Goal: Task Accomplishment & Management: Complete application form

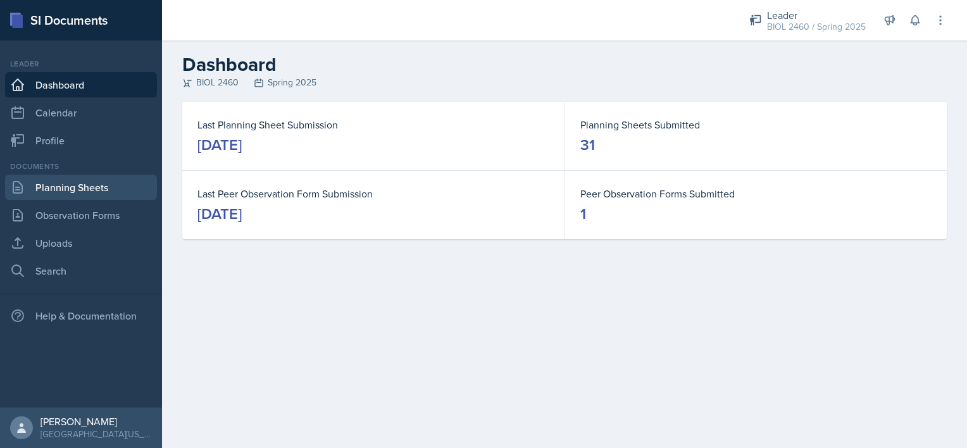
click at [120, 191] on link "Planning Sheets" at bounding box center [81, 187] width 152 height 25
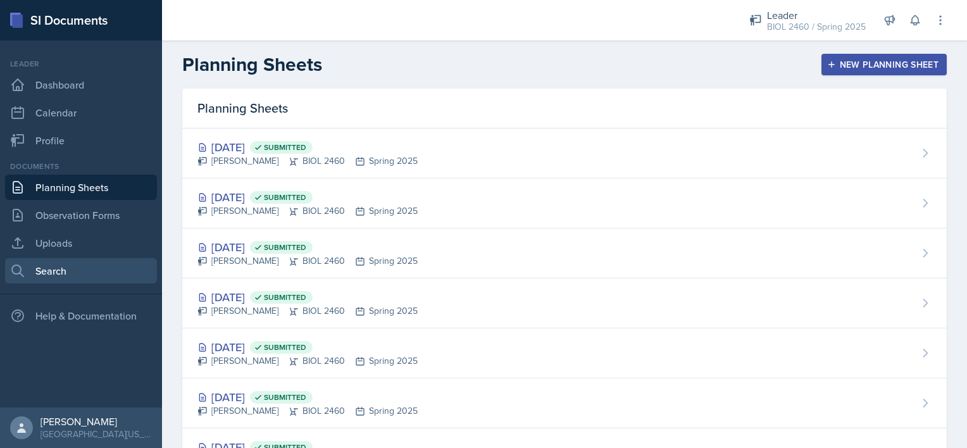
click at [73, 277] on link "Search" at bounding box center [81, 270] width 152 height 25
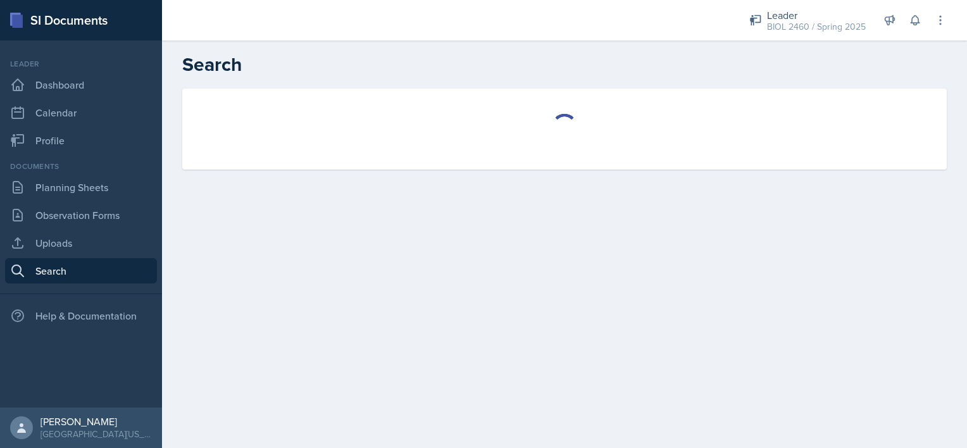
select select "all"
select select "1"
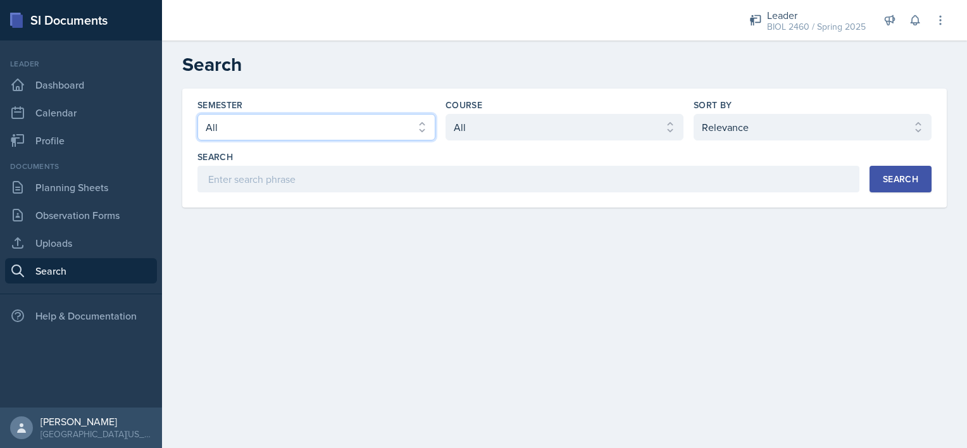
click at [392, 133] on select "Select semester All Fall 2025 Spring 2025 Fall 2024 Spring 2024 Fall 2023" at bounding box center [317, 127] width 238 height 27
select select "a8c40de0-d7eb-4f82-90ee-ac0c6ce45f71"
click at [198, 114] on select "Select semester All Fall 2025 Spring 2025 Fall 2024 Spring 2024 Fall 2023" at bounding box center [317, 127] width 238 height 27
click at [505, 124] on select "Select course All ASTR 1345 BIOL 1345 BIOL 1441 BIOL 1442 BIOL 2300 BIOL 2444 B…" at bounding box center [565, 127] width 238 height 27
click at [542, 122] on select "Select course All ASTR 1345 BIOL 1345 BIOL 1441 BIOL 1442 BIOL 2300 BIOL 2444 B…" at bounding box center [565, 127] width 238 height 27
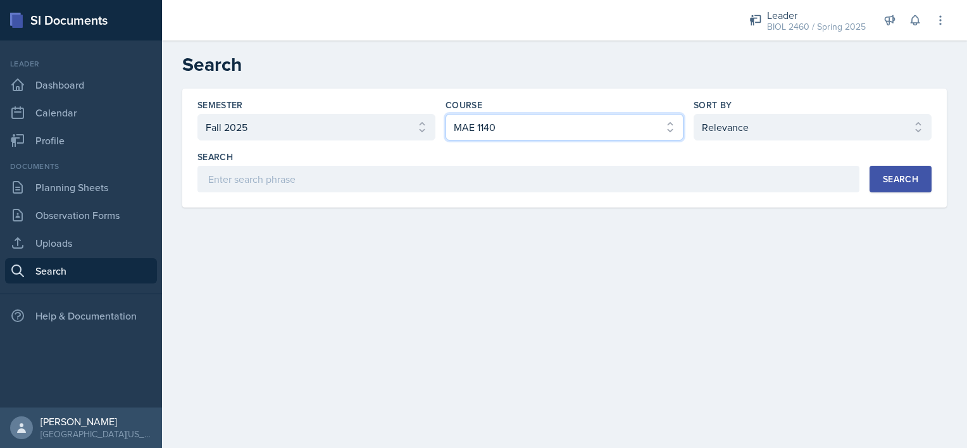
select select "f38fd849-d0ec-484a-8edc-70f450eac01c"
click at [446, 114] on select "Select course All ASTR 1345 BIOL 1345 BIOL 1441 BIOL 1442 BIOL 2300 BIOL 2444 B…" at bounding box center [565, 127] width 238 height 27
click at [894, 180] on div "Search" at bounding box center [900, 179] width 35 height 10
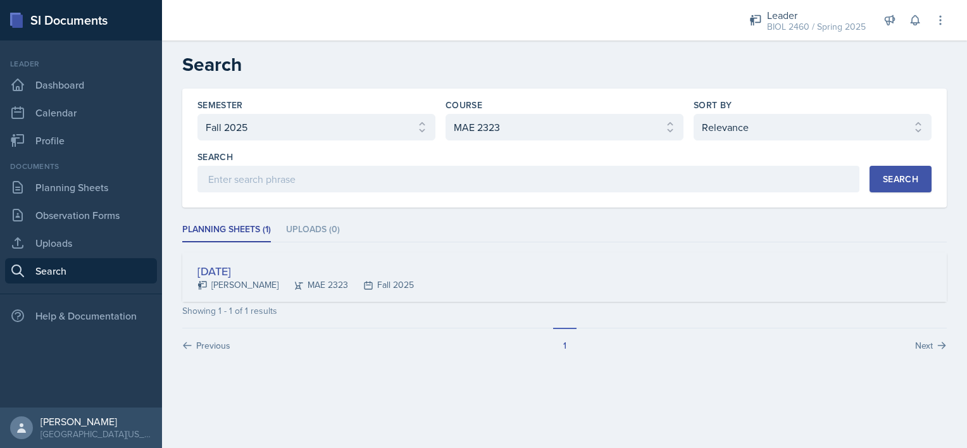
click at [232, 279] on div "[PERSON_NAME]" at bounding box center [238, 285] width 81 height 13
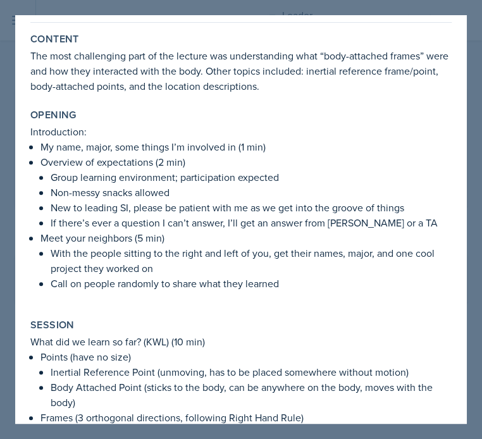
scroll to position [49, 0]
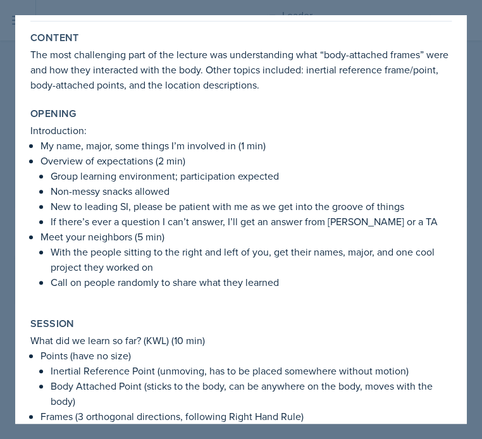
click at [366, 159] on p "Overview of expectations (2 min)" at bounding box center [246, 160] width 411 height 15
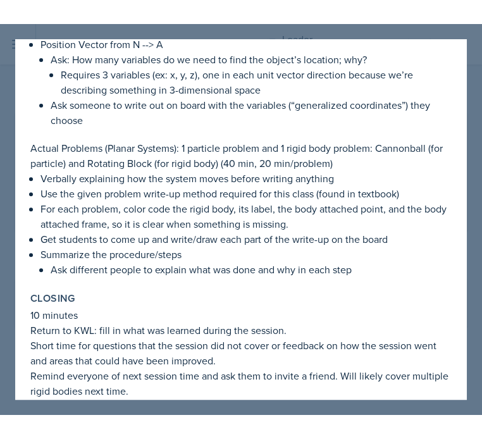
scroll to position [757, 0]
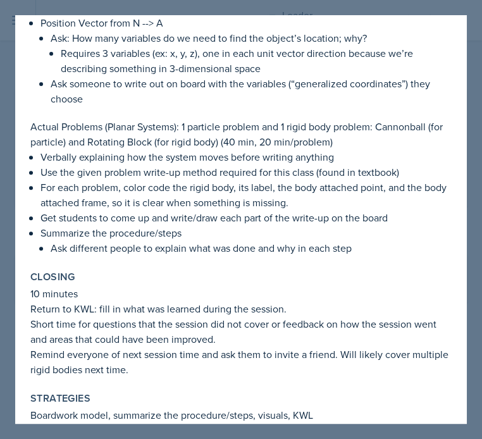
click at [167, 203] on p "For each problem, color code the rigid body, its label, the body attached point…" at bounding box center [246, 195] width 411 height 30
click at [301, 243] on p "Ask different people to explain what was done and why in each step" at bounding box center [251, 248] width 401 height 15
click at [187, 414] on p "Boardwork model, summarize the procedure/steps, visuals, KWL" at bounding box center [241, 415] width 422 height 15
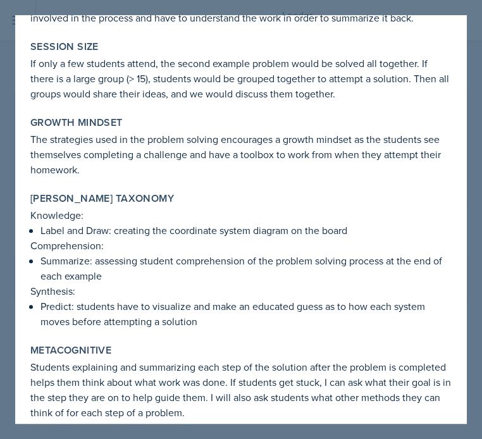
scroll to position [1273, 0]
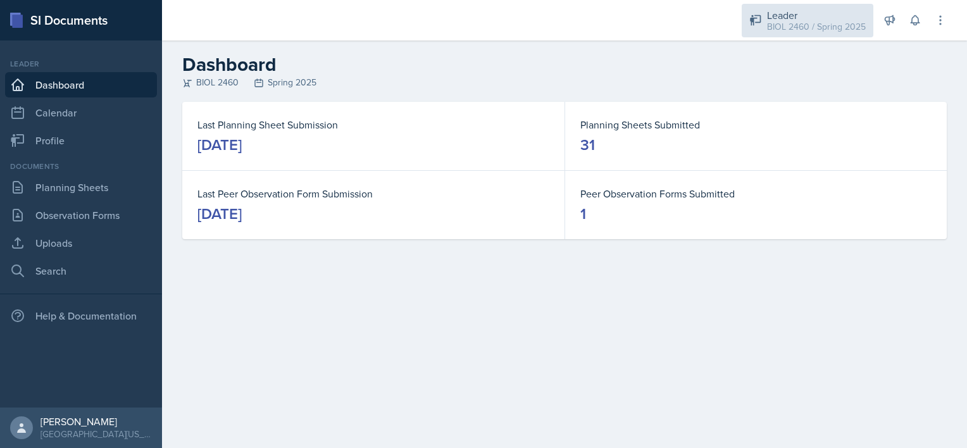
click at [810, 25] on div "BIOL 2460 / Spring 2025" at bounding box center [816, 26] width 99 height 13
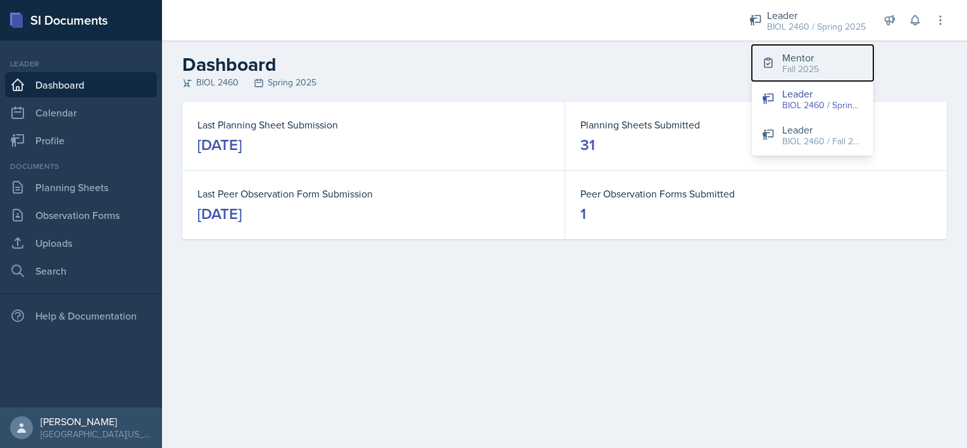
click at [808, 61] on div "Mentor" at bounding box center [800, 57] width 37 height 15
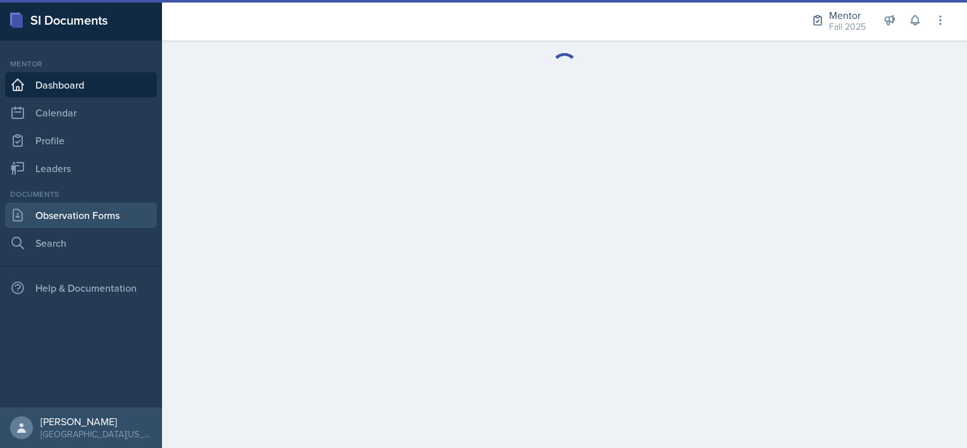
click at [73, 212] on link "Observation Forms" at bounding box center [81, 215] width 152 height 25
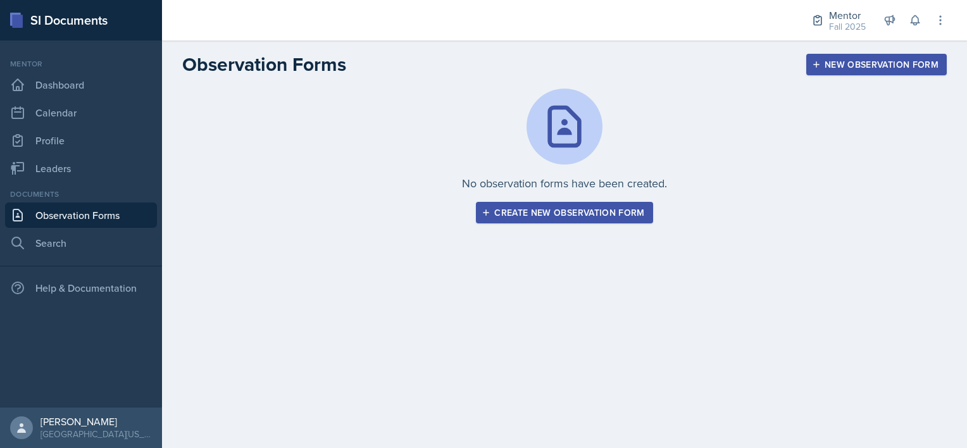
click at [593, 215] on div "Create new observation form" at bounding box center [564, 213] width 160 height 10
click at [496, 208] on div "Create new observation form" at bounding box center [564, 213] width 160 height 10
click at [512, 208] on div "Create new observation form" at bounding box center [564, 213] width 160 height 10
click at [833, 63] on div "New Observation Form" at bounding box center [877, 65] width 124 height 10
click at [529, 214] on div "Create new observation form" at bounding box center [564, 213] width 160 height 10
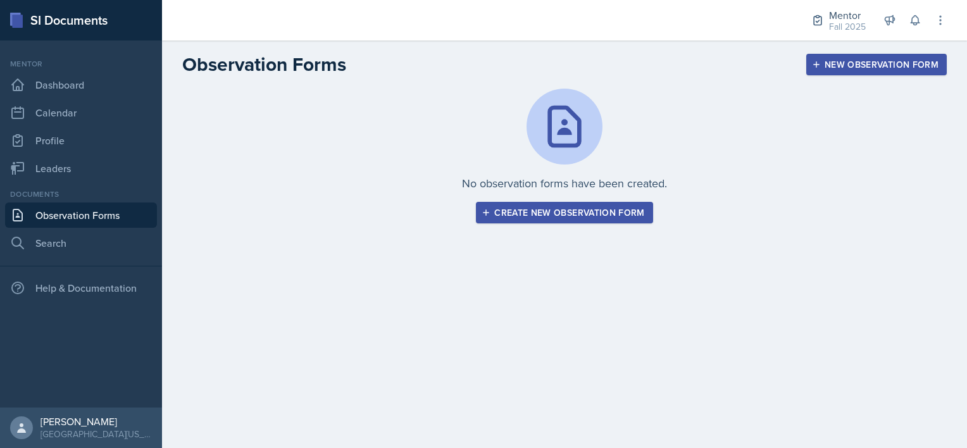
click at [529, 214] on div "Create new observation form" at bounding box center [564, 213] width 160 height 10
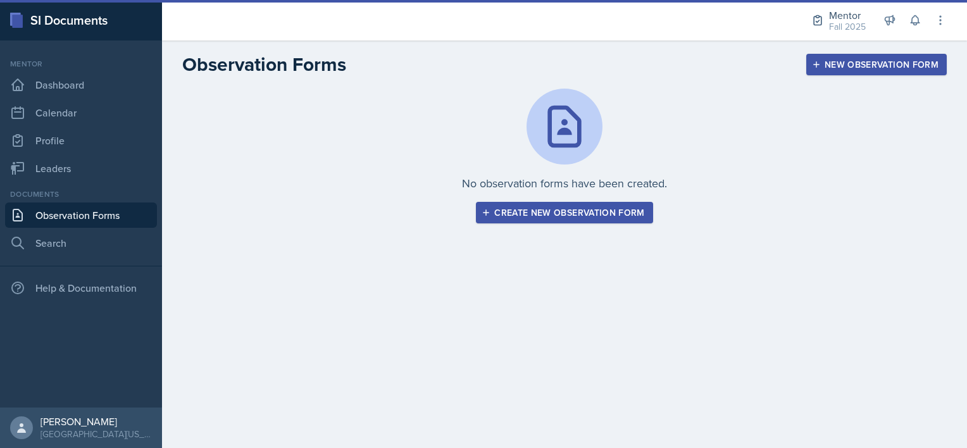
select select "be49984f-99df-4d20-9869-866254f619e9"
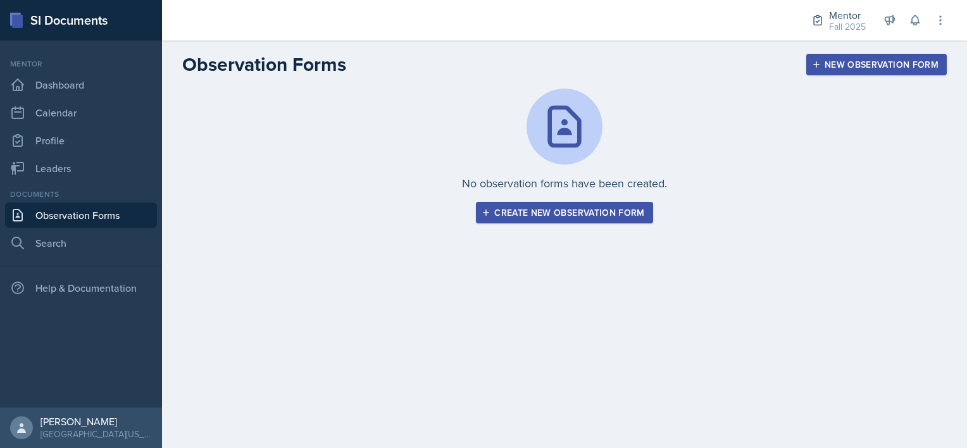
click at [558, 209] on div "Create new observation form" at bounding box center [564, 213] width 160 height 10
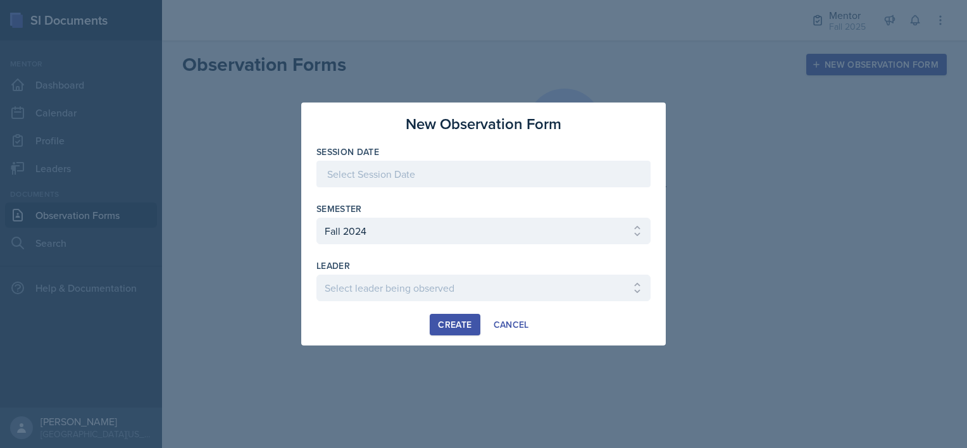
click at [375, 173] on div at bounding box center [484, 174] width 334 height 27
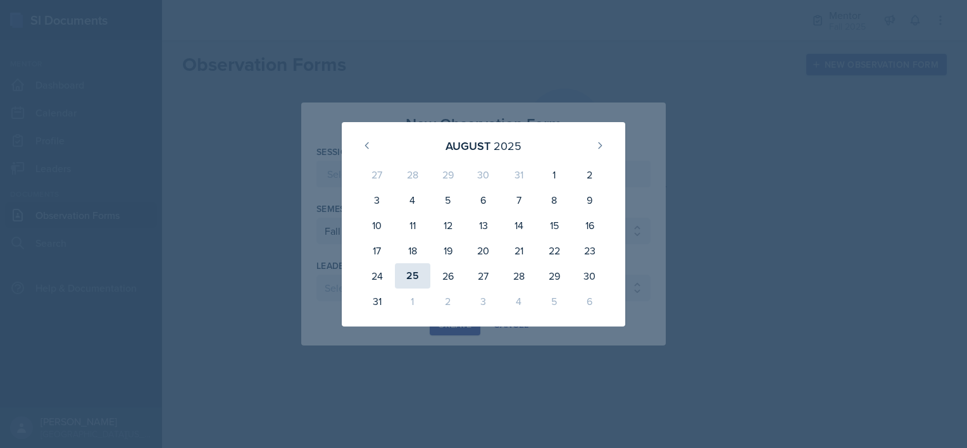
click at [408, 274] on div "25" at bounding box center [412, 275] width 35 height 25
type input "[DATE]"
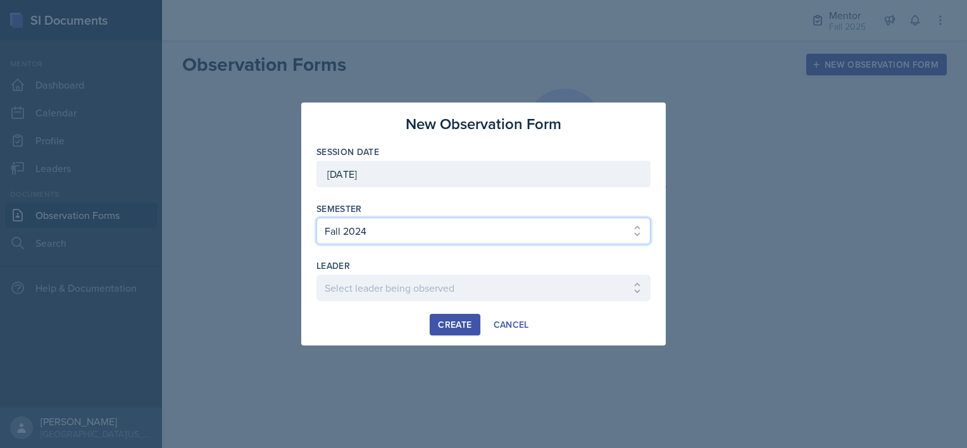
click at [365, 238] on select "Select semester All Fall 2024 Spring 2025 Fall 2025 Spring 2024 Fall 2023" at bounding box center [484, 231] width 334 height 27
select select "a8c40de0-d7eb-4f82-90ee-ac0c6ce45f71"
click at [317, 218] on select "Select semester All Fall 2024 Spring 2025 Fall 2025 Spring 2024 Fall 2023" at bounding box center [484, 231] width 334 height 27
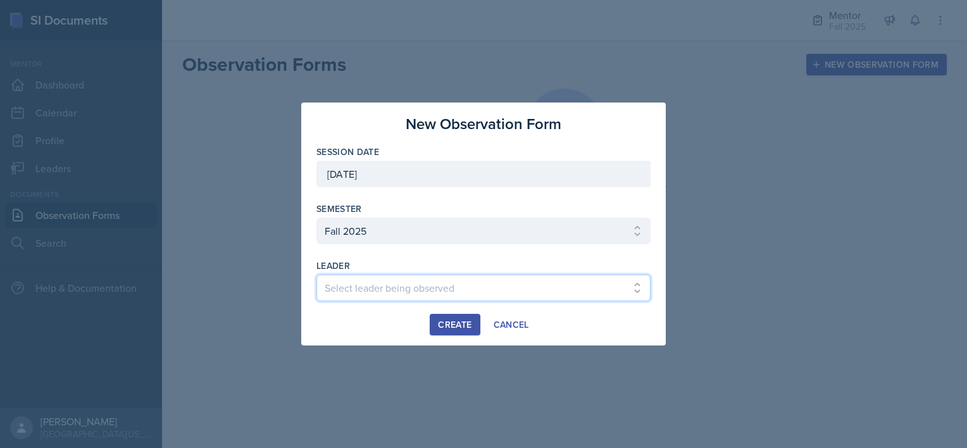
click at [353, 291] on select "Select leader being observed Andrew Luisi / NURS 3366 - PATHOPHYSIOLOGIC PROCES…" at bounding box center [484, 288] width 334 height 27
select select "06b4a7b1-7536-4160-a1d1-5839c5708ae1"
click at [353, 291] on select "Select leader being observed Andrew Luisi / NURS 3366 - PATHOPHYSIOLOGIC PROCES…" at bounding box center [484, 288] width 334 height 27
click at [453, 323] on div "Create" at bounding box center [455, 325] width 34 height 10
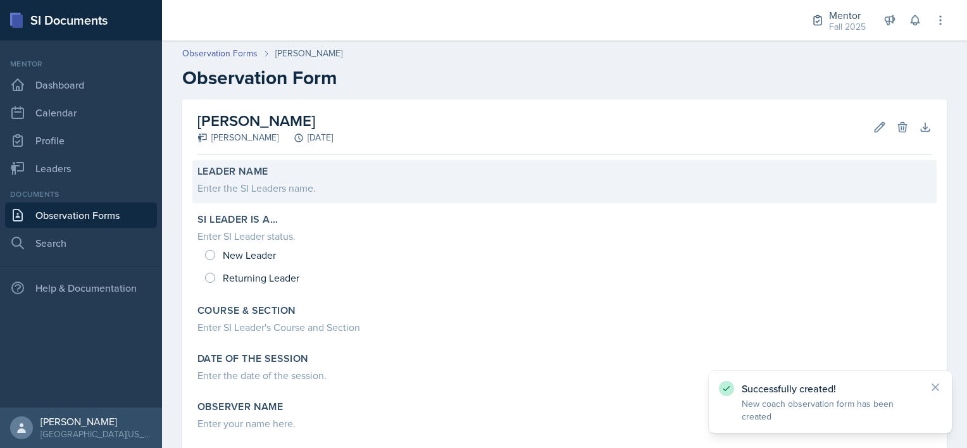
click at [246, 191] on div "Enter the SI Leaders name." at bounding box center [565, 187] width 734 height 15
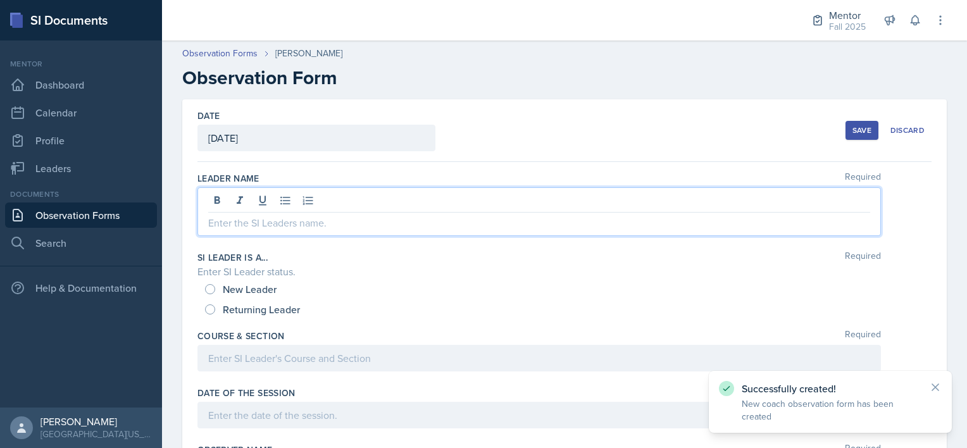
click at [266, 205] on div at bounding box center [540, 211] width 684 height 49
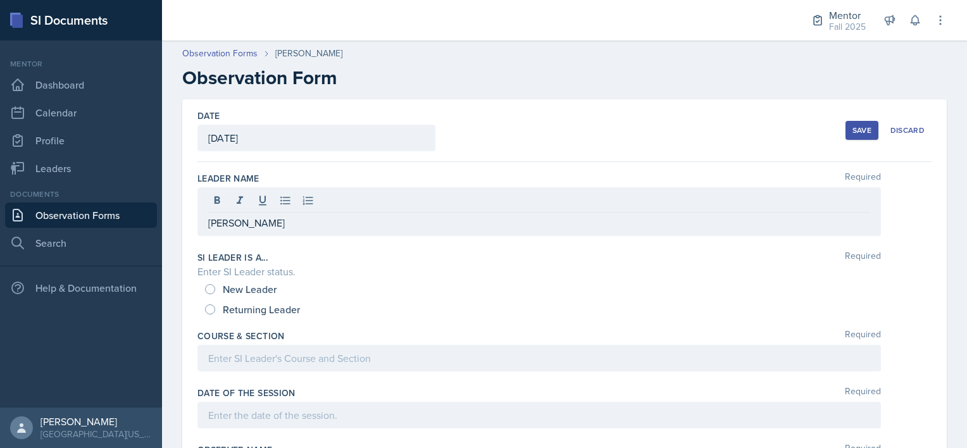
click at [215, 289] on div "New Leader" at bounding box center [242, 289] width 74 height 20
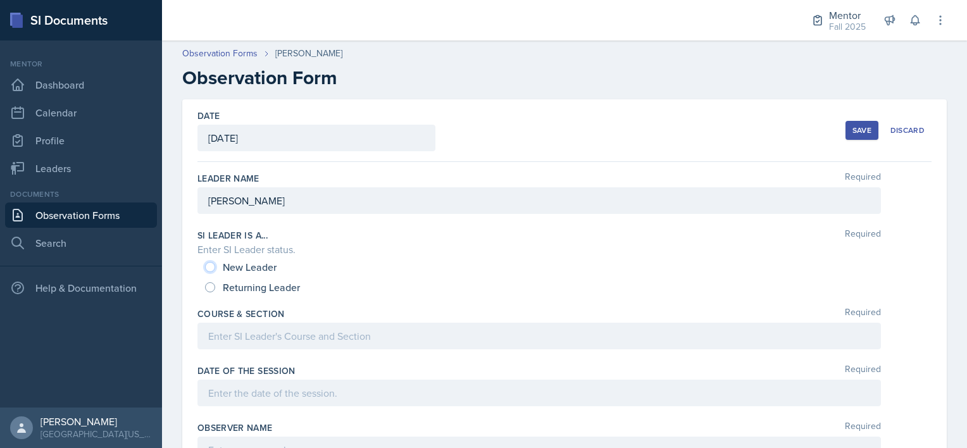
click at [212, 262] on input "New Leader" at bounding box center [210, 267] width 10 height 10
radio input "true"
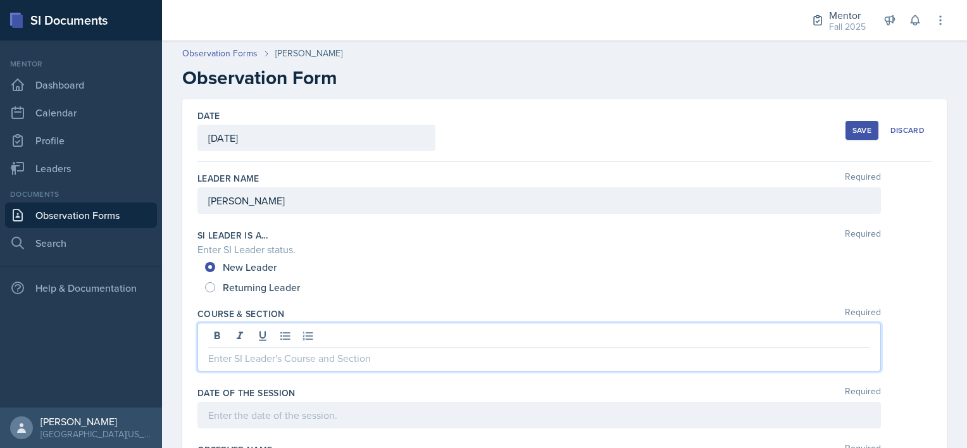
click at [230, 334] on div at bounding box center [540, 347] width 684 height 49
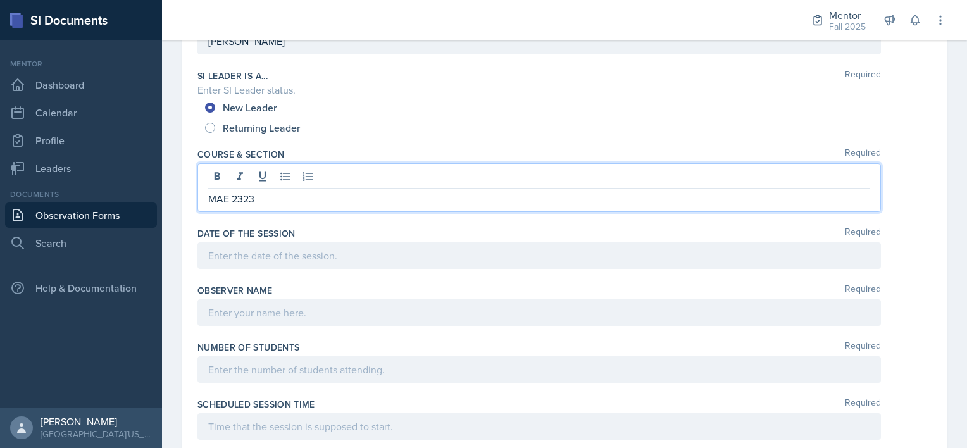
click at [239, 251] on p at bounding box center [539, 255] width 662 height 15
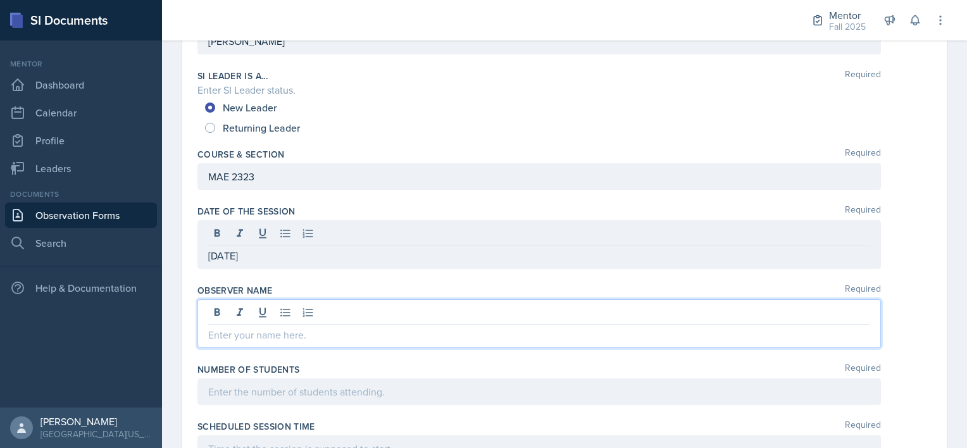
click at [235, 313] on div at bounding box center [540, 323] width 684 height 49
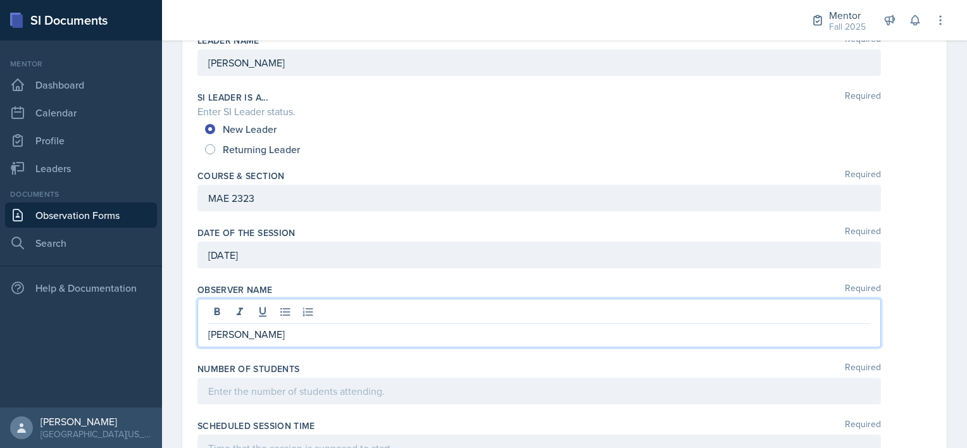
click at [218, 390] on div at bounding box center [540, 391] width 684 height 27
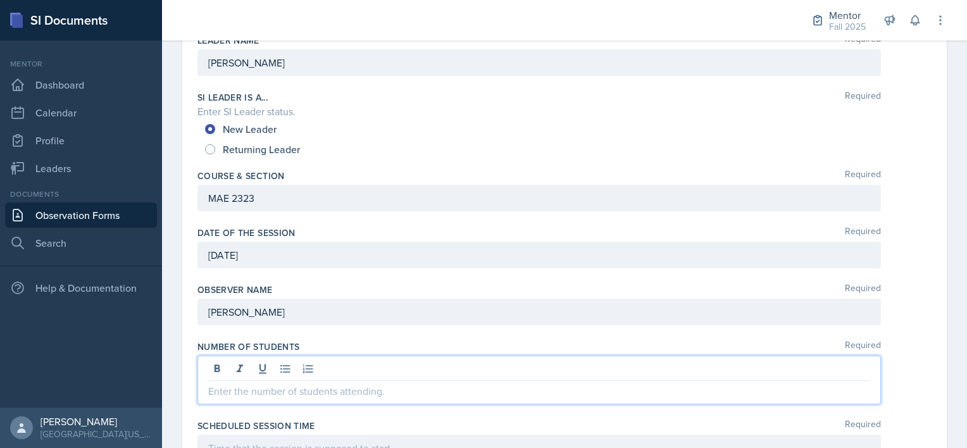
scroll to position [116, 0]
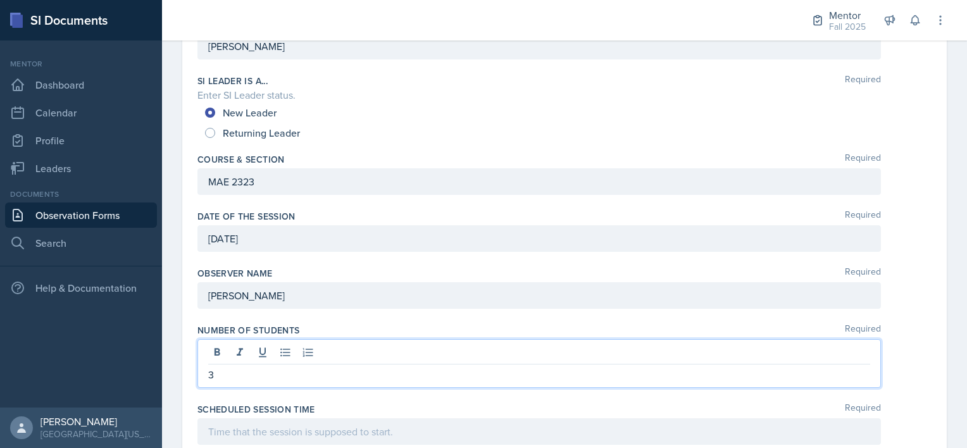
click at [235, 420] on div at bounding box center [540, 431] width 684 height 27
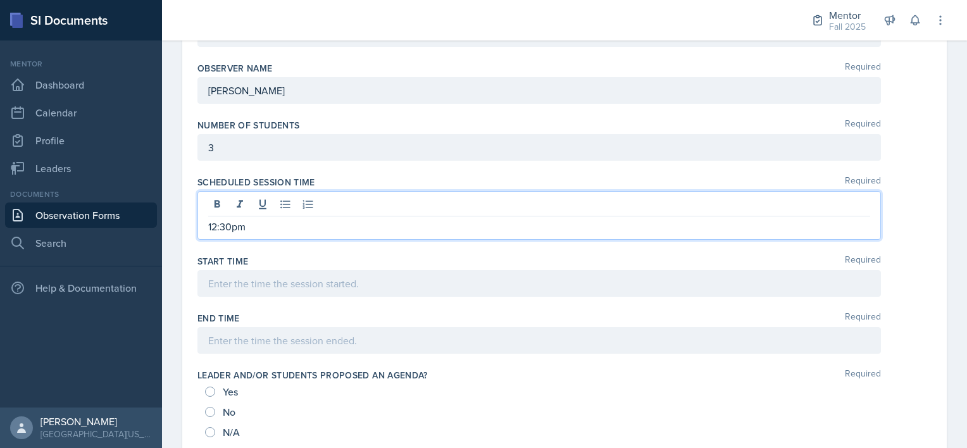
scroll to position [370, 0]
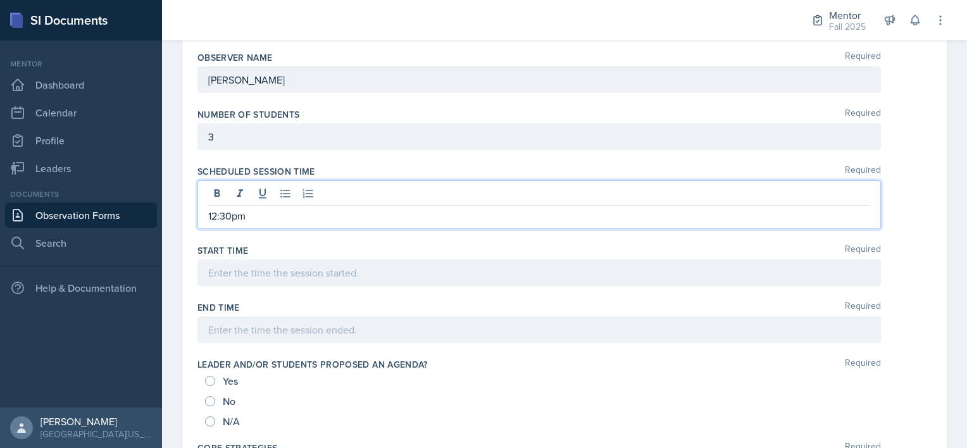
click at [231, 274] on p at bounding box center [539, 272] width 662 height 15
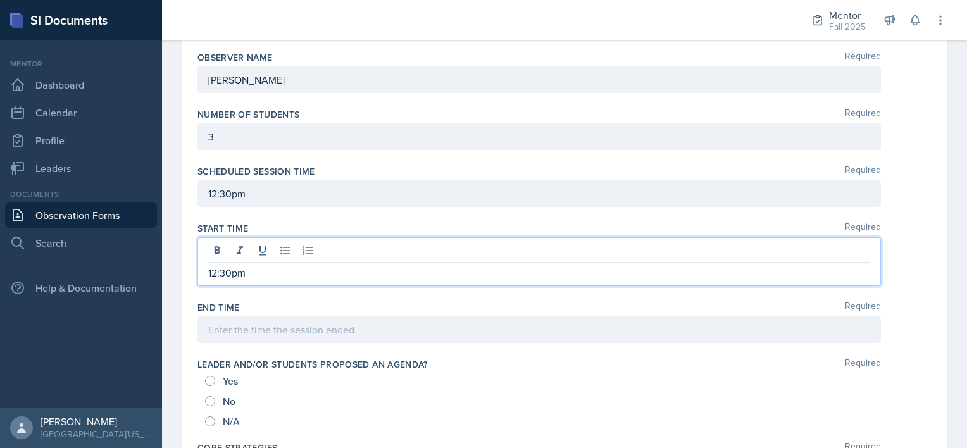
click at [220, 327] on div at bounding box center [540, 330] width 684 height 27
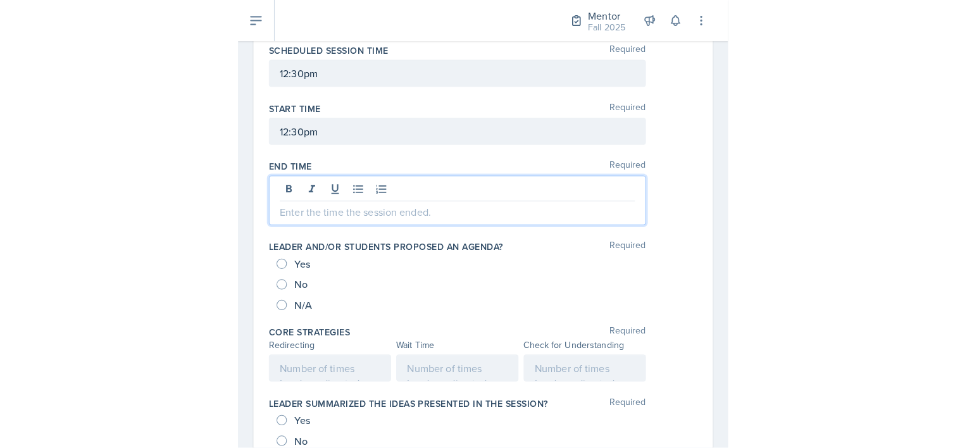
scroll to position [490, 0]
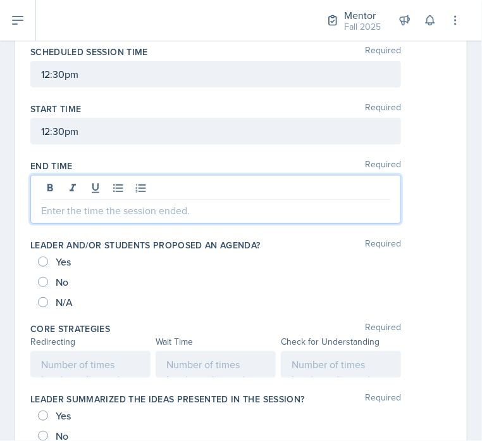
click at [410, 182] on div at bounding box center [241, 199] width 422 height 49
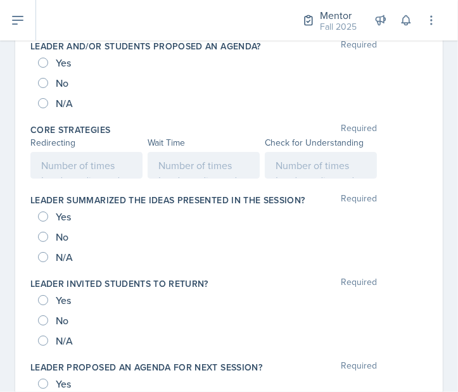
scroll to position [668, 0]
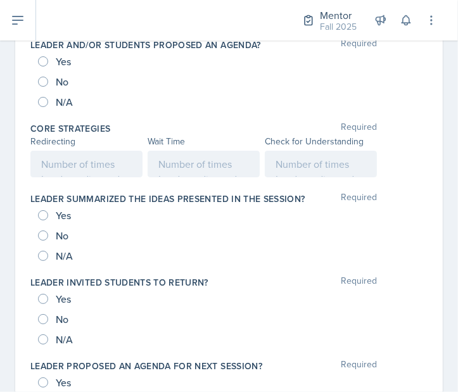
click at [46, 73] on div "No" at bounding box center [54, 82] width 33 height 20
click at [44, 79] on input "No" at bounding box center [43, 82] width 10 height 10
radio input "true"
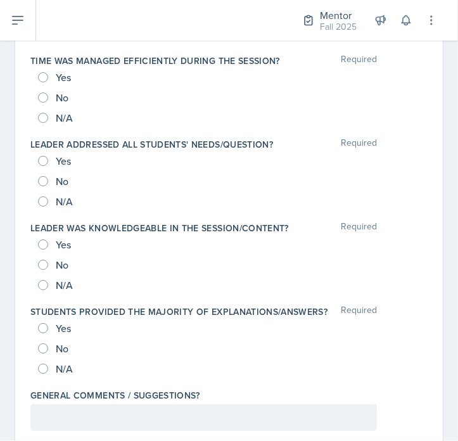
scroll to position [1345, 0]
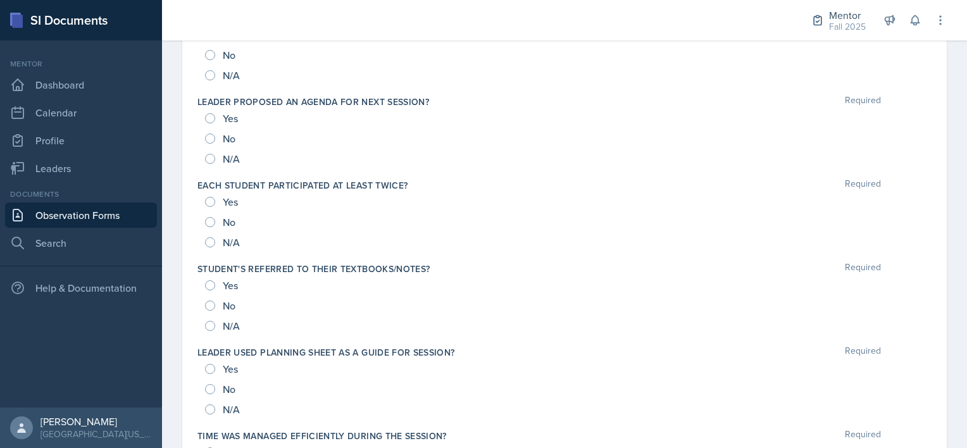
scroll to position [952, 0]
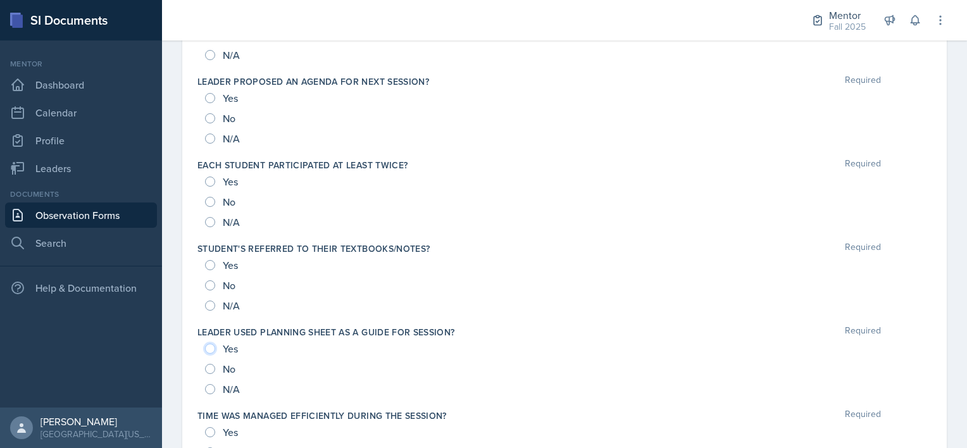
click at [213, 344] on input "Yes" at bounding box center [210, 349] width 10 height 10
radio input "true"
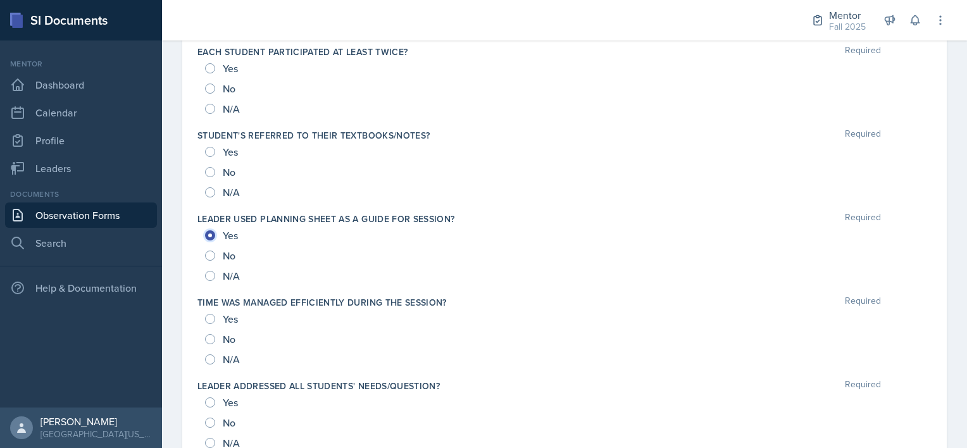
scroll to position [1068, 0]
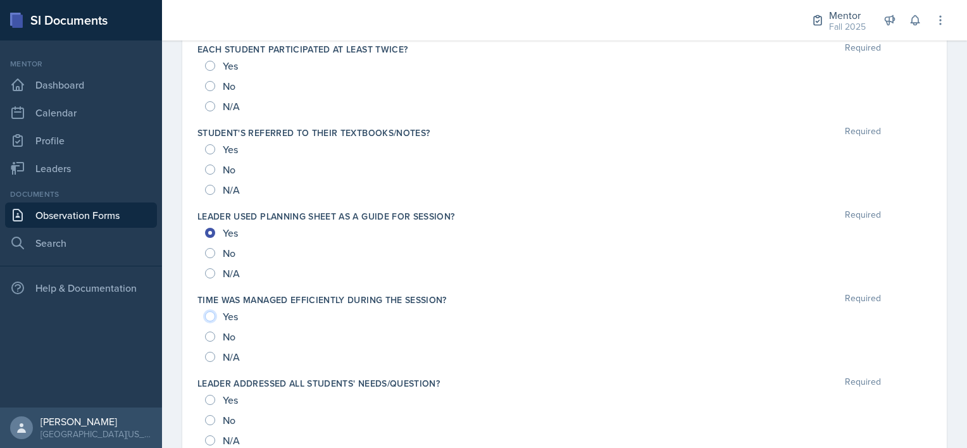
click at [210, 314] on input "Yes" at bounding box center [210, 316] width 10 height 10
radio input "true"
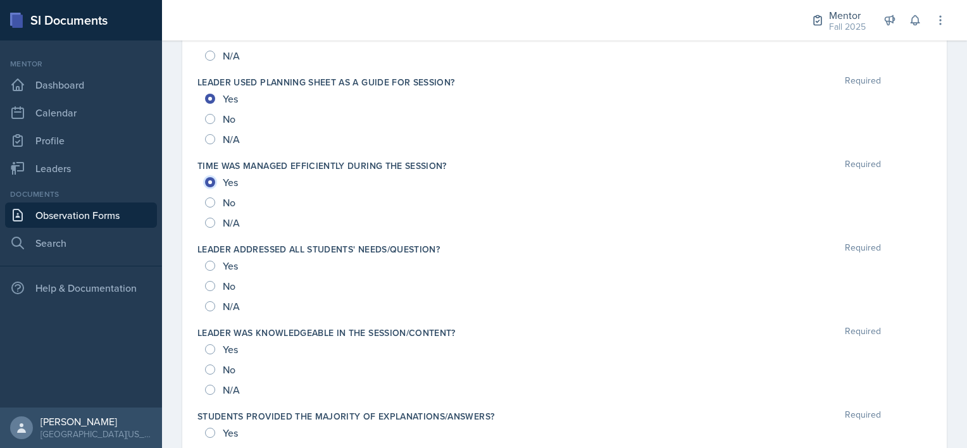
scroll to position [1240, 0]
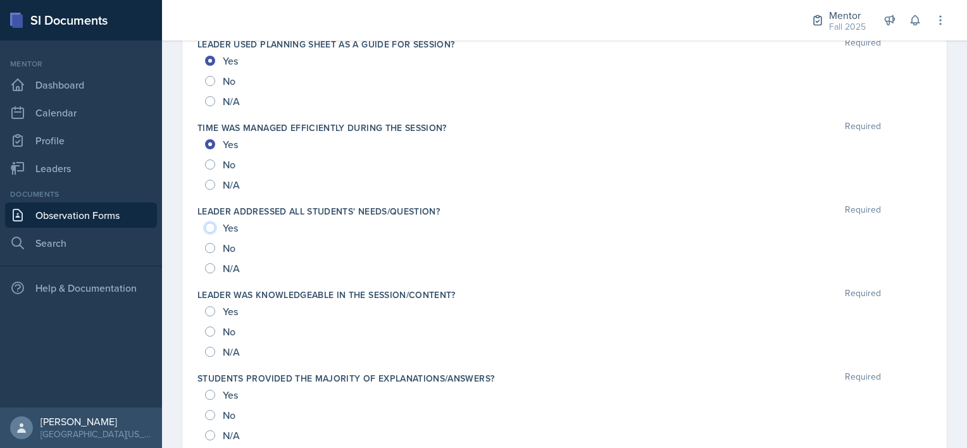
click at [210, 223] on input "Yes" at bounding box center [210, 228] width 10 height 10
radio input "true"
click at [212, 315] on div "Yes" at bounding box center [222, 311] width 35 height 20
click at [211, 306] on input "Yes" at bounding box center [210, 311] width 10 height 10
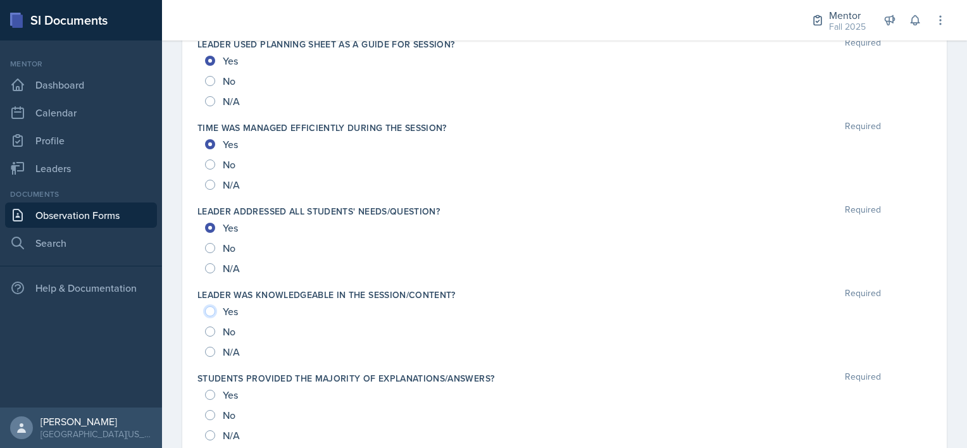
radio input "true"
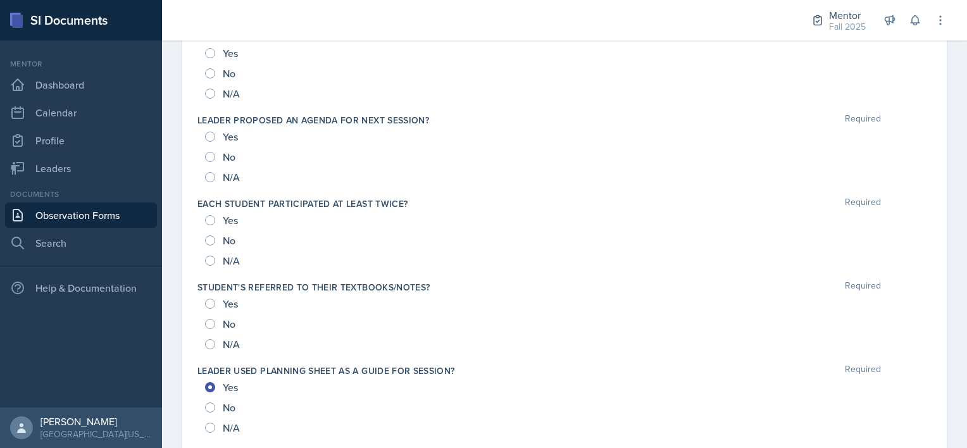
scroll to position [912, 0]
click at [211, 303] on input "Yes" at bounding box center [210, 305] width 10 height 10
radio input "true"
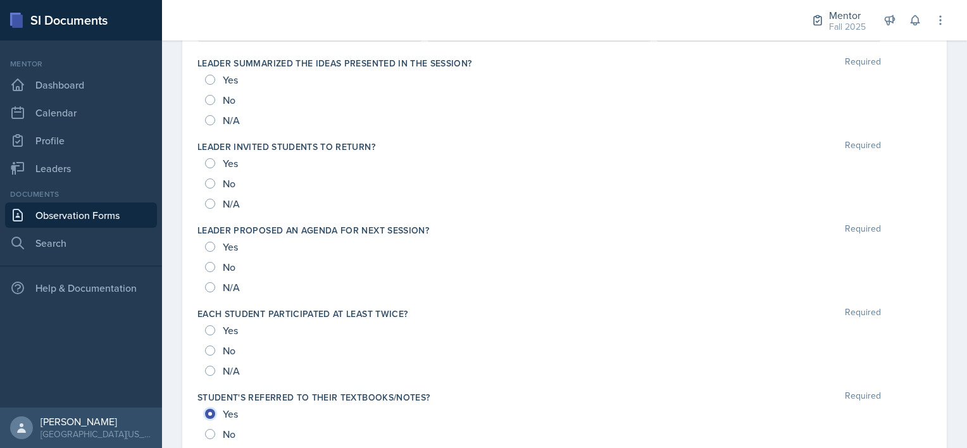
scroll to position [793, 0]
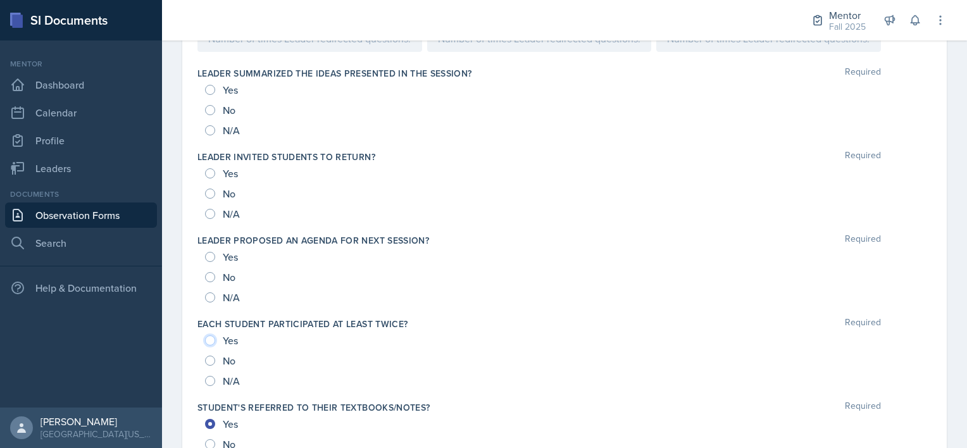
click at [213, 337] on input "Yes" at bounding box center [210, 341] width 10 height 10
radio input "true"
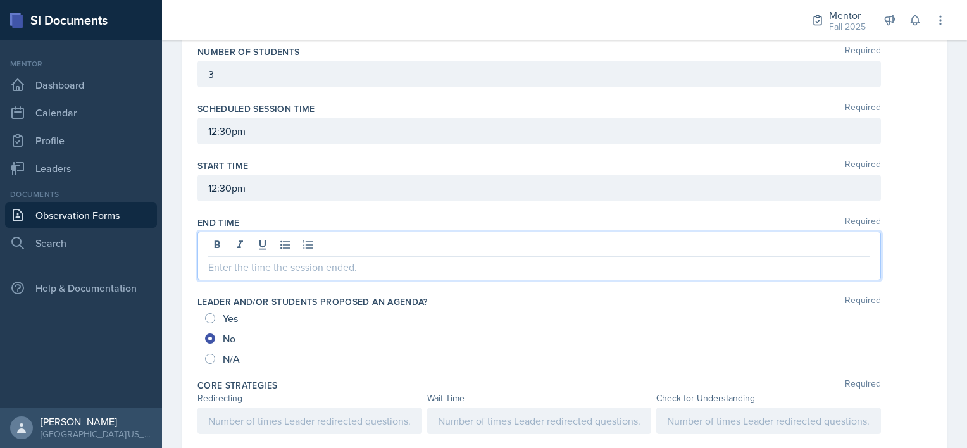
scroll to position [456, 0]
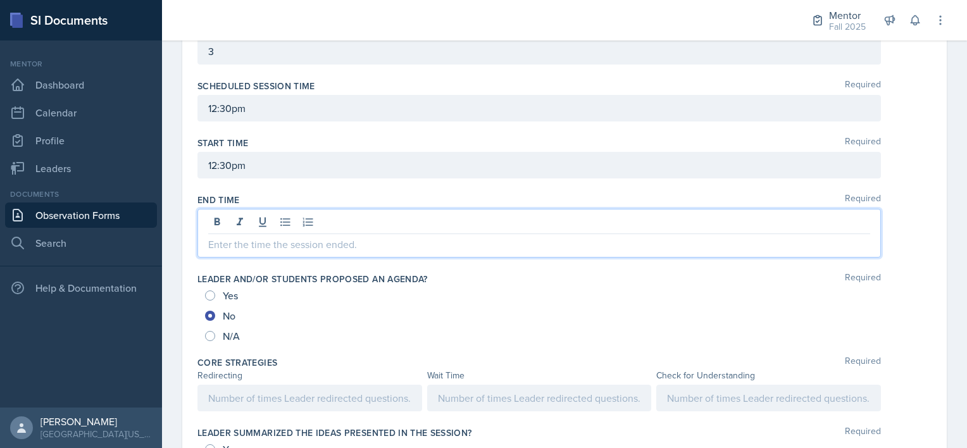
click at [246, 239] on p at bounding box center [539, 244] width 662 height 15
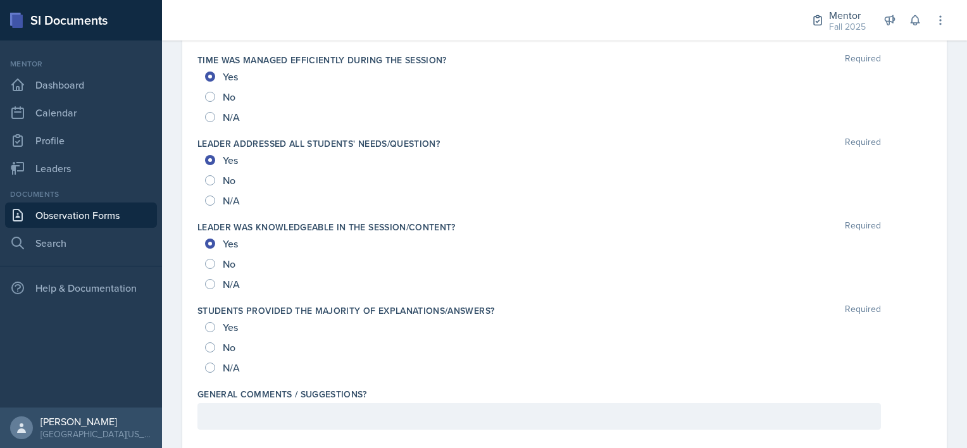
click at [891, 347] on div "No" at bounding box center [564, 347] width 719 height 20
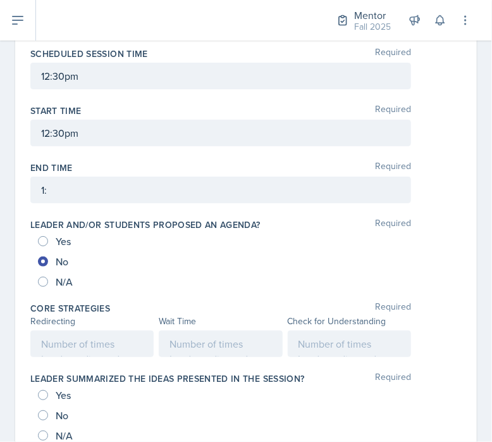
scroll to position [510, 0]
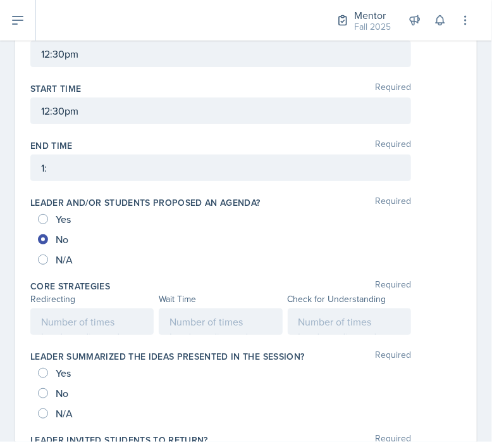
click at [78, 175] on p "1:" at bounding box center [221, 167] width 360 height 15
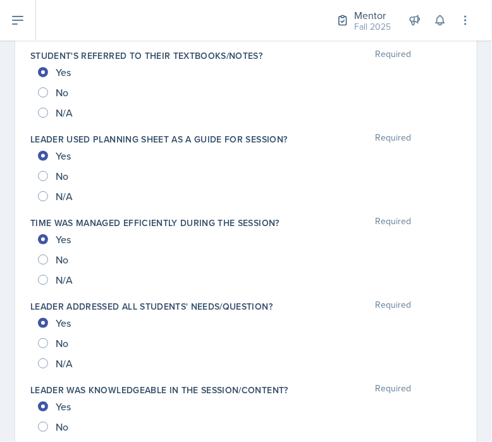
scroll to position [1365, 0]
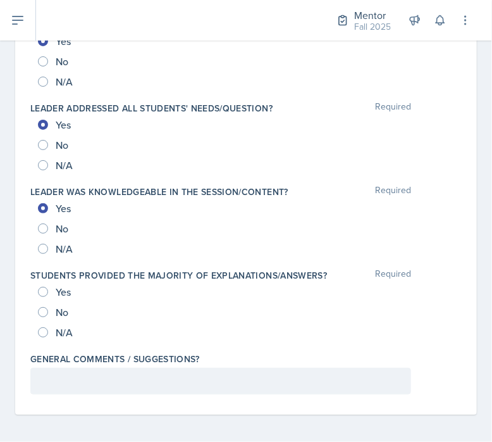
click at [0, 276] on html "SI Documents Mentor Dashboard Calendar Profile Leaders Documents Observation Fo…" at bounding box center [246, 221] width 492 height 442
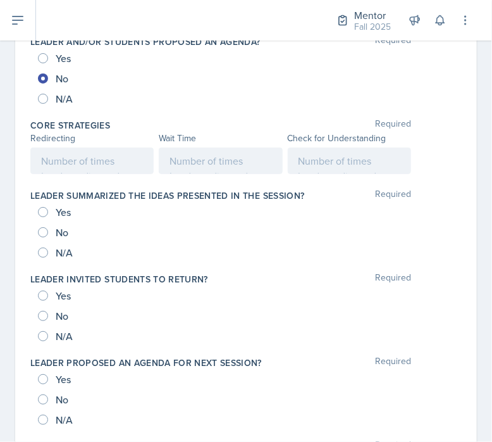
scroll to position [671, 0]
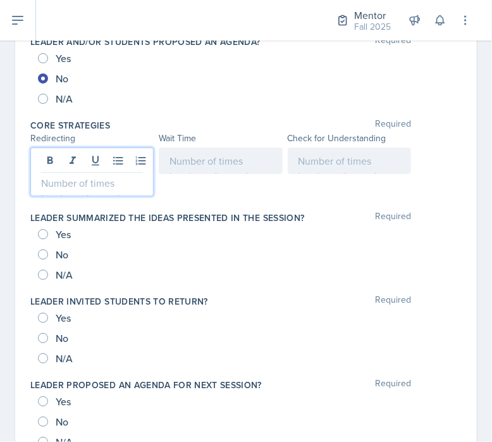
click at [64, 175] on p at bounding box center [92, 182] width 102 height 15
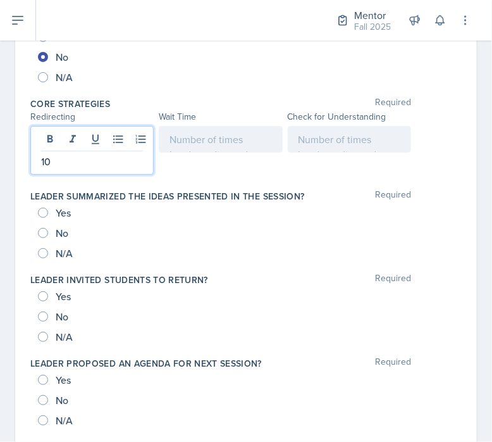
click at [215, 139] on div at bounding box center [220, 139] width 123 height 27
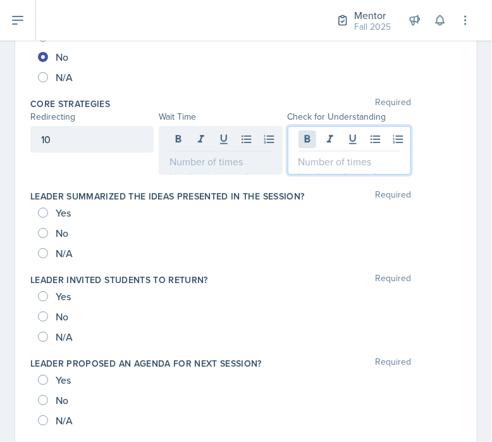
click at [303, 137] on div at bounding box center [349, 150] width 123 height 49
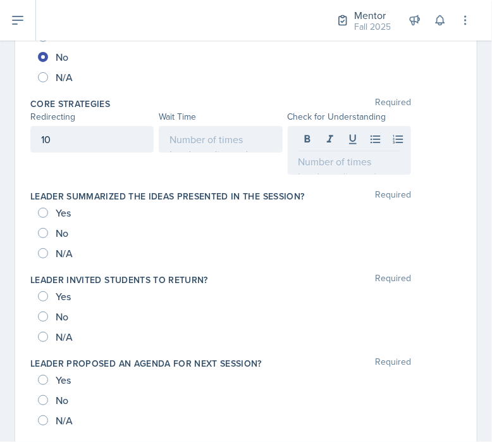
click at [195, 149] on div at bounding box center [220, 139] width 123 height 27
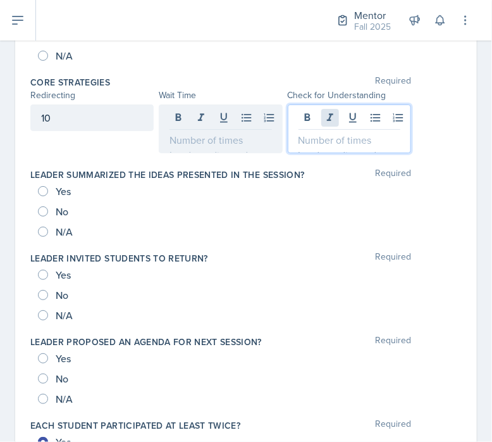
click at [318, 118] on div at bounding box center [349, 128] width 123 height 49
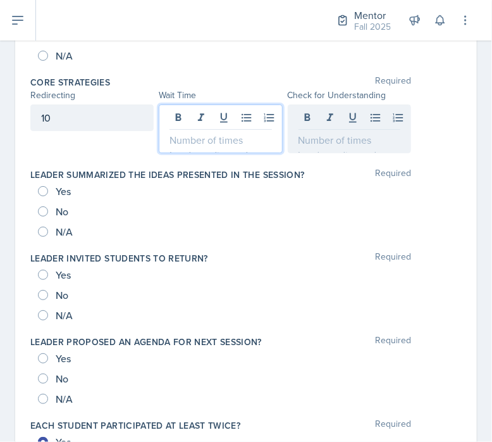
click at [215, 120] on div at bounding box center [220, 128] width 123 height 49
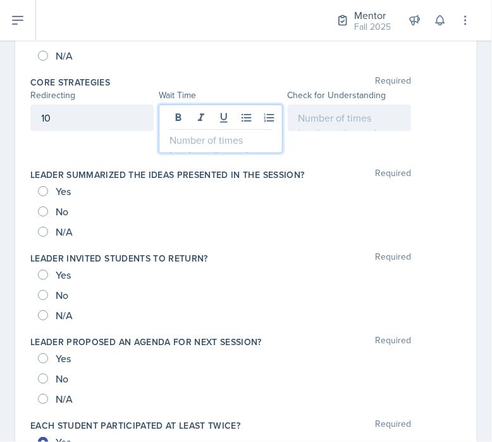
click at [323, 110] on div at bounding box center [349, 117] width 123 height 27
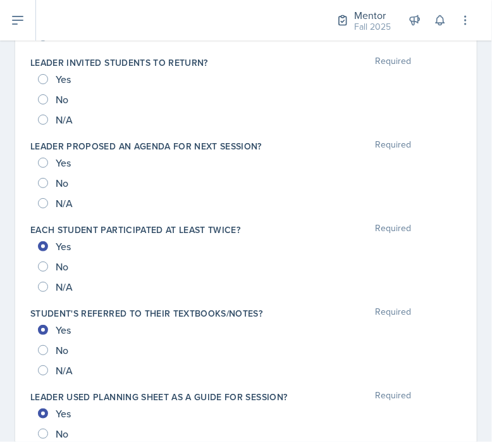
scroll to position [912, 0]
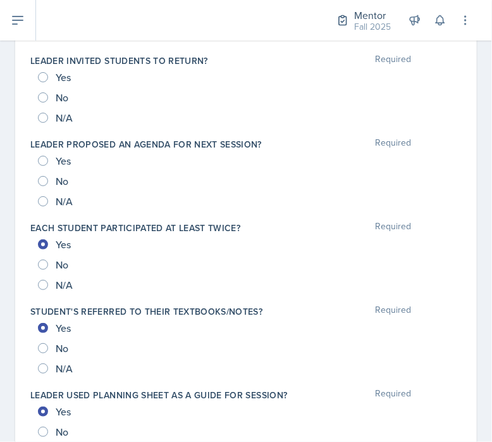
drag, startPoint x: 27, startPoint y: 216, endPoint x: 22, endPoint y: 107, distance: 109.0
click at [22, 107] on div "Date August 25th, 2025 August 2025 27 28 29 30 31 1 2 3 4 5 6 7 8 9 10 11 12 13…" at bounding box center [246, 28] width 462 height 1681
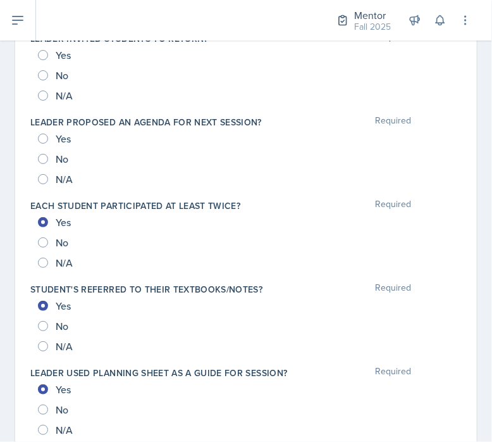
scroll to position [889, 0]
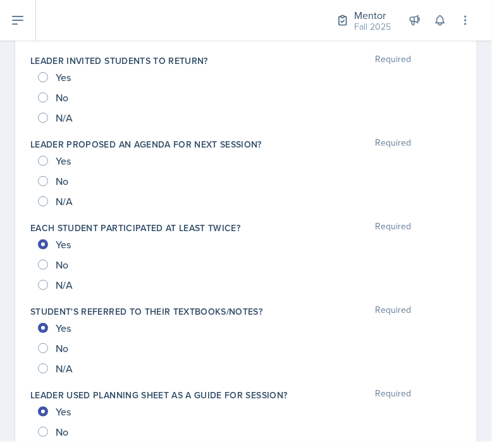
click at [52, 78] on div "Yes" at bounding box center [55, 77] width 35 height 20
click at [42, 72] on input "Yes" at bounding box center [43, 77] width 10 height 10
radio input "true"
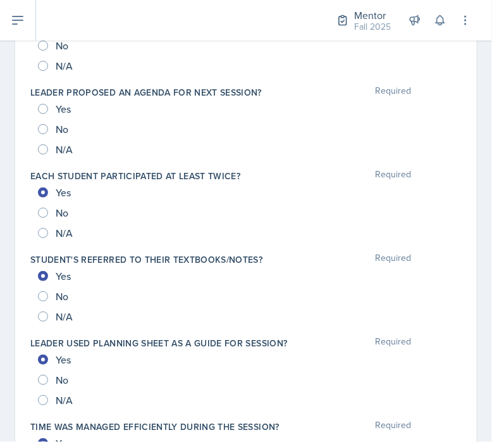
scroll to position [936, 0]
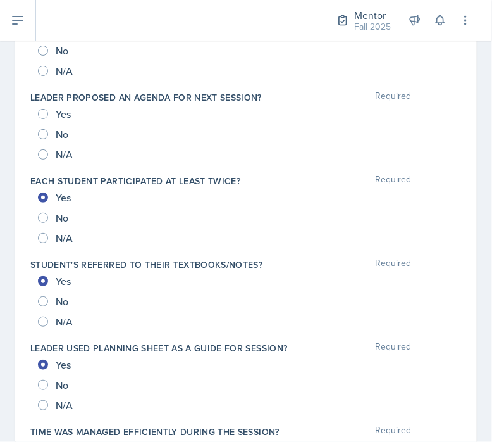
click at [48, 125] on div "No" at bounding box center [54, 134] width 33 height 20
click at [44, 135] on input "No" at bounding box center [43, 134] width 10 height 10
radio input "true"
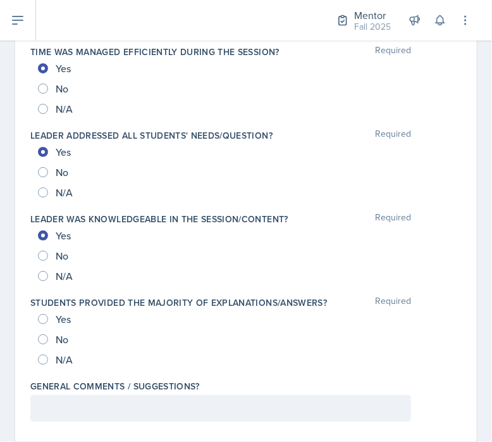
scroll to position [1344, 0]
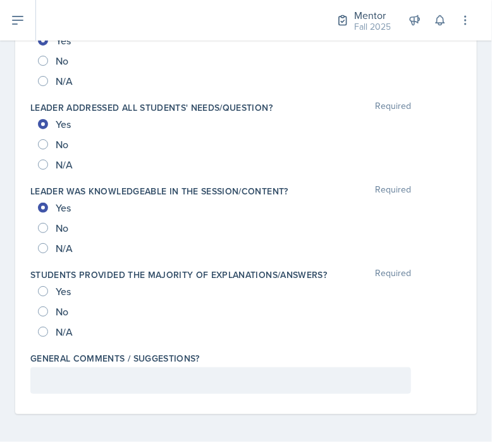
drag, startPoint x: 0, startPoint y: 280, endPoint x: 8, endPoint y: 341, distance: 62.0
click at [53, 307] on div "No" at bounding box center [54, 311] width 33 height 20
click at [48, 304] on div "No" at bounding box center [54, 311] width 33 height 20
click at [40, 307] on input "No" at bounding box center [43, 311] width 10 height 10
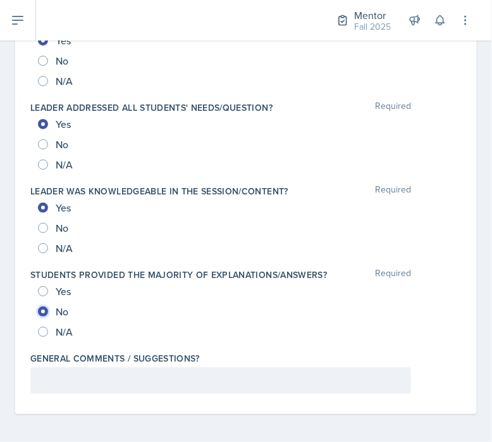
radio input "true"
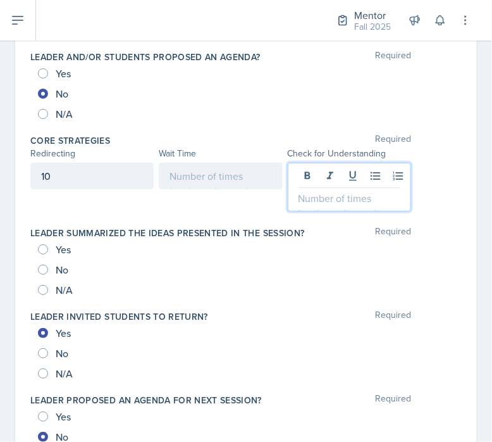
scroll to position [677, 0]
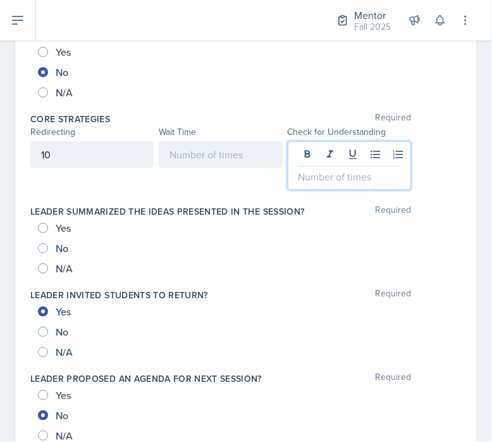
click at [327, 176] on p at bounding box center [350, 176] width 102 height 15
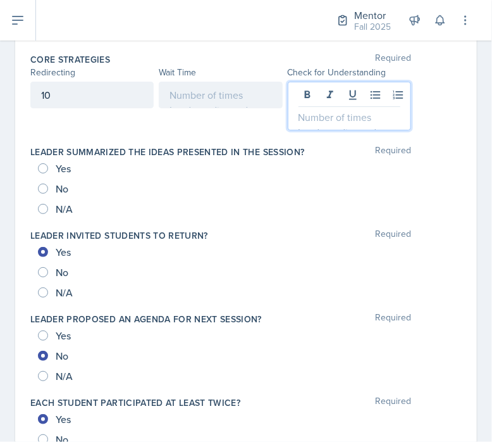
scroll to position [739, 0]
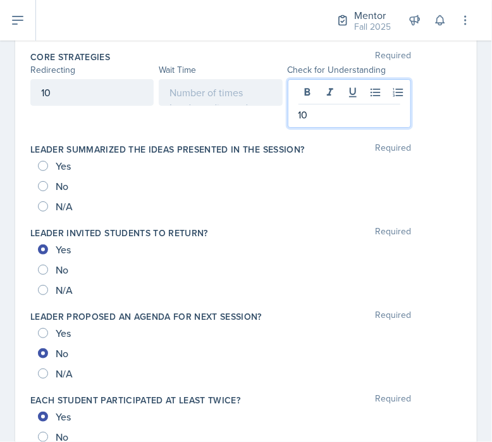
click at [242, 97] on div at bounding box center [220, 92] width 123 height 27
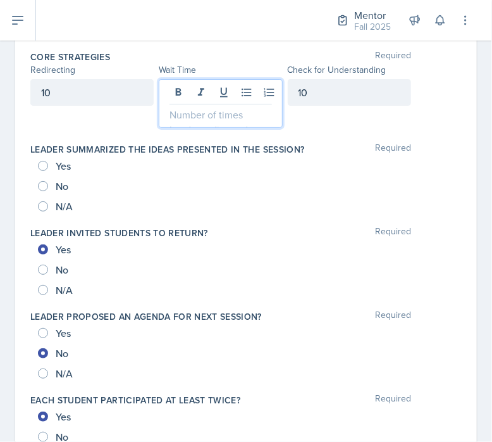
scroll to position [761, 0]
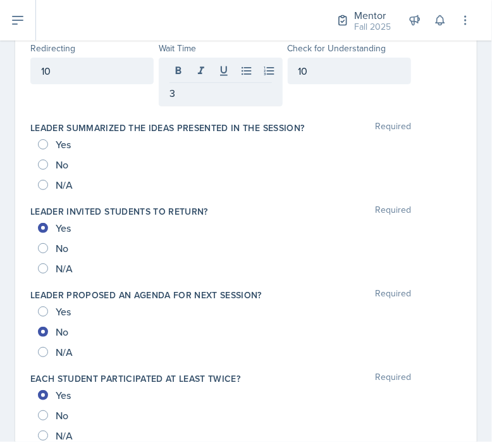
click at [56, 167] on span "No" at bounding box center [62, 164] width 13 height 13
click at [48, 167] on input "No" at bounding box center [43, 165] width 10 height 10
radio input "true"
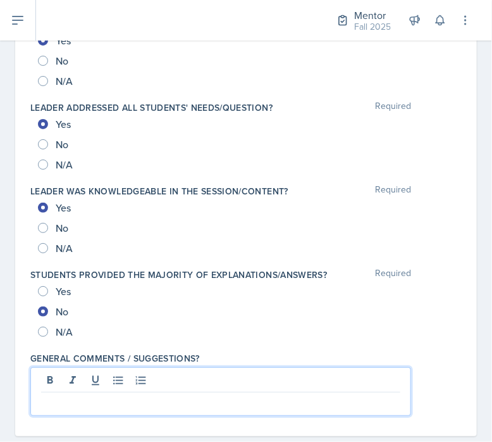
scroll to position [1365, 0]
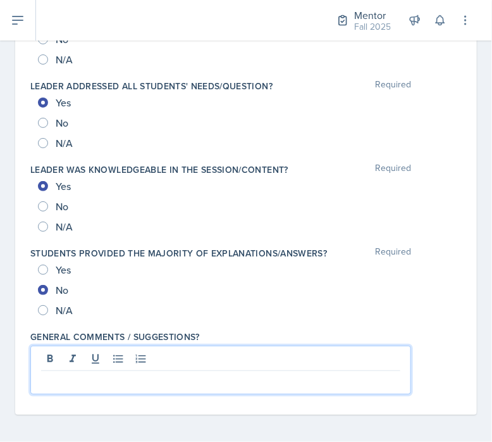
click at [61, 379] on p at bounding box center [221, 380] width 360 height 15
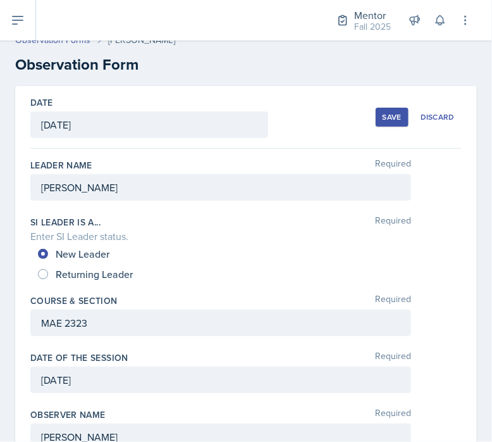
scroll to position [0, 0]
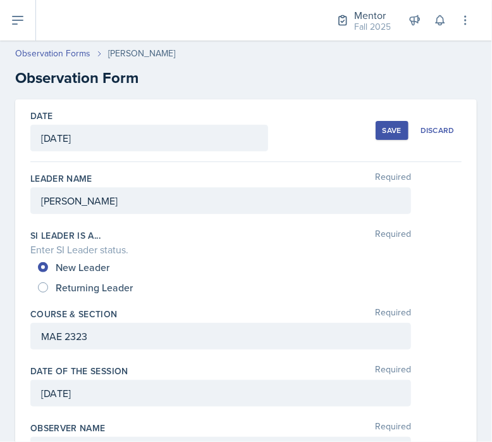
click at [130, 344] on div "MAE 2323" at bounding box center [220, 336] width 381 height 27
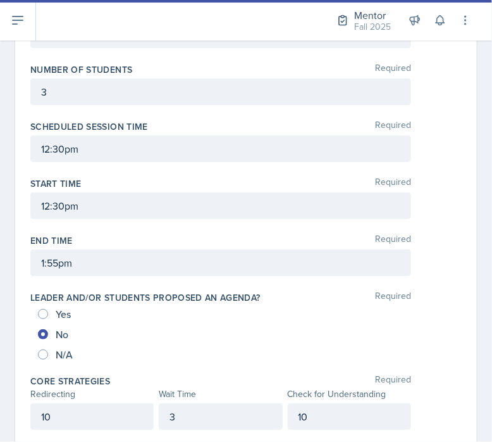
scroll to position [438, 0]
click at [130, 344] on div "N/A" at bounding box center [246, 354] width 417 height 20
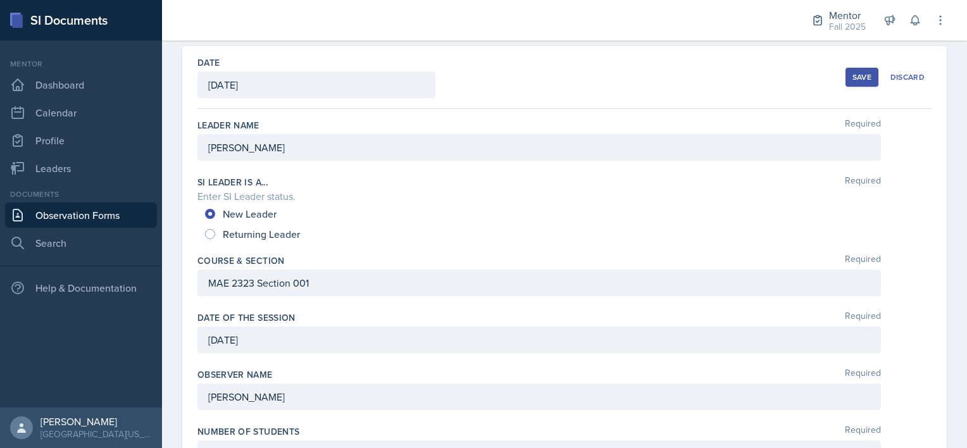
scroll to position [53, 0]
click at [858, 82] on button "Save" at bounding box center [862, 77] width 33 height 19
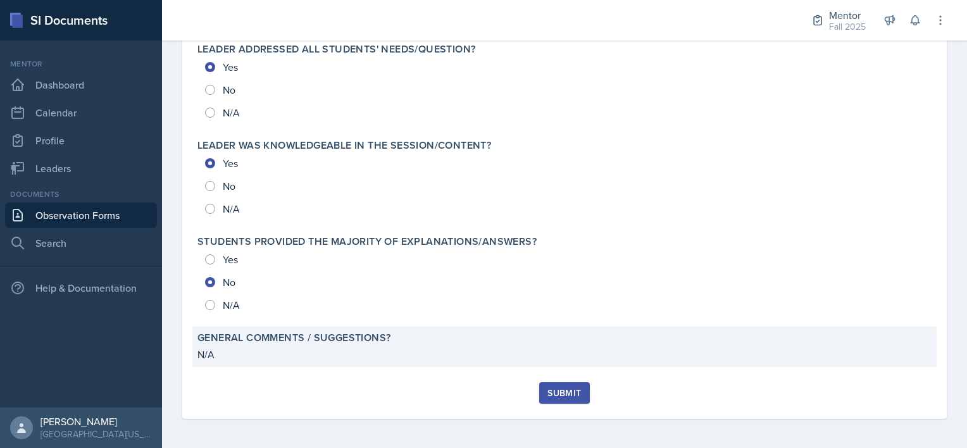
scroll to position [1390, 0]
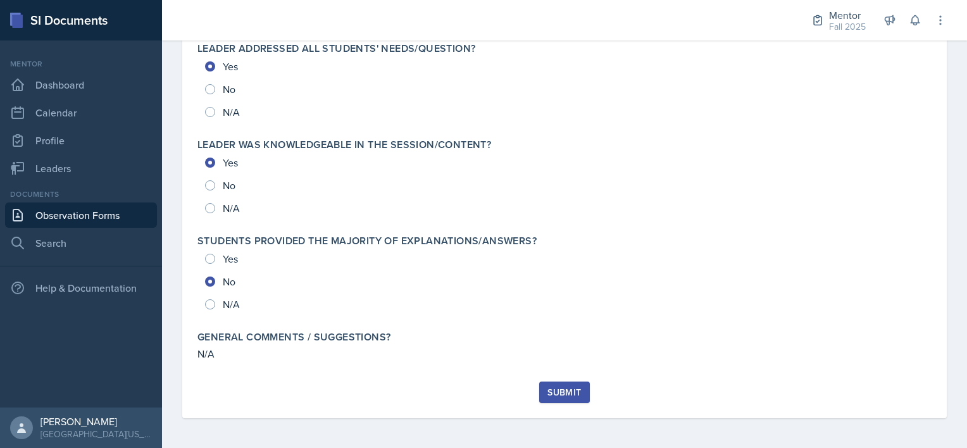
click at [548, 394] on div "Submit" at bounding box center [565, 392] width 34 height 10
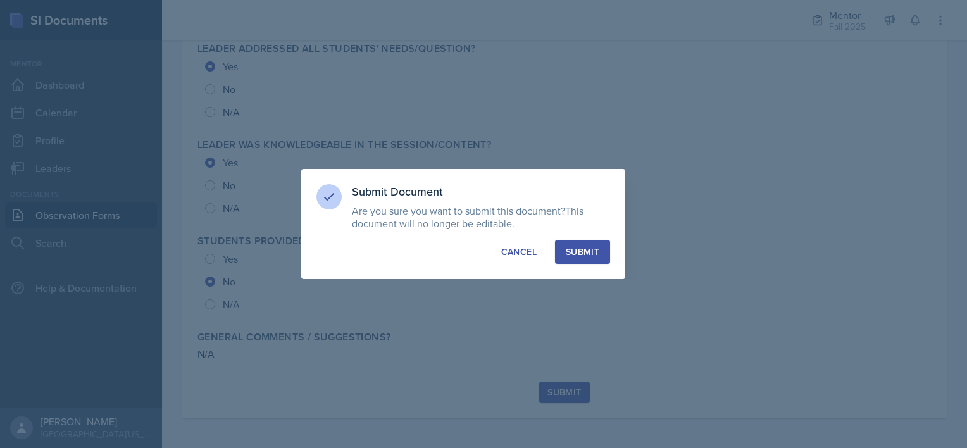
click at [579, 256] on div "Submit" at bounding box center [583, 252] width 34 height 13
click at [579, 256] on div "button" at bounding box center [582, 252] width 10 height 10
radio input "true"
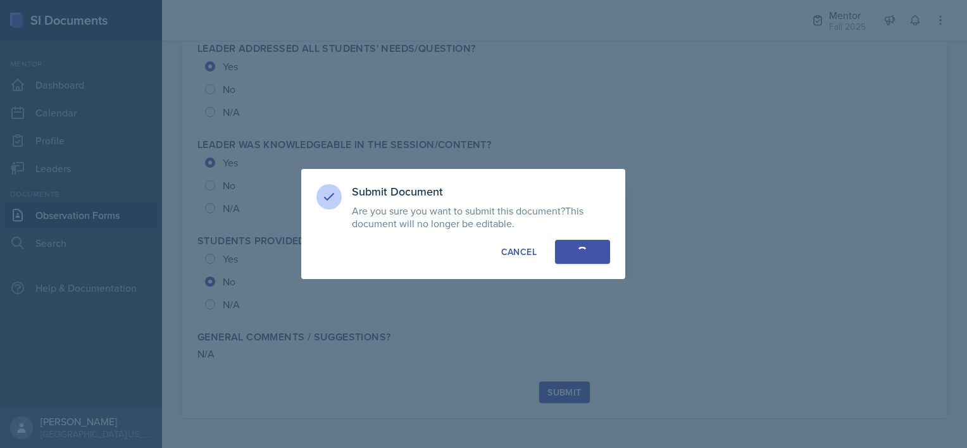
radio input "true"
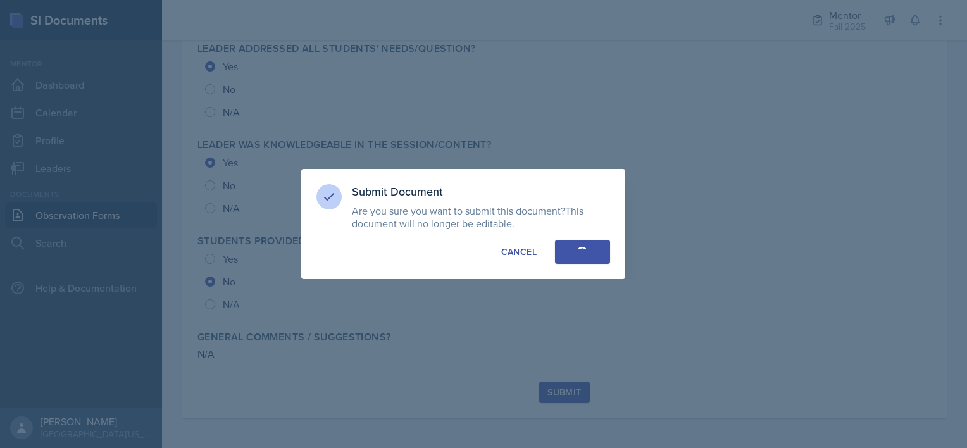
radio input "true"
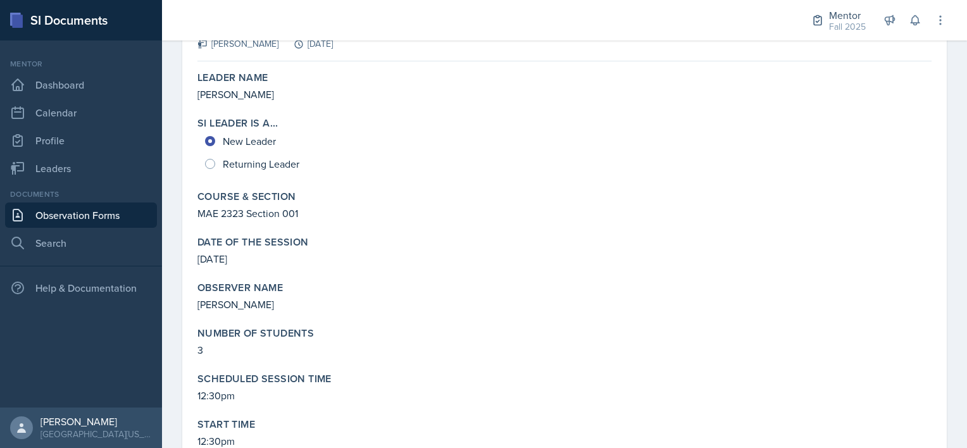
scroll to position [0, 0]
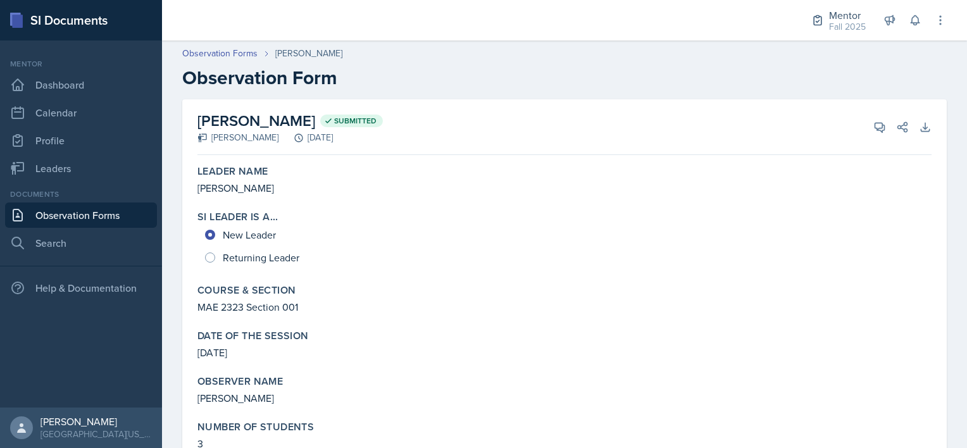
click at [88, 223] on link "Observation Forms" at bounding box center [81, 215] width 152 height 25
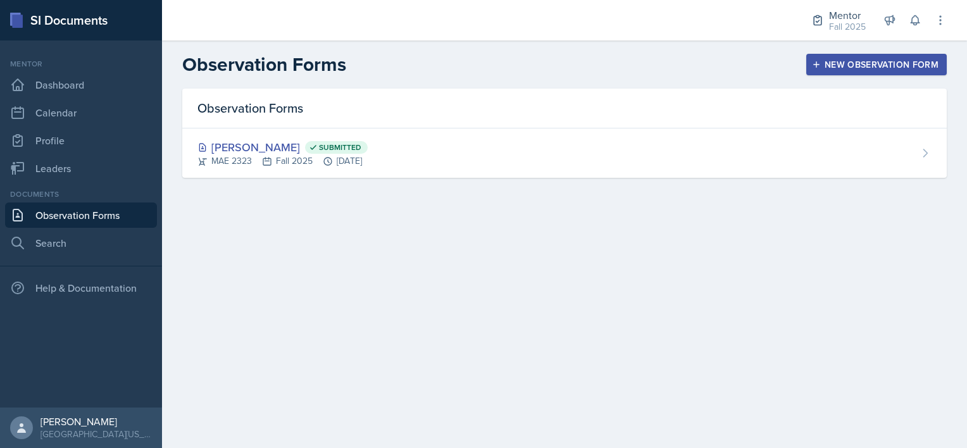
click at [832, 63] on div "New Observation Form" at bounding box center [877, 65] width 124 height 10
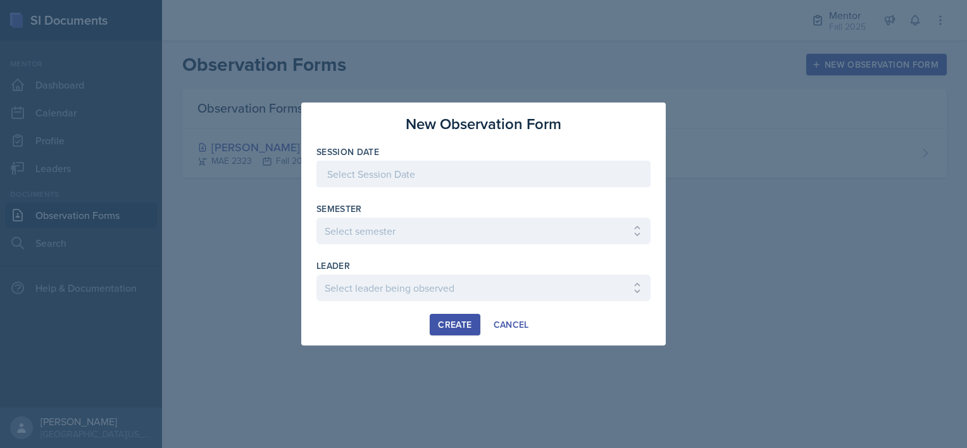
click at [370, 172] on div at bounding box center [484, 174] width 334 height 27
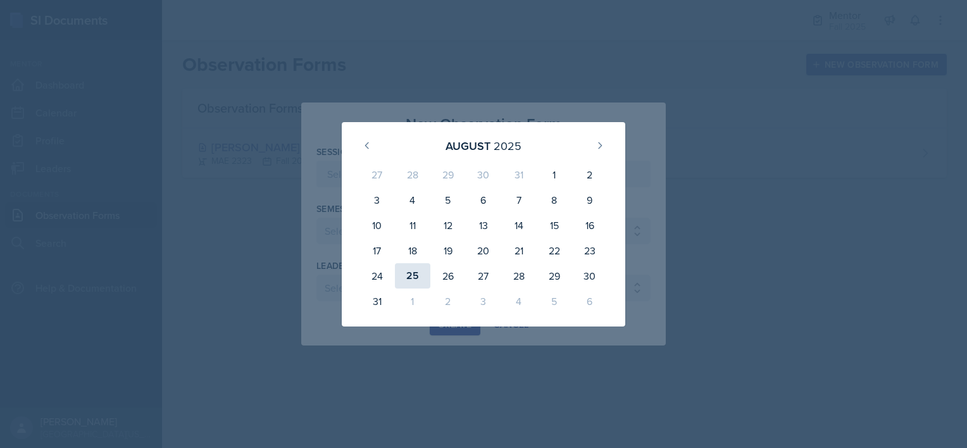
click at [417, 275] on div "25" at bounding box center [412, 275] width 35 height 25
type input "[DATE]"
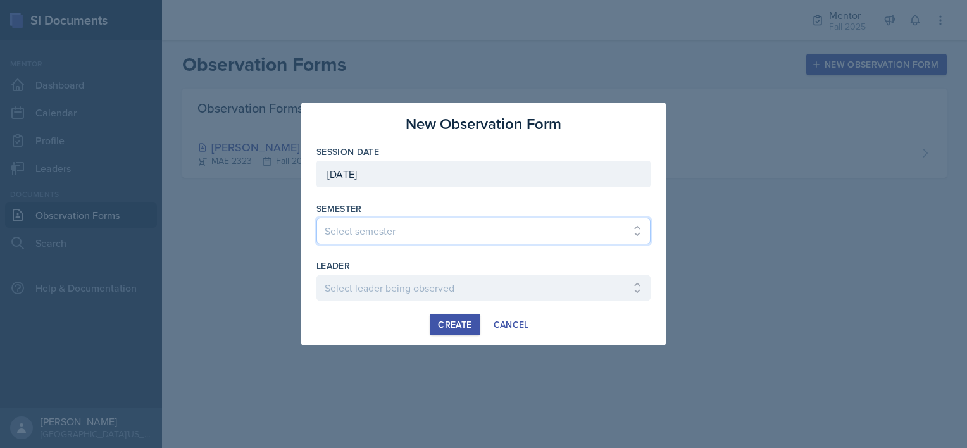
click at [351, 229] on select "Select semester All Fall 2024 Spring 2025 Fall 2025 Spring 2024 Fall 2023" at bounding box center [484, 231] width 334 height 27
select select "a8c40de0-d7eb-4f82-90ee-ac0c6ce45f71"
click at [317, 218] on select "Select semester All Fall 2024 Spring 2025 Fall 2025 Spring 2024 Fall 2023" at bounding box center [484, 231] width 334 height 27
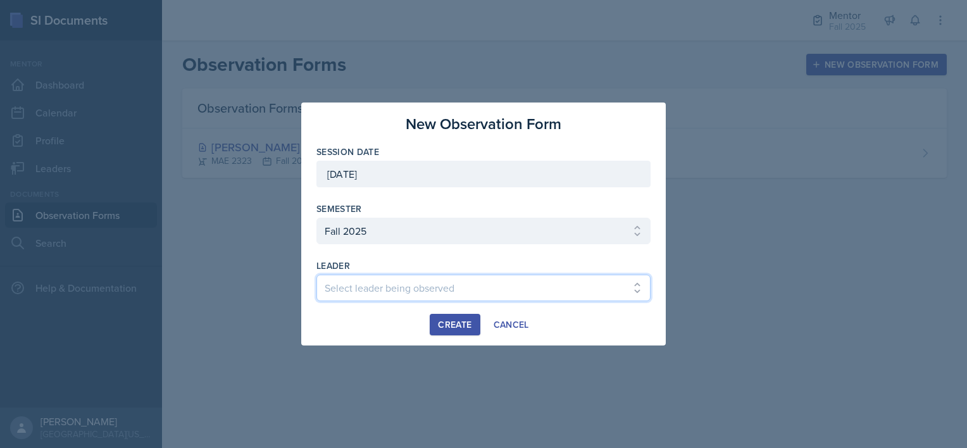
click at [354, 284] on select "Select leader being observed [PERSON_NAME] / NURS 3366 - PATHOPHYSIOLOGIC PROCE…" at bounding box center [484, 288] width 334 height 27
click at [317, 275] on select "Select leader being observed [PERSON_NAME] / NURS 3366 - PATHOPHYSIOLOGIC PROCE…" at bounding box center [484, 288] width 334 height 27
click at [437, 293] on select "Select leader being observed [PERSON_NAME] / NURS 3366 - PATHOPHYSIOLOGIC PROCE…" at bounding box center [484, 288] width 334 height 27
select select "ddd6e82e-199f-4b66-8935-c5b214cbc830"
click at [317, 275] on select "Select leader being observed [PERSON_NAME] / NURS 3366 - PATHOPHYSIOLOGIC PROCE…" at bounding box center [484, 288] width 334 height 27
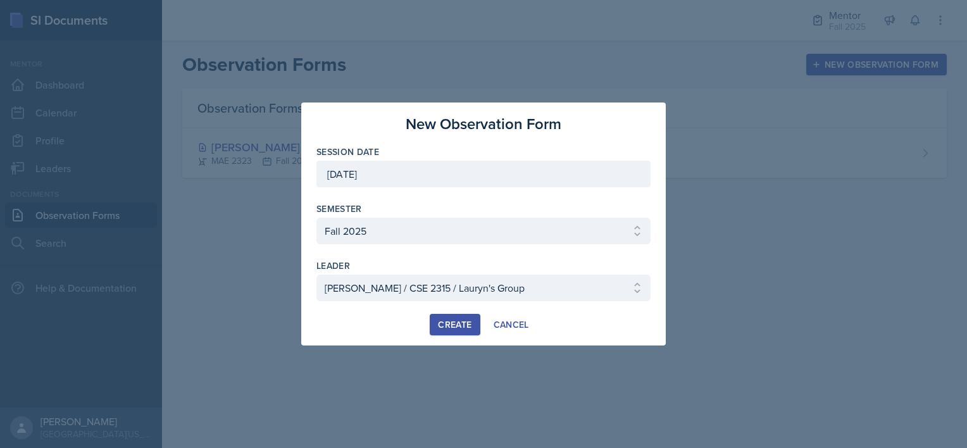
click at [449, 322] on div "Create" at bounding box center [455, 325] width 34 height 10
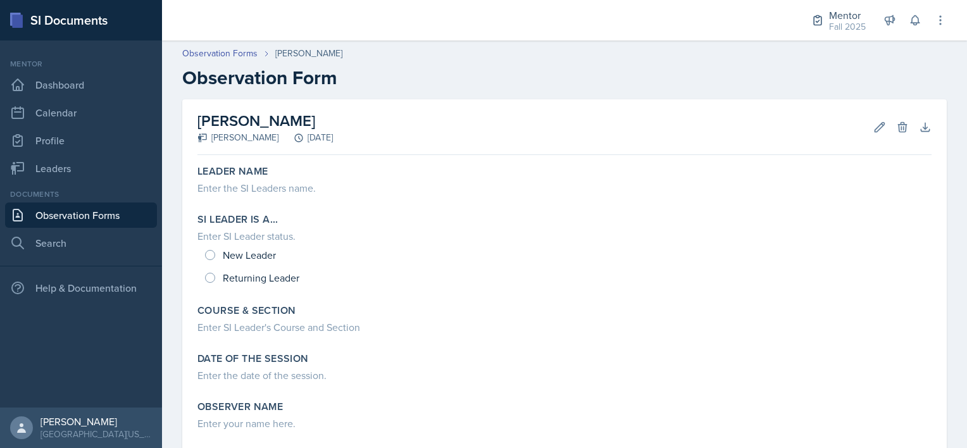
click at [436, 68] on h2 "Observation Form" at bounding box center [564, 77] width 765 height 23
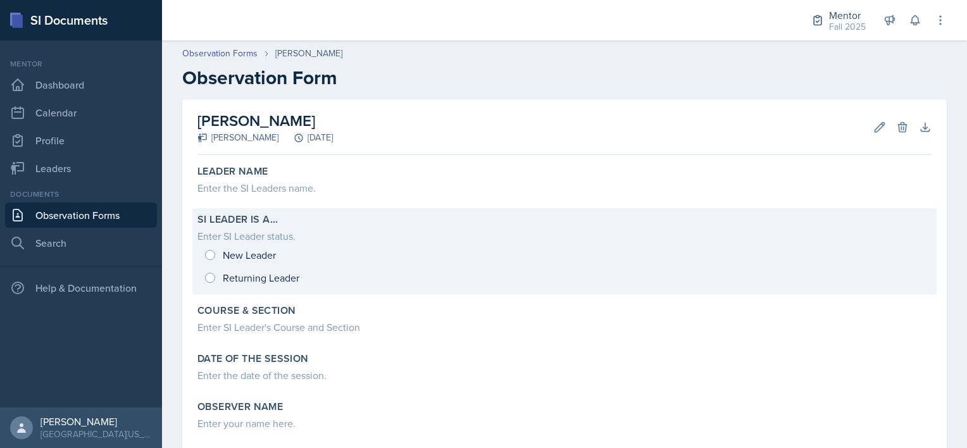
click at [248, 282] on div "New Leader Returning Leader" at bounding box center [565, 267] width 734 height 46
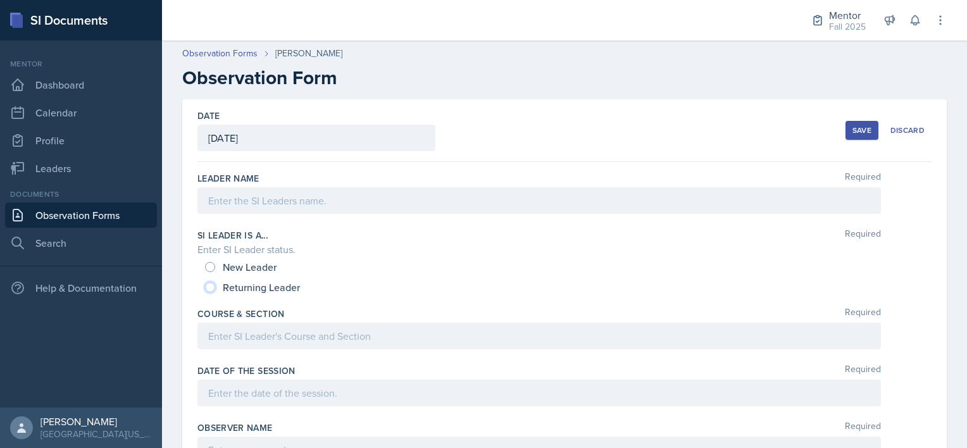
click at [209, 284] on input "Returning Leader" at bounding box center [210, 287] width 10 height 10
radio input "true"
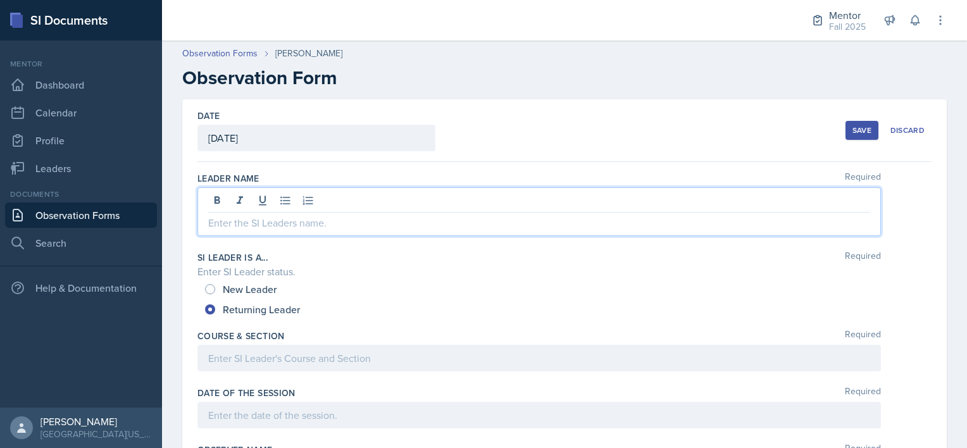
click at [243, 202] on div at bounding box center [540, 211] width 684 height 49
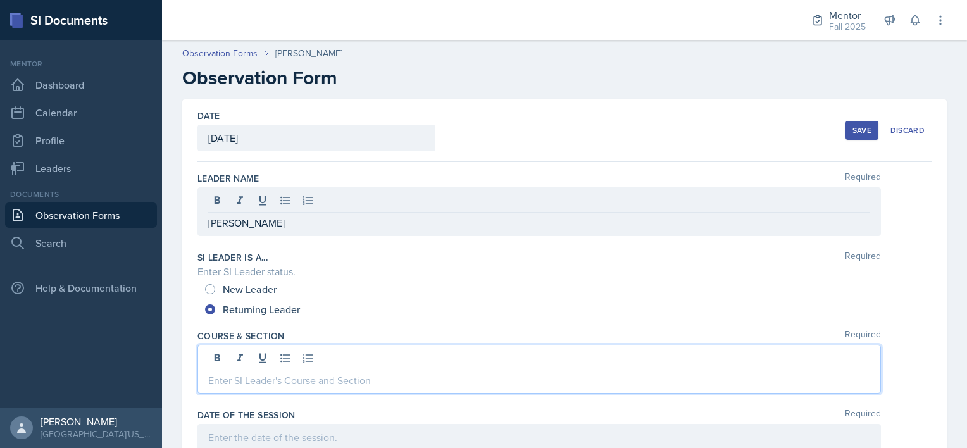
click at [267, 351] on div at bounding box center [540, 369] width 684 height 49
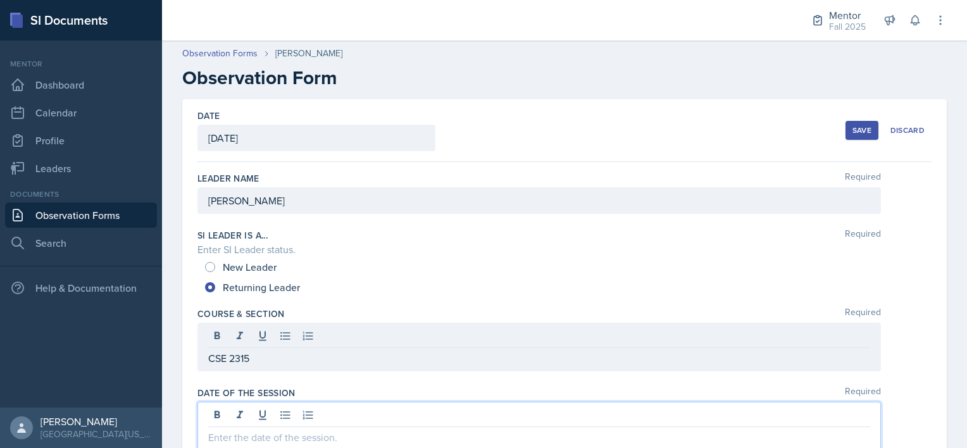
click at [256, 417] on div at bounding box center [540, 426] width 684 height 49
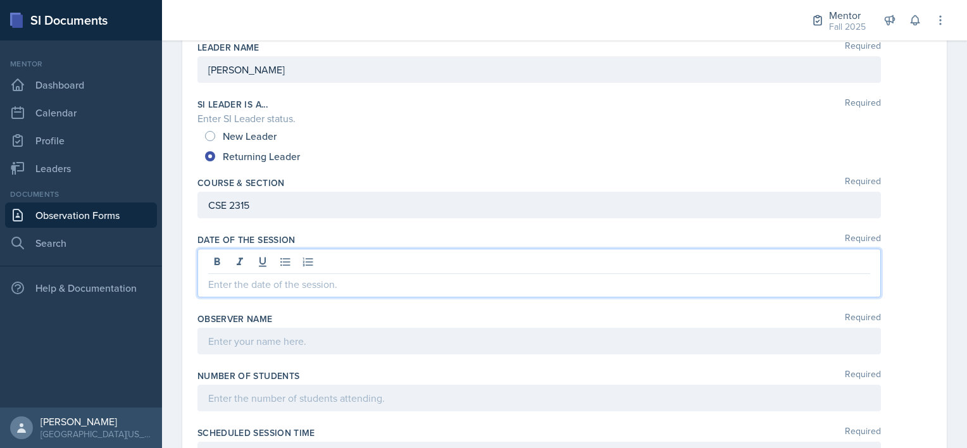
scroll to position [132, 0]
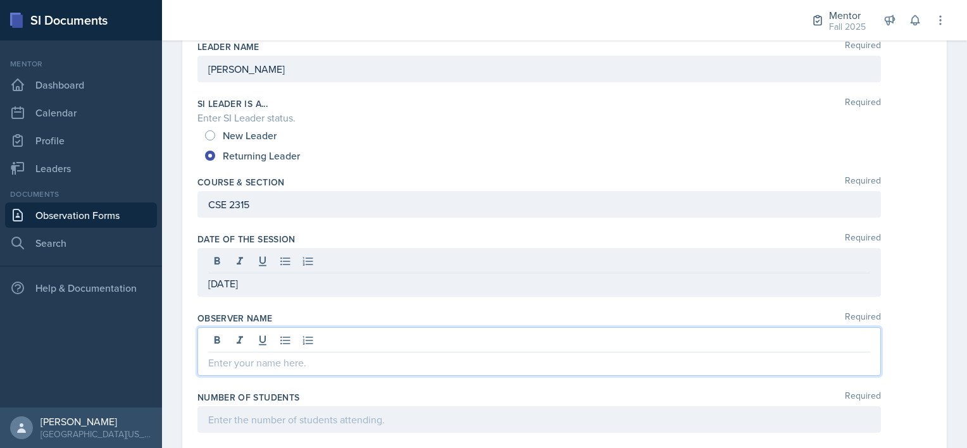
click at [225, 336] on div at bounding box center [540, 351] width 684 height 49
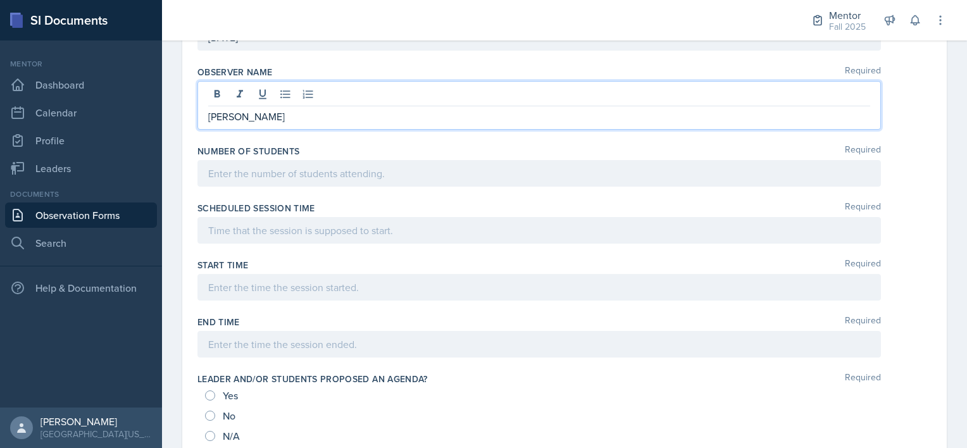
scroll to position [349, 0]
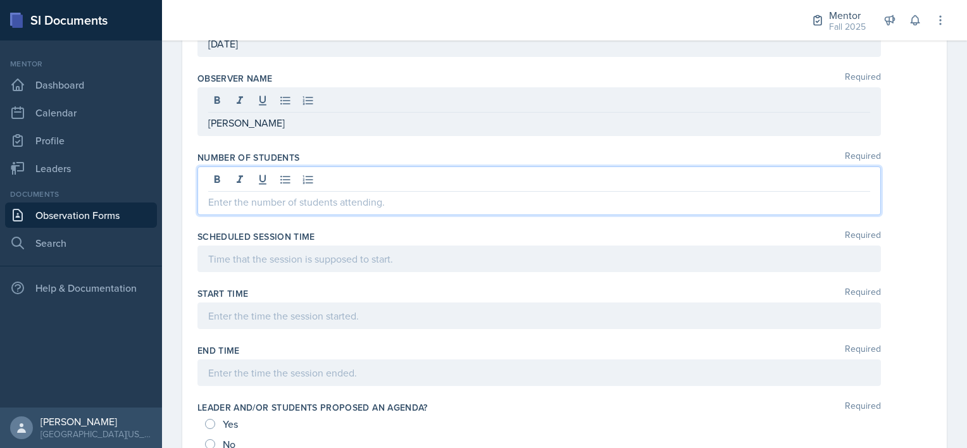
click at [250, 177] on div at bounding box center [540, 190] width 684 height 49
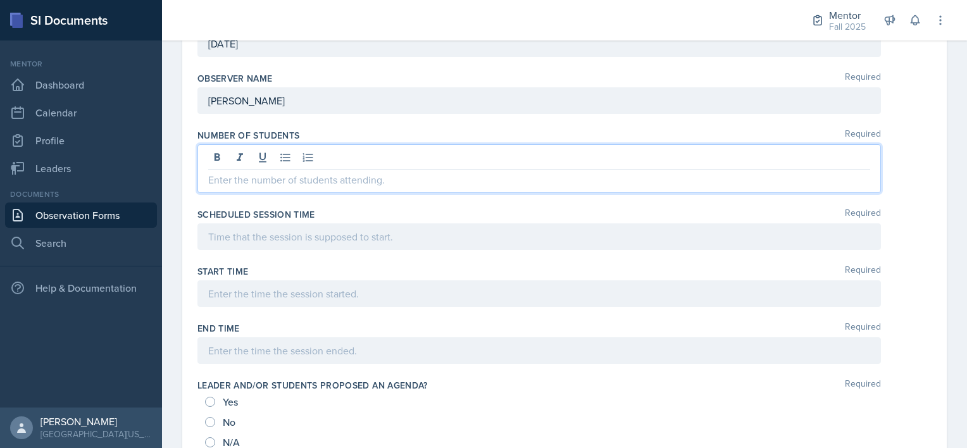
scroll to position [327, 0]
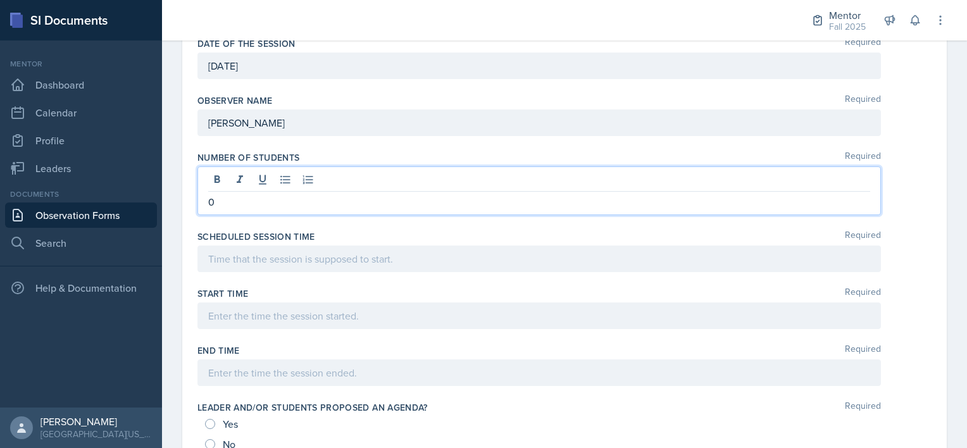
click at [244, 249] on div at bounding box center [540, 259] width 684 height 27
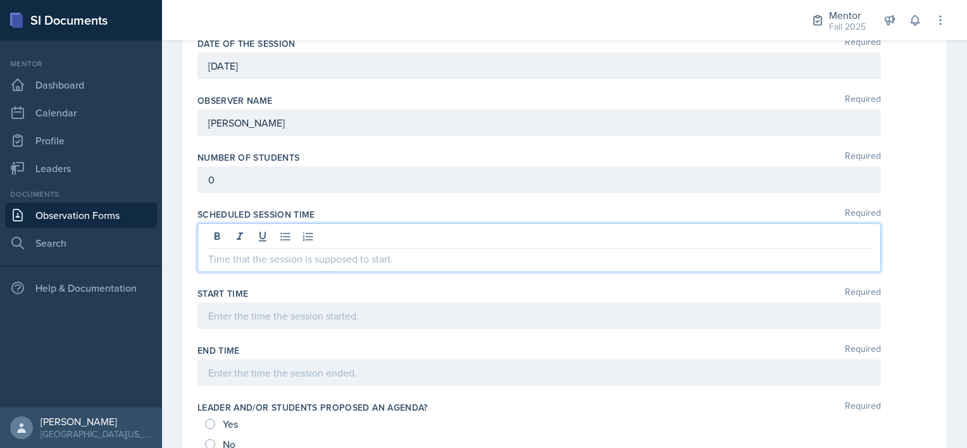
scroll to position [306, 0]
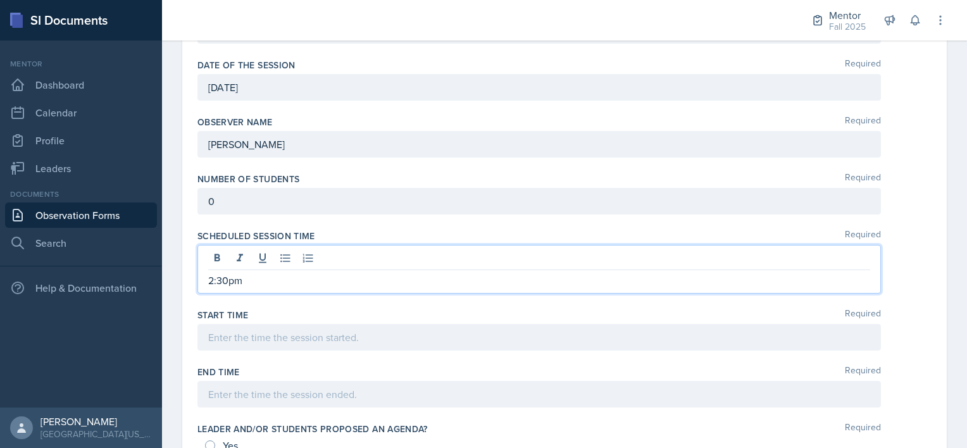
click at [230, 342] on div at bounding box center [540, 337] width 684 height 27
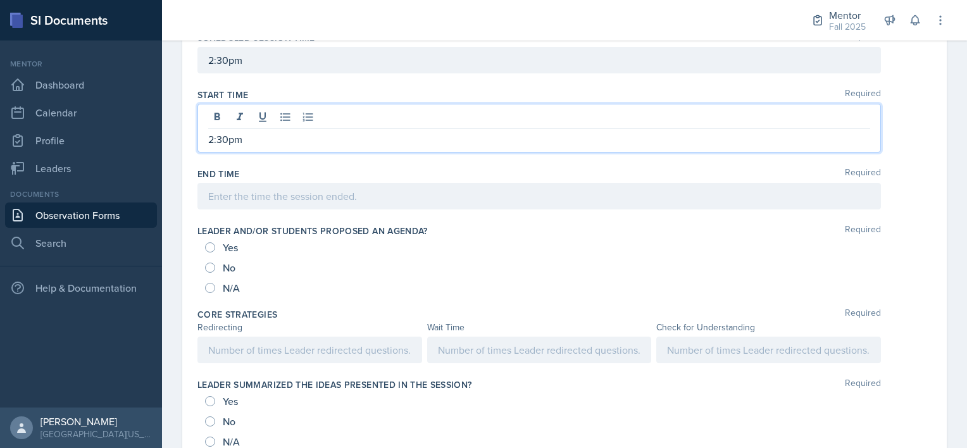
scroll to position [505, 0]
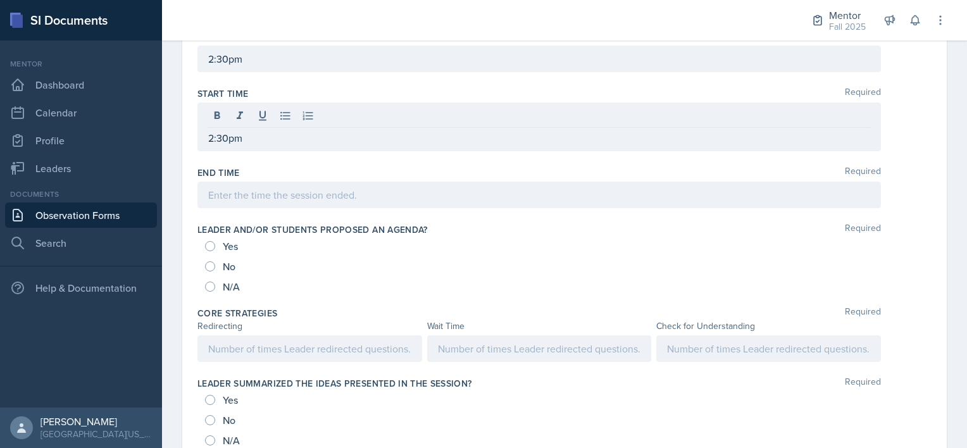
click at [210, 289] on div "N/A" at bounding box center [223, 287] width 37 height 20
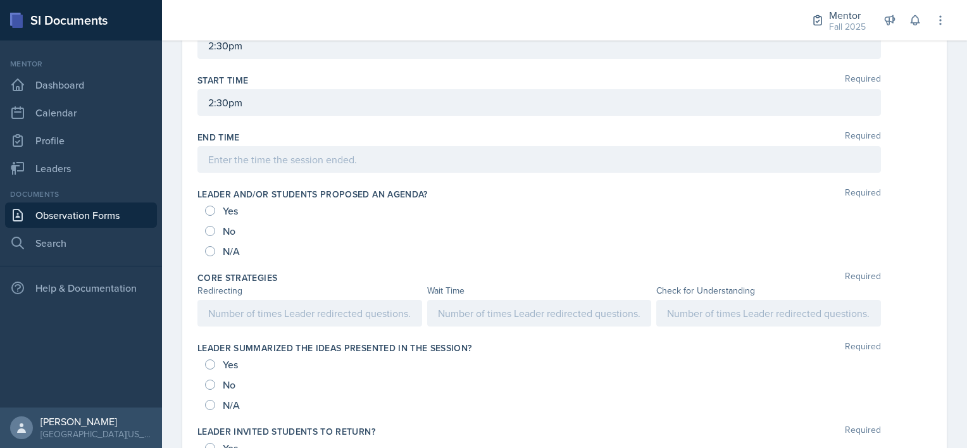
scroll to position [521, 0]
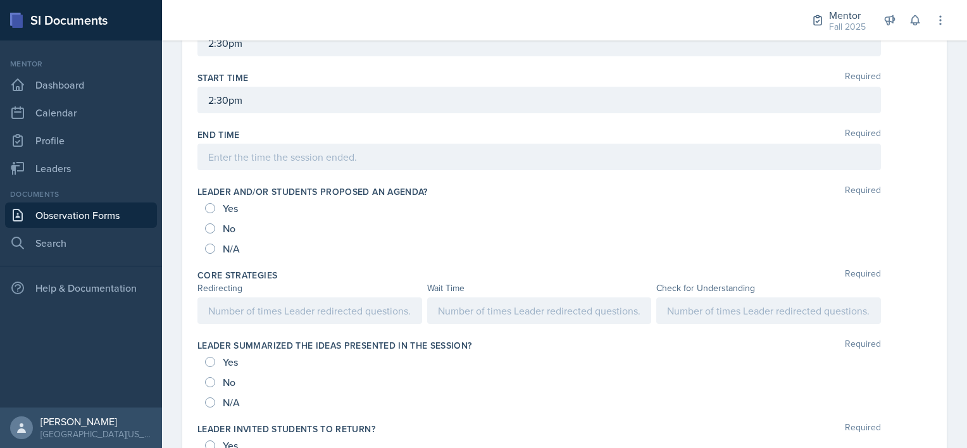
click at [215, 242] on div "N/A" at bounding box center [223, 249] width 37 height 20
click at [210, 249] on input "N/A" at bounding box center [210, 249] width 10 height 10
radio input "true"
click at [213, 398] on input "N/A" at bounding box center [210, 403] width 10 height 10
radio input "true"
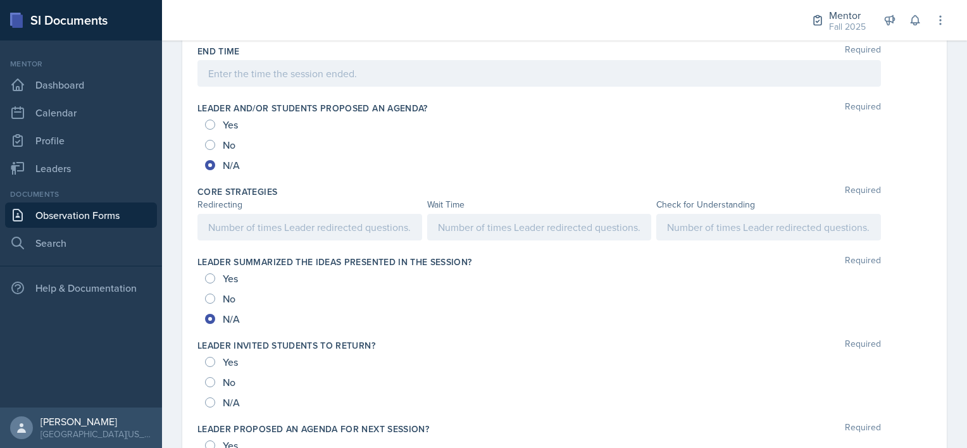
click at [215, 397] on div "N/A" at bounding box center [223, 402] width 37 height 20
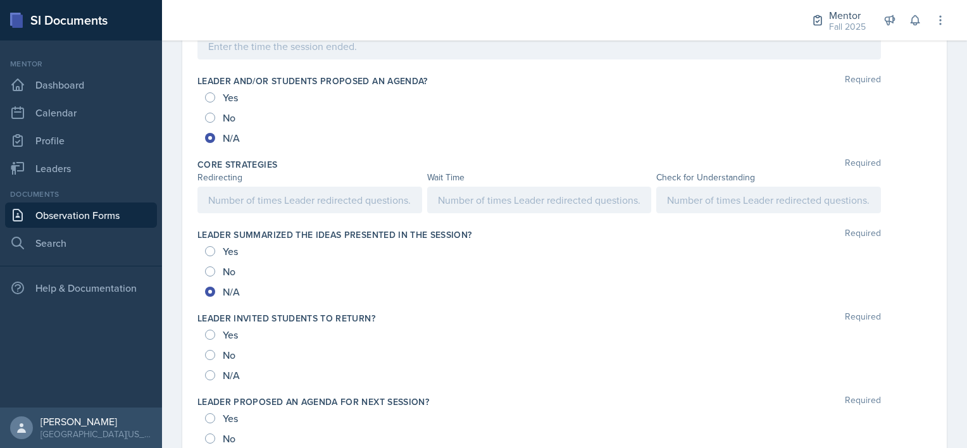
scroll to position [632, 0]
click at [210, 373] on input "N/A" at bounding box center [210, 375] width 10 height 10
radio input "true"
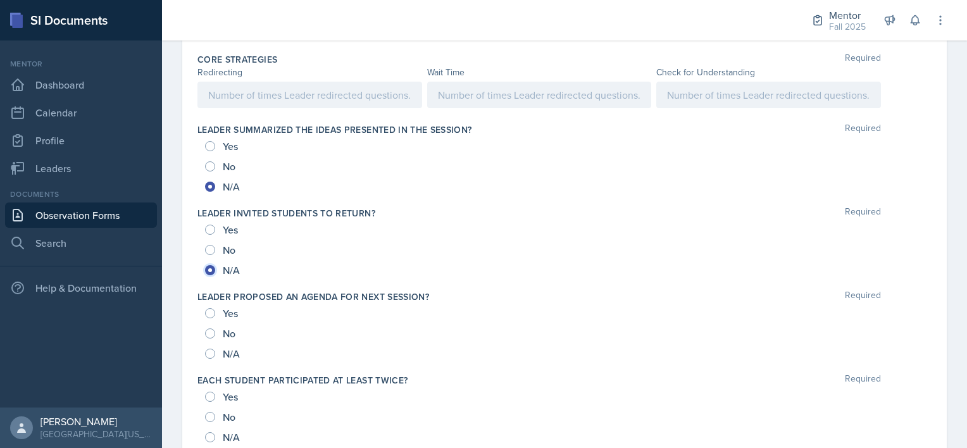
scroll to position [759, 0]
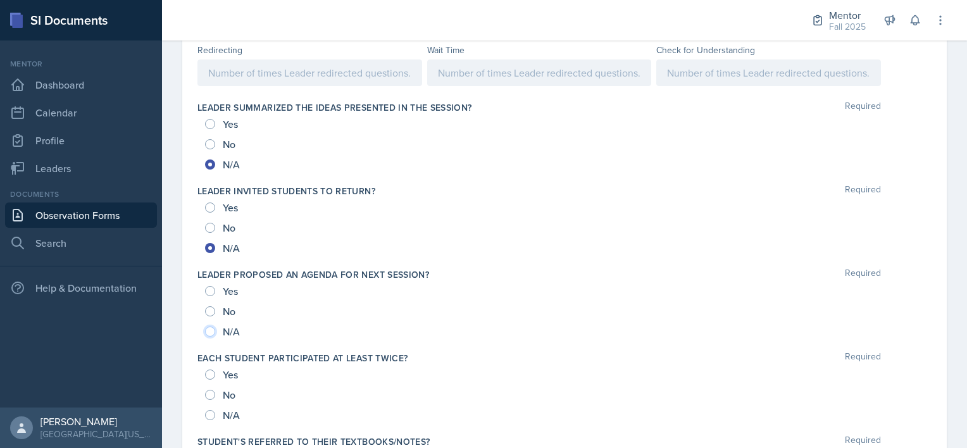
click at [210, 330] on input "N/A" at bounding box center [210, 332] width 10 height 10
radio input "true"
click at [213, 410] on input "N/A" at bounding box center [210, 415] width 10 height 10
radio input "true"
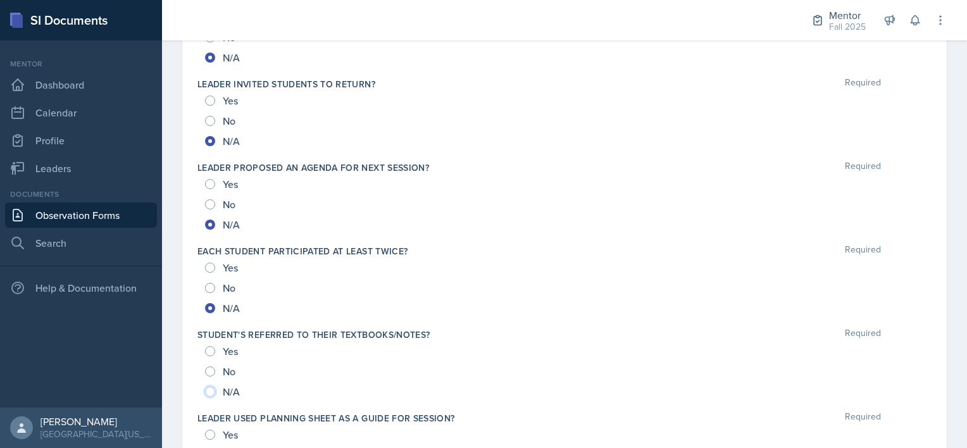
click at [210, 391] on input "N/A" at bounding box center [210, 392] width 10 height 10
radio input "true"
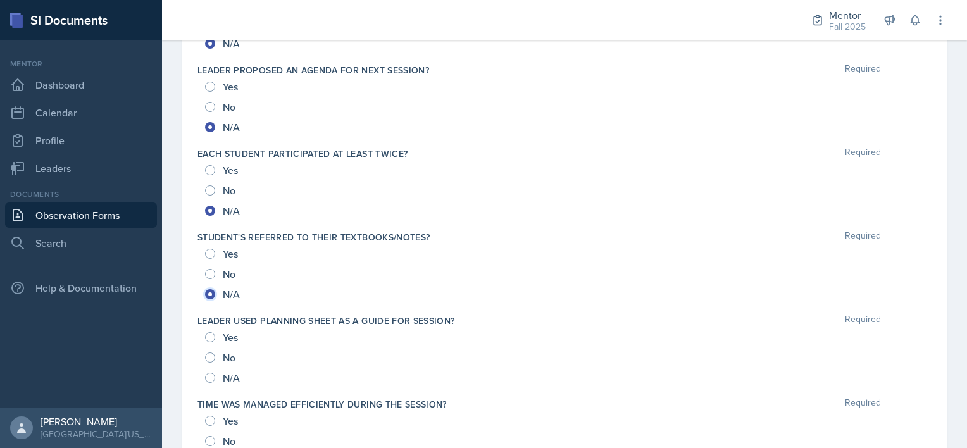
scroll to position [1002, 0]
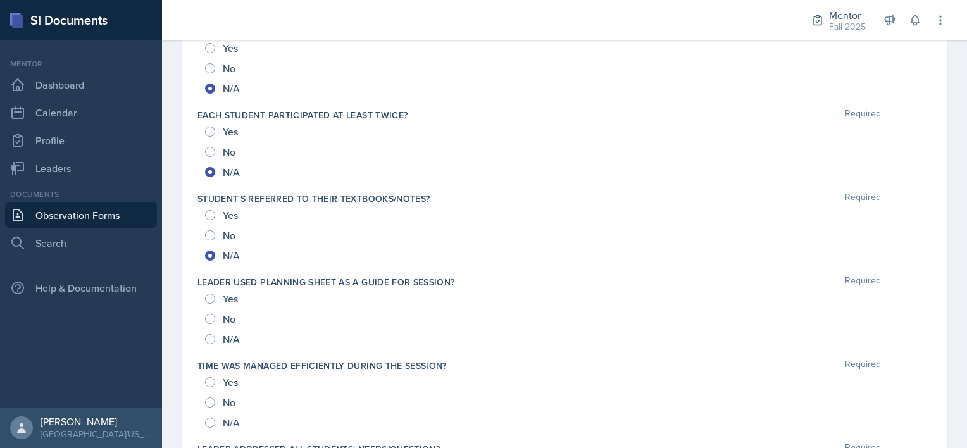
click at [227, 320] on span "No" at bounding box center [229, 319] width 13 height 13
click at [215, 320] on input "No" at bounding box center [210, 319] width 10 height 10
radio input "true"
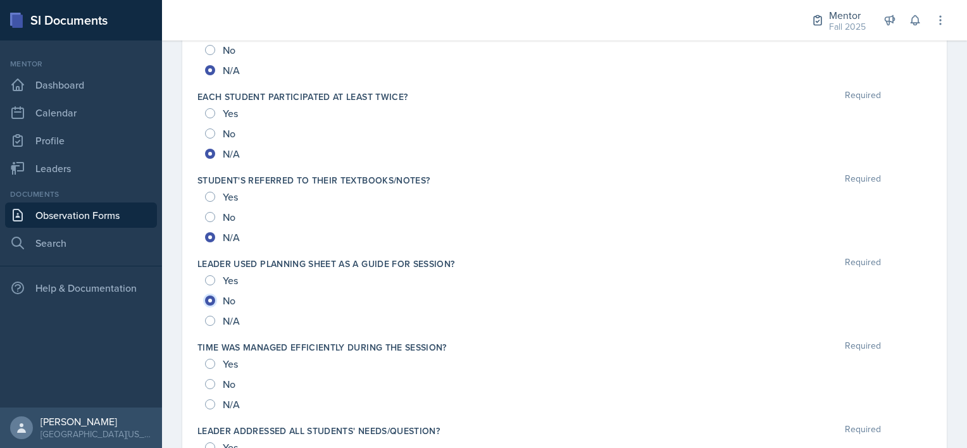
scroll to position [1024, 0]
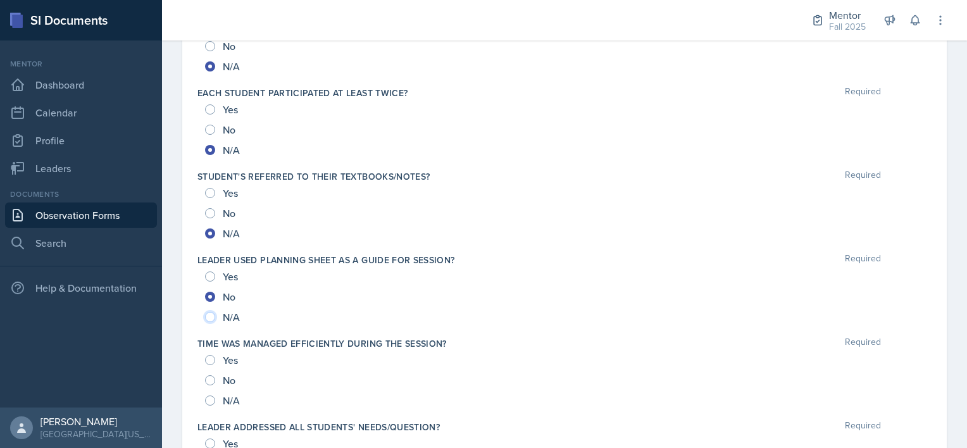
click at [210, 317] on input "N/A" at bounding box center [210, 317] width 10 height 10
radio input "true"
click at [215, 393] on div "N/A" at bounding box center [223, 401] width 37 height 20
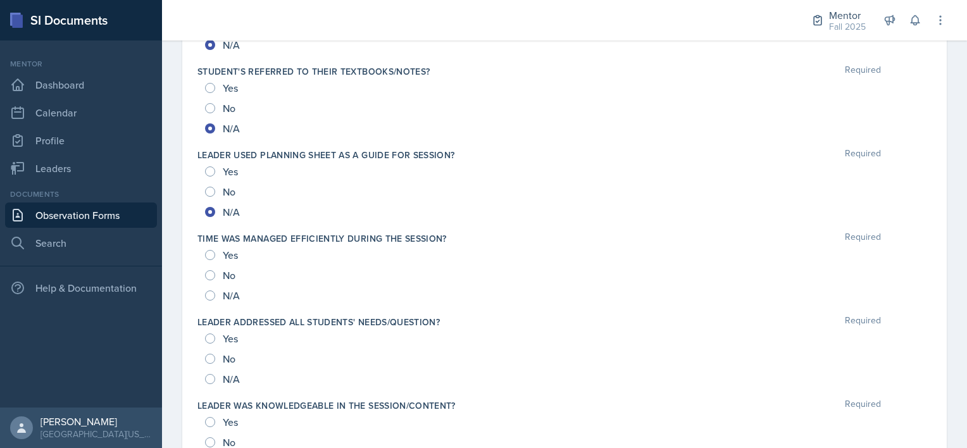
scroll to position [1131, 0]
click at [210, 292] on input "N/A" at bounding box center [210, 294] width 10 height 10
radio input "true"
click at [211, 377] on input "N/A" at bounding box center [210, 377] width 10 height 10
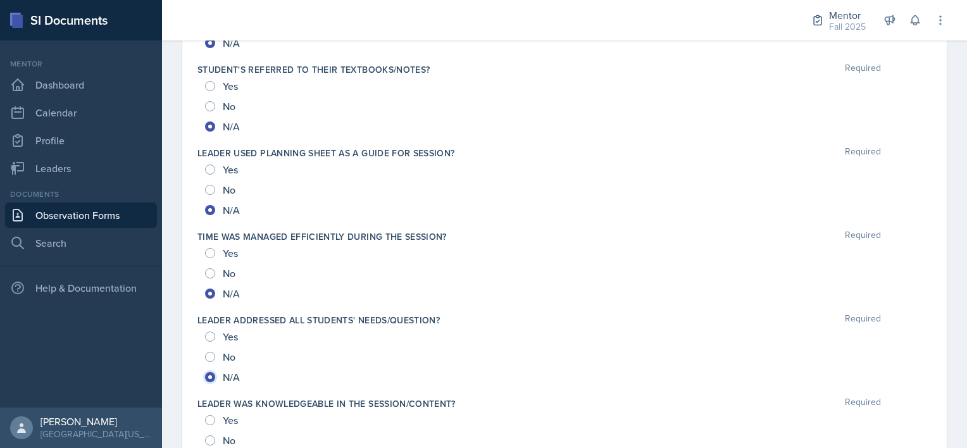
radio input "true"
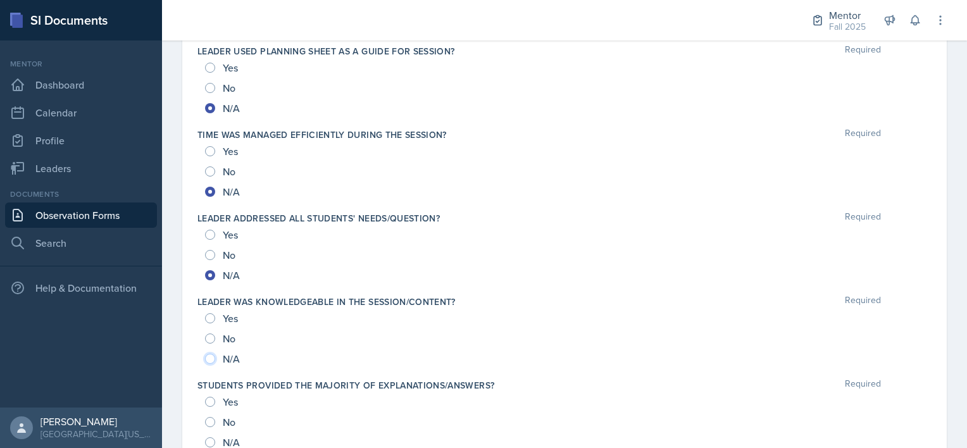
click at [210, 356] on input "N/A" at bounding box center [210, 359] width 10 height 10
radio input "true"
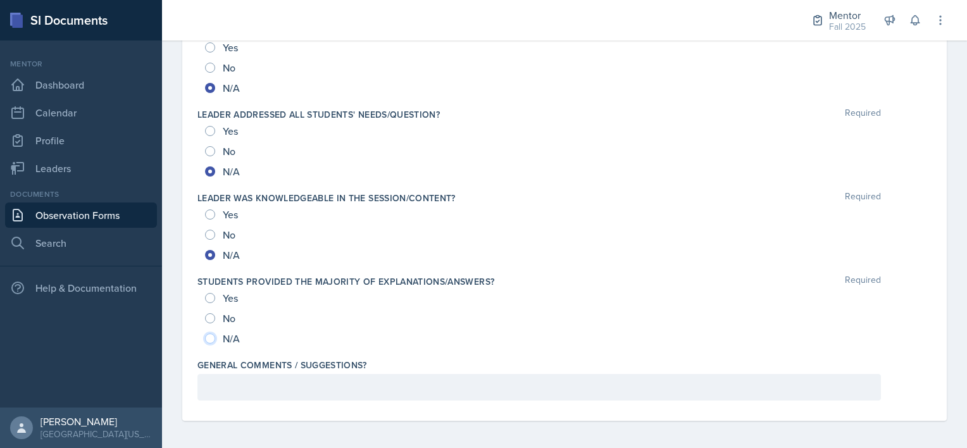
click at [211, 335] on input "N/A" at bounding box center [210, 339] width 10 height 10
radio input "true"
click at [249, 386] on p at bounding box center [539, 387] width 662 height 15
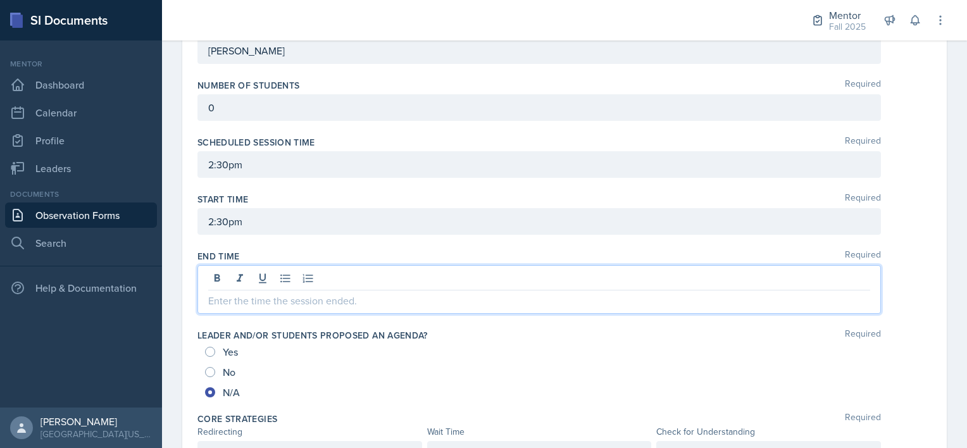
scroll to position [422, 0]
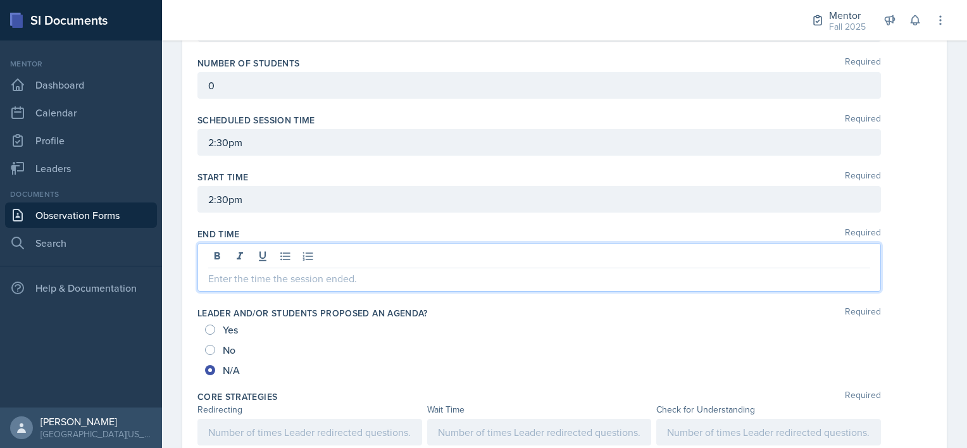
click at [294, 275] on p at bounding box center [539, 278] width 662 height 15
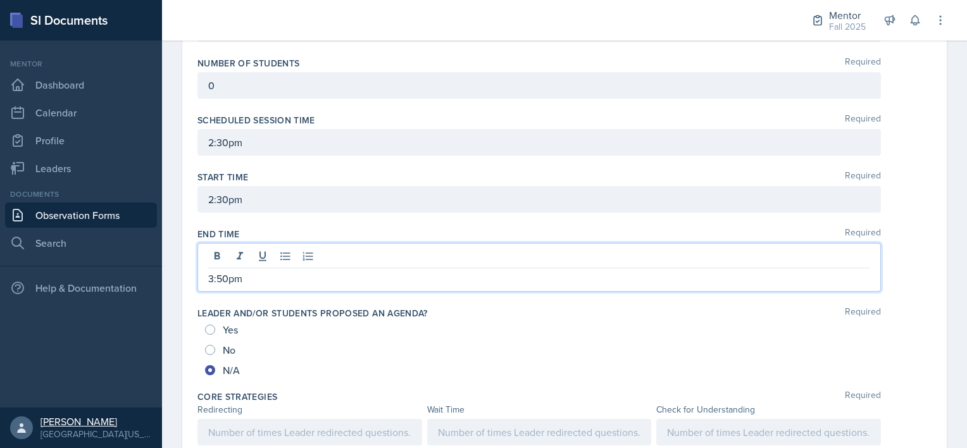
click at [8, 408] on link "Lauryn Durrah University of Texas at Arlington" at bounding box center [81, 428] width 162 height 41
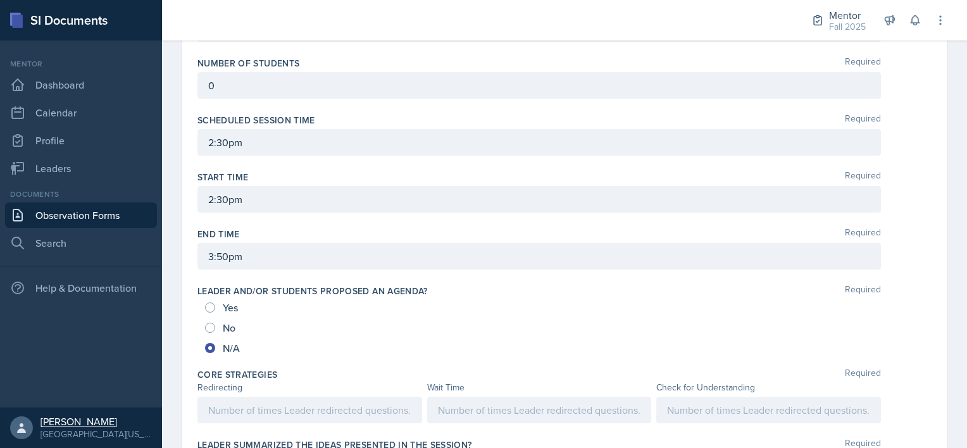
scroll to position [127, 0]
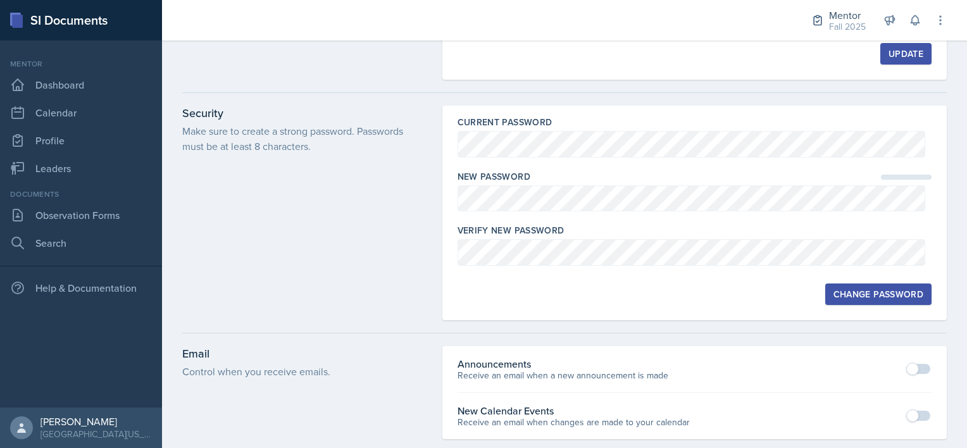
click at [301, 320] on div at bounding box center [564, 333] width 765 height 26
click at [104, 223] on link "Observation Forms" at bounding box center [81, 215] width 152 height 25
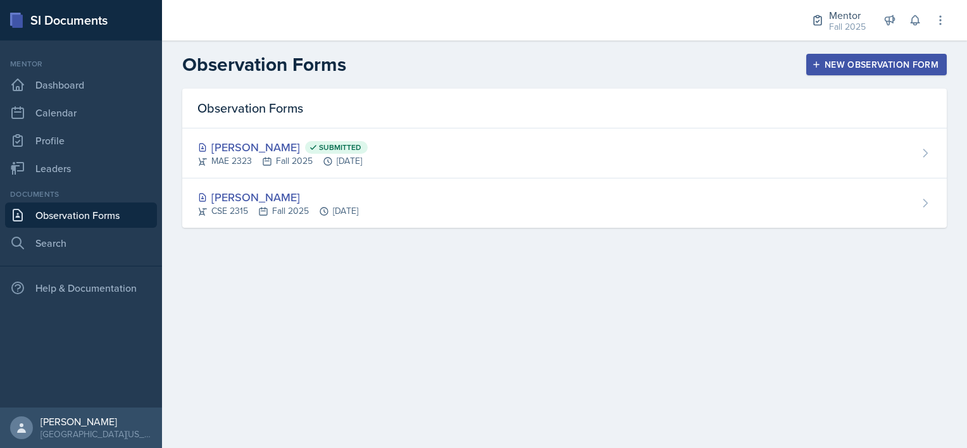
click at [358, 203] on div "[PERSON_NAME]" at bounding box center [278, 197] width 161 height 17
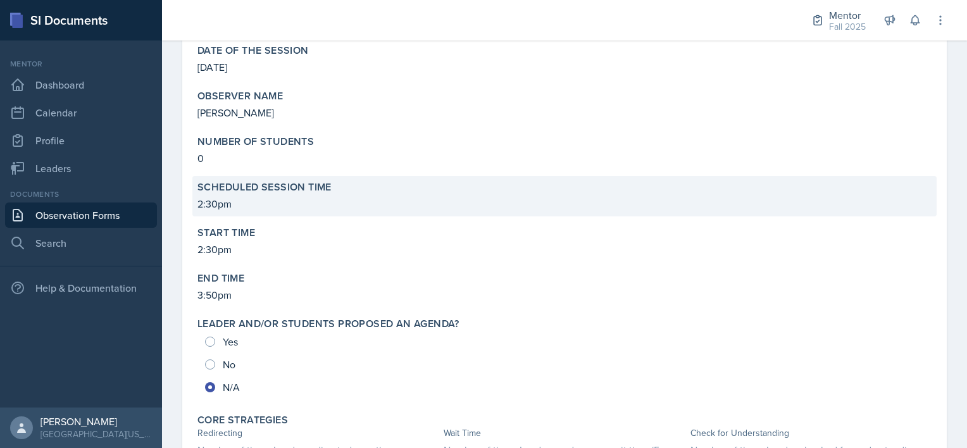
scroll to position [271, 0]
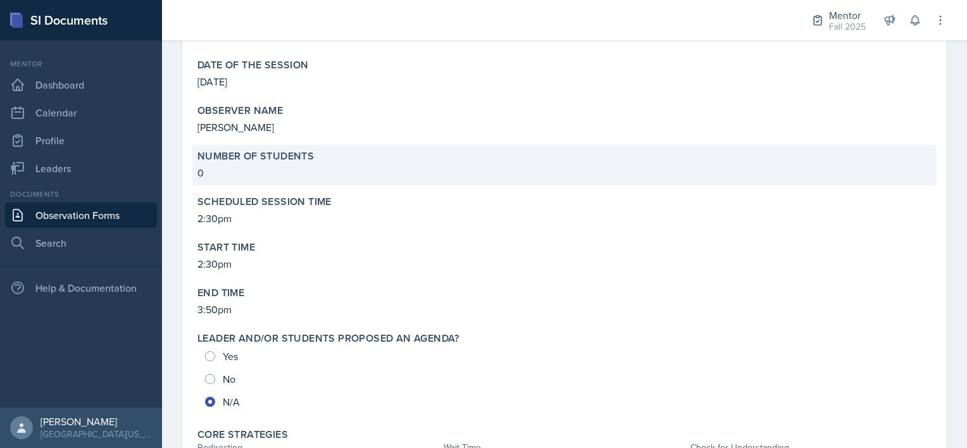
click at [198, 173] on p "0" at bounding box center [565, 172] width 734 height 15
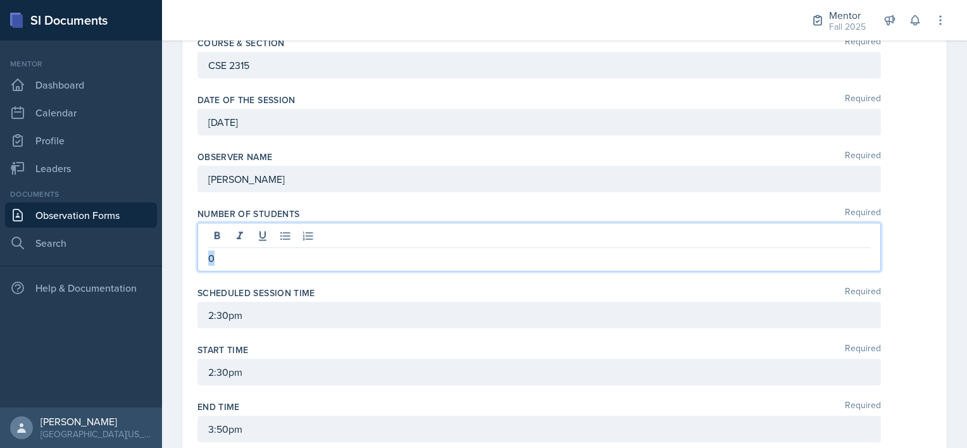
drag, startPoint x: 226, startPoint y: 230, endPoint x: 142, endPoint y: 220, distance: 84.7
click at [142, 220] on div "SI Documents Mentor Dashboard Calendar Profile Leaders Documents Observation Fo…" at bounding box center [483, 224] width 967 height 448
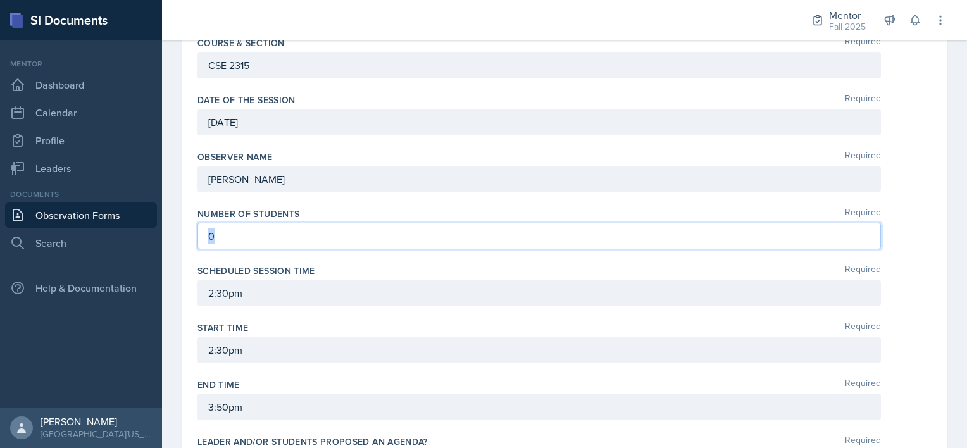
scroll to position [248, 0]
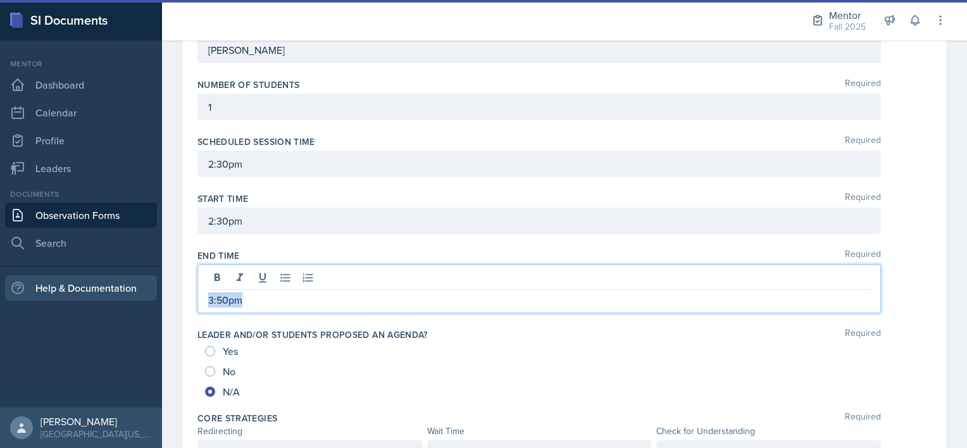
drag, startPoint x: 265, startPoint y: 300, endPoint x: 147, endPoint y: 288, distance: 117.7
click at [147, 288] on div "SI Documents Mentor Dashboard Calendar Profile Leaders Documents Observation Fo…" at bounding box center [483, 224] width 967 height 448
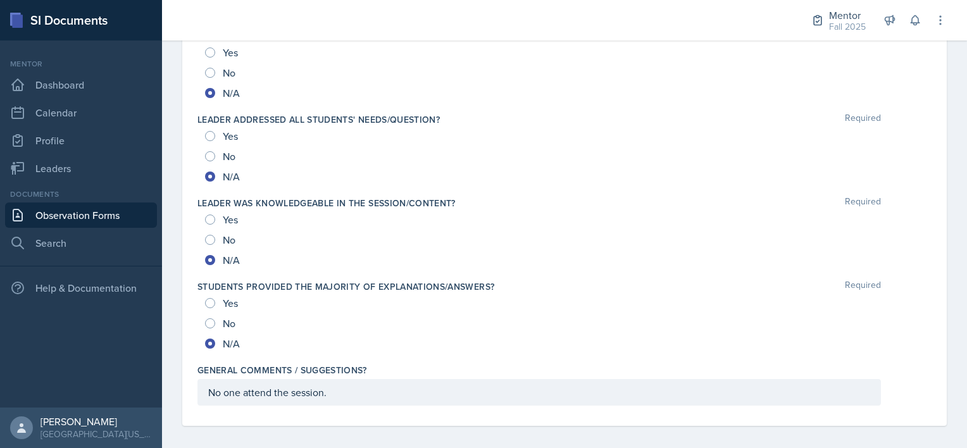
scroll to position [1337, 0]
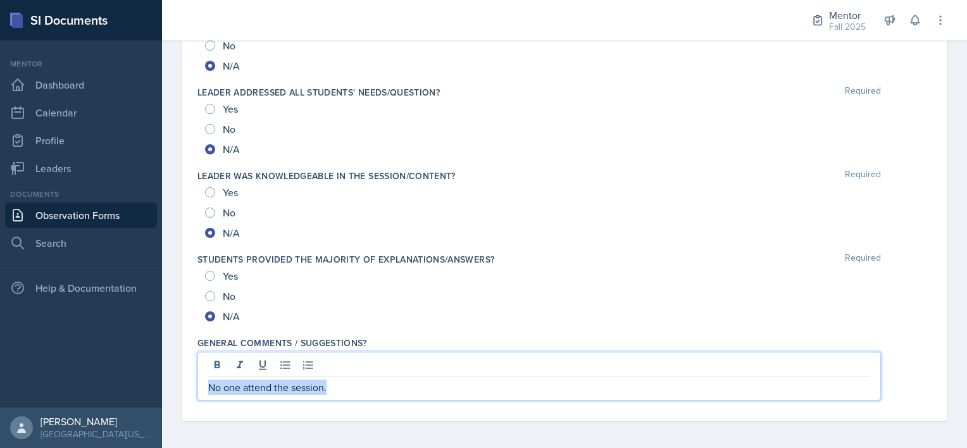
drag, startPoint x: 344, startPoint y: 383, endPoint x: 168, endPoint y: 377, distance: 176.7
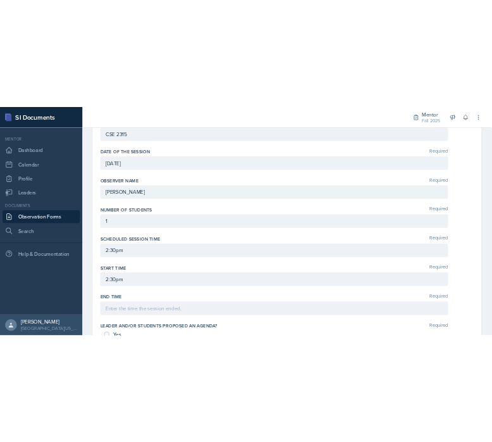
scroll to position [330, 0]
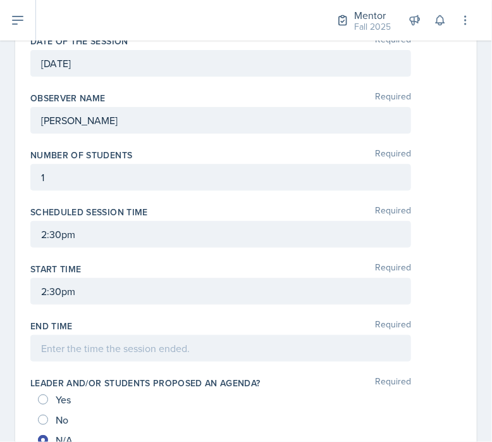
click at [430, 164] on div "1" at bounding box center [246, 177] width 432 height 27
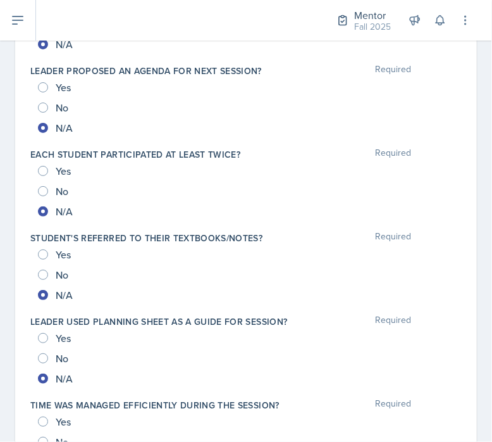
scroll to position [963, 0]
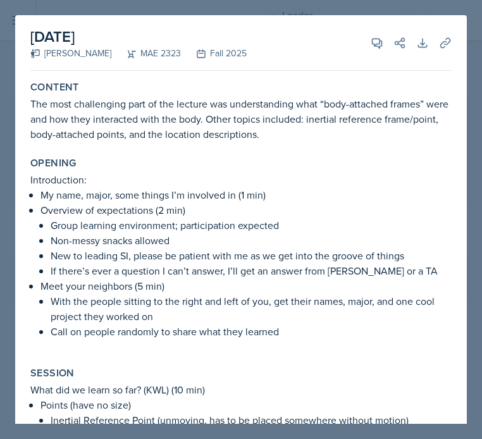
select select "a8c40de0-d7eb-4f82-90ee-ac0c6ce45f71"
select select "f38fd849-d0ec-484a-8edc-70f450eac01c"
select select "1"
click at [371, 38] on icon at bounding box center [377, 43] width 13 height 13
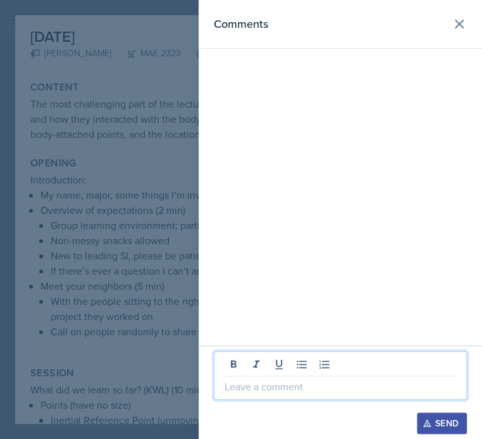
click at [241, 391] on p at bounding box center [341, 386] width 232 height 15
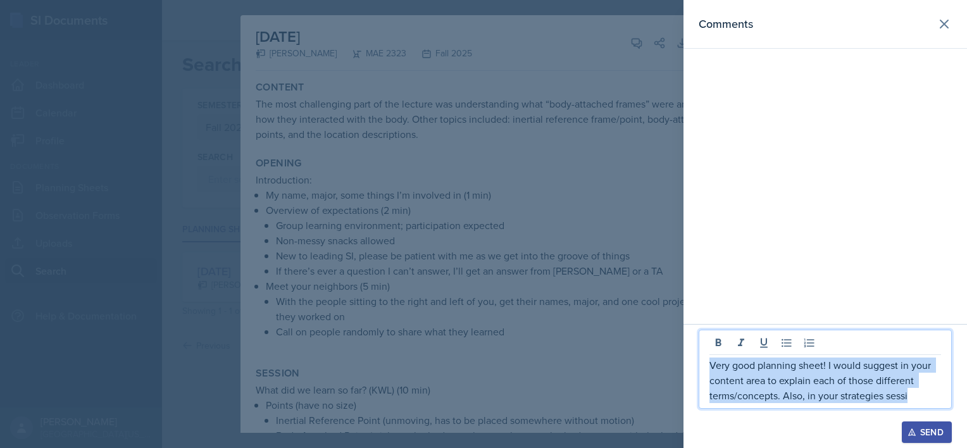
drag, startPoint x: 916, startPoint y: 399, endPoint x: 680, endPoint y: 357, distance: 239.9
click at [482, 357] on div "Comments Very good planning sheet! I would suggest in your content area to expl…" at bounding box center [483, 224] width 967 height 448
copy p "Very good planning sheet! I would suggest in your content area to explain each …"
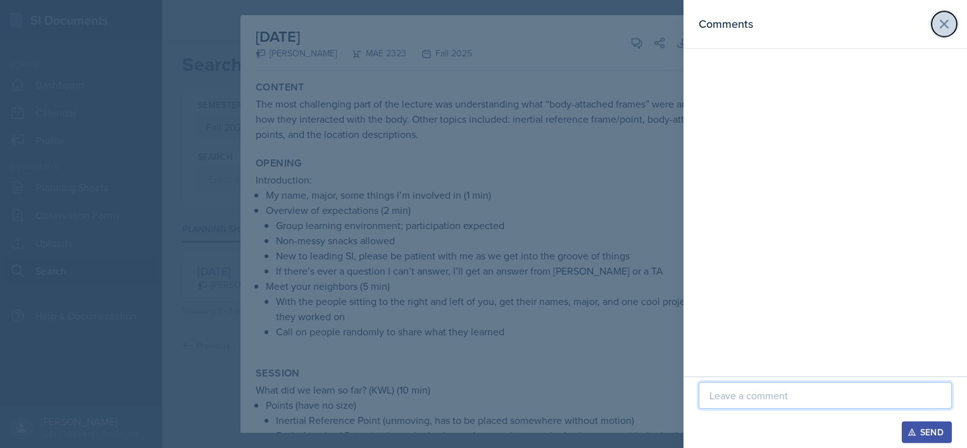
click at [482, 20] on button at bounding box center [944, 23] width 25 height 25
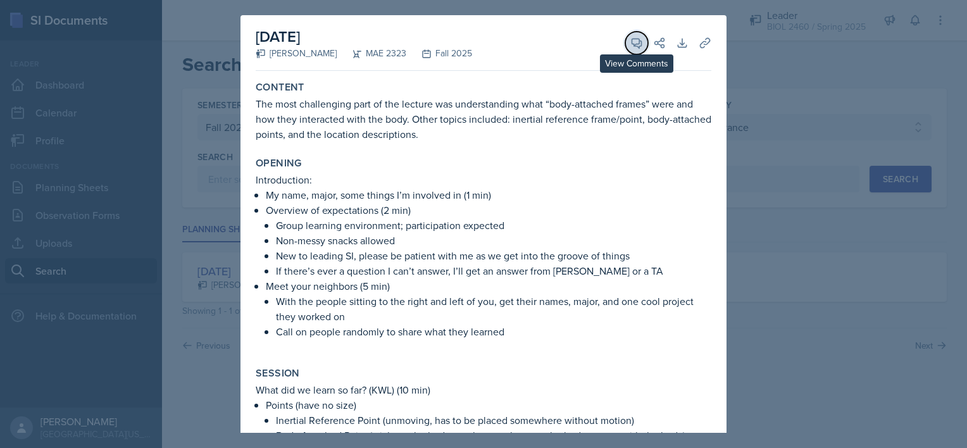
click at [482, 46] on icon at bounding box center [636, 43] width 13 height 13
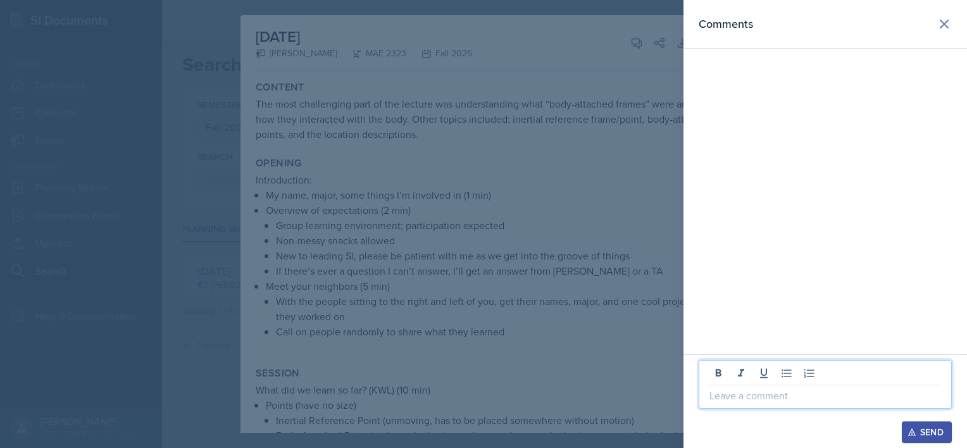
click at [482, 392] on p at bounding box center [826, 395] width 232 height 15
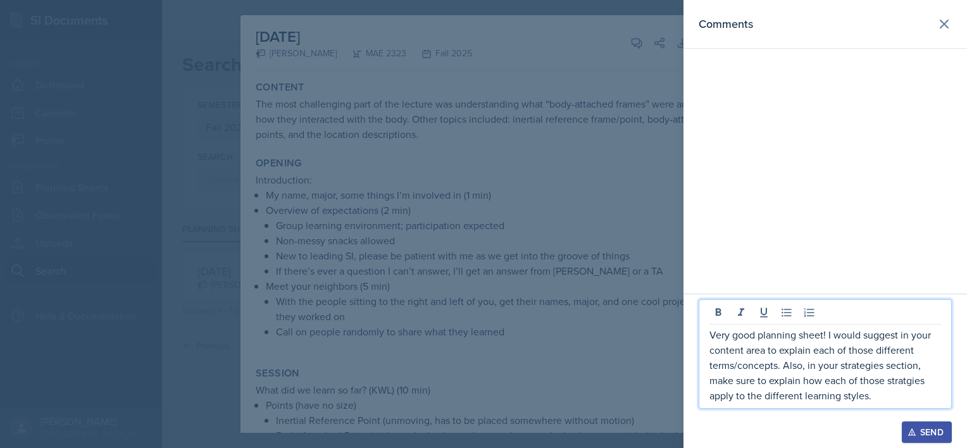
click at [482, 389] on p "Very good planning sheet! I would suggest in your content area to explain each …" at bounding box center [826, 365] width 232 height 76
click at [482, 394] on p "Very good planning sheet! I would suggest in your content area to explain each …" at bounding box center [826, 365] width 232 height 76
drag, startPoint x: 786, startPoint y: 394, endPoint x: 699, endPoint y: 396, distance: 87.4
click at [482, 396] on div "Very good planning sheet! I would suggest in your content area to explain each …" at bounding box center [825, 354] width 253 height 110
click at [482, 395] on p "Very good planning sheet! I would suggest in your content area to explain each …" at bounding box center [826, 365] width 232 height 76
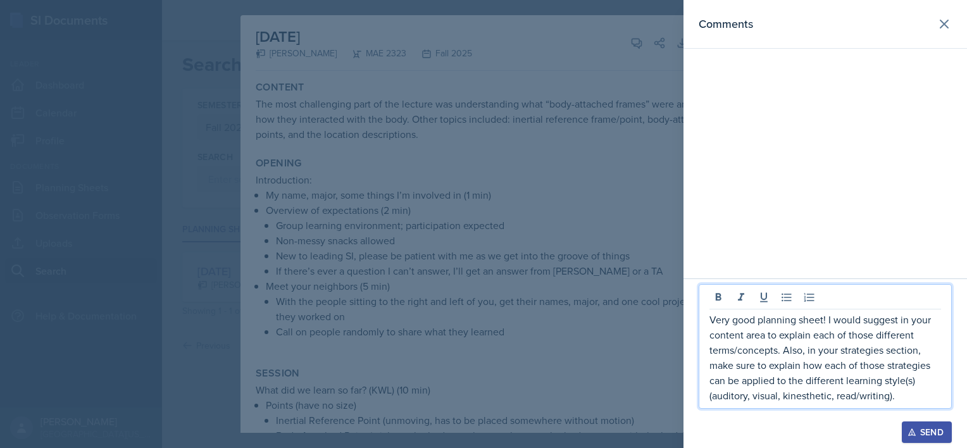
click at [482, 403] on p "Very good planning sheet! I would suggest in your content area to explain each …" at bounding box center [826, 357] width 232 height 91
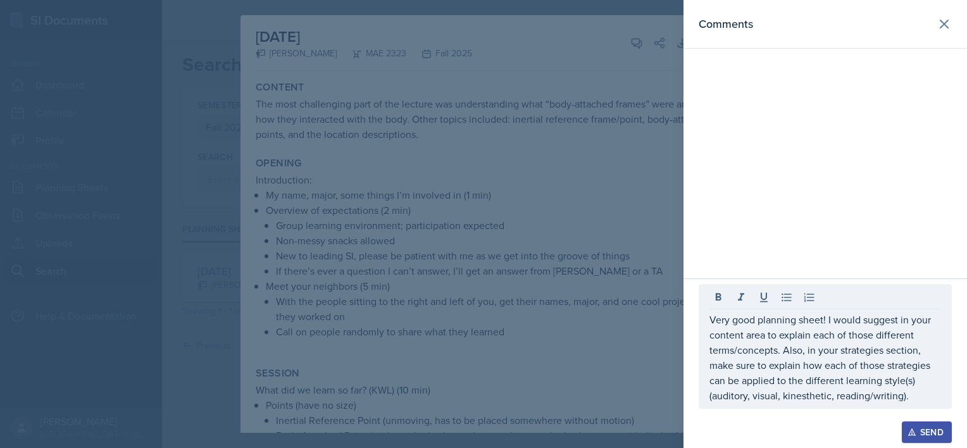
click at [482, 439] on div "Send" at bounding box center [825, 433] width 253 height 22
drag, startPoint x: 919, startPoint y: 433, endPoint x: 884, endPoint y: 348, distance: 92.3
click at [482, 348] on div "Very good planning sheet! I would suggest in your content area to explain each …" at bounding box center [826, 374] width 284 height 147
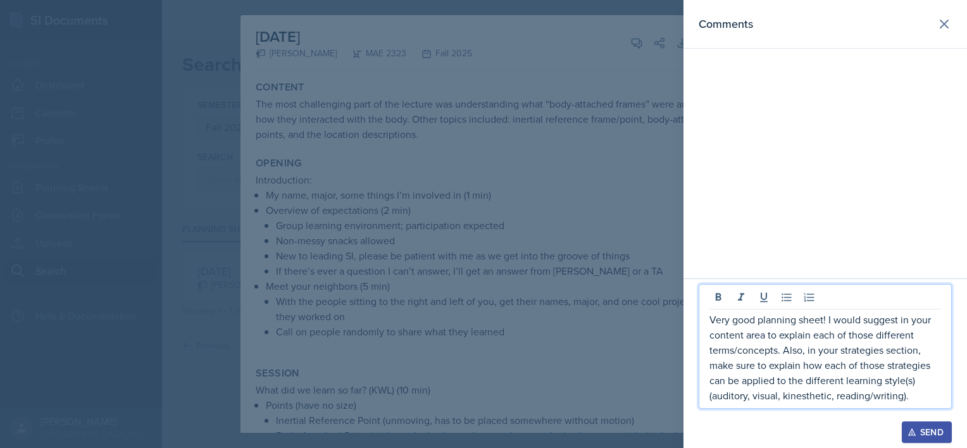
click at [482, 394] on p "Very good planning sheet! I would suggest in your content area to explain each …" at bounding box center [826, 357] width 232 height 91
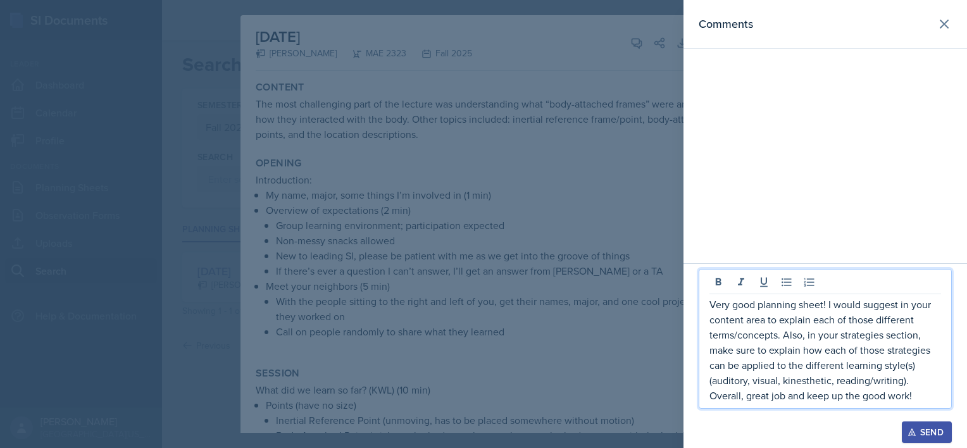
click at [482, 430] on icon "button" at bounding box center [911, 432] width 7 height 7
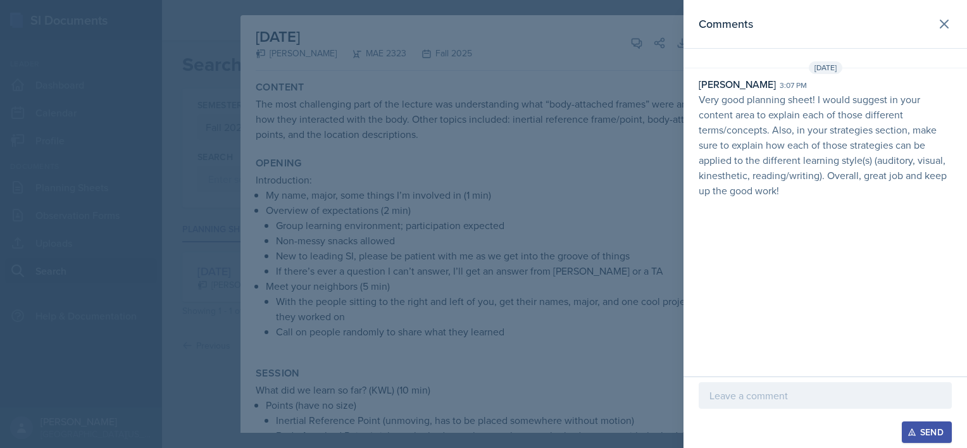
click at [482, 206] on div at bounding box center [483, 224] width 967 height 448
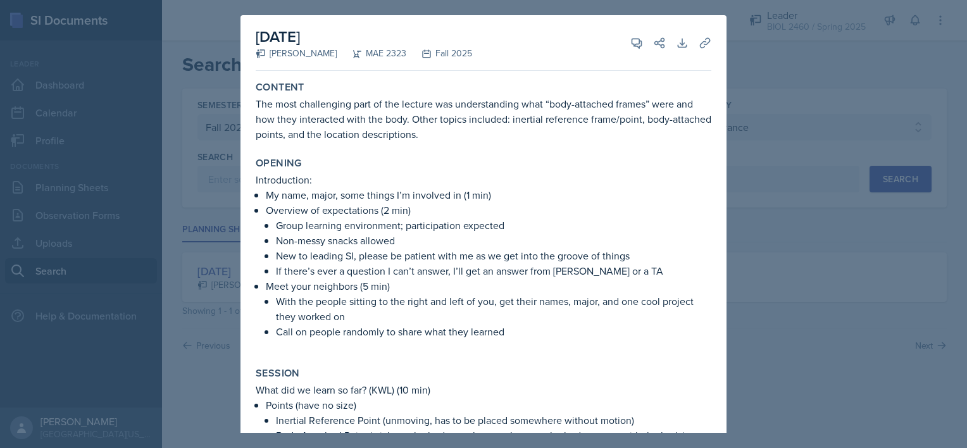
click at [180, 185] on div at bounding box center [483, 224] width 967 height 448
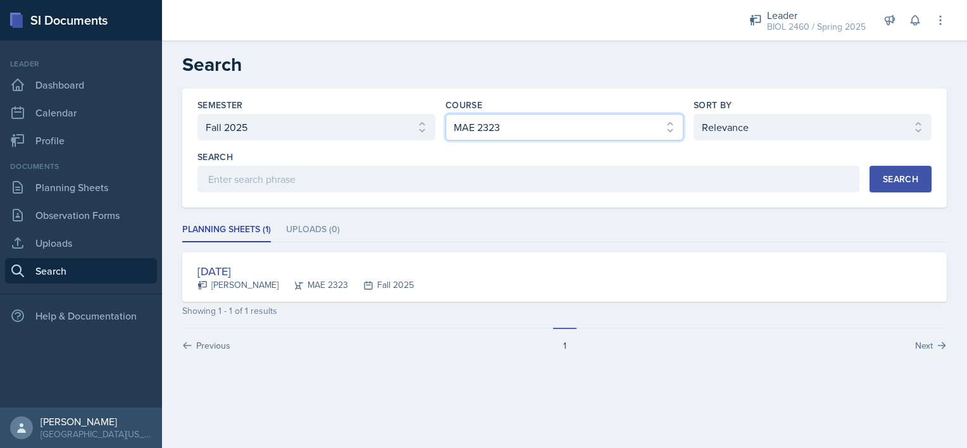
click at [482, 126] on select "Select course All ASTR 1345 BIOL 1345 BIOL 1441 BIOL 1442 BIOL 2300 BIOL 2444 B…" at bounding box center [565, 127] width 238 height 27
select select "b05cf838-b04f-4fc4-901a-32fb7d12d120"
click at [446, 114] on select "Select course All ASTR 1345 BIOL 1345 BIOL 1441 BIOL 1442 BIOL 2300 BIOL 2444 B…" at bounding box center [565, 127] width 238 height 27
click at [482, 174] on div "Search" at bounding box center [900, 179] width 35 height 10
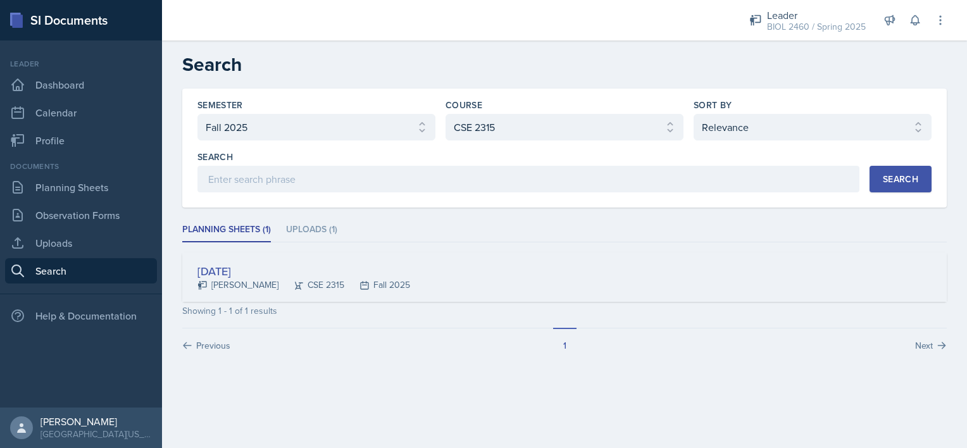
click at [314, 283] on div "CSE 2315" at bounding box center [312, 285] width 66 height 13
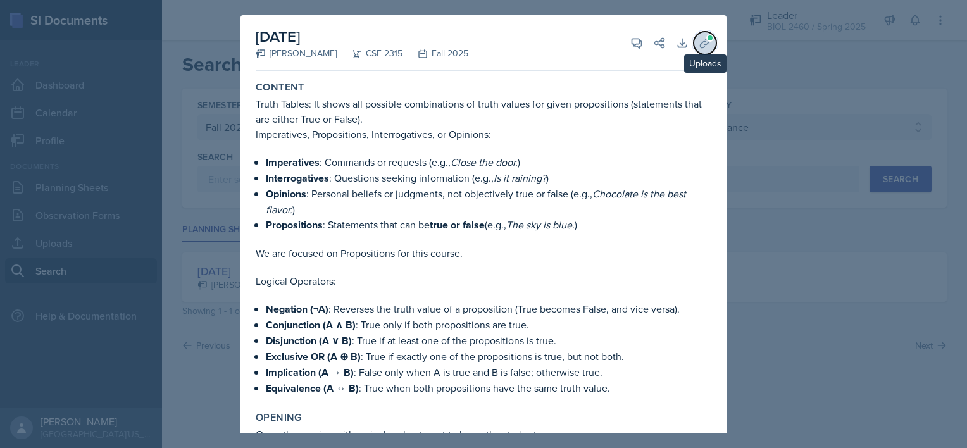
click at [482, 42] on icon at bounding box center [705, 43] width 13 height 13
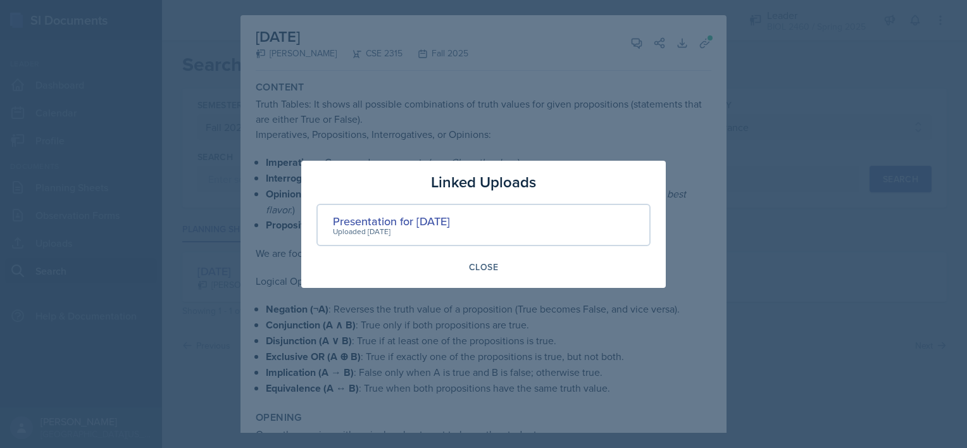
click at [482, 128] on div at bounding box center [483, 224] width 967 height 448
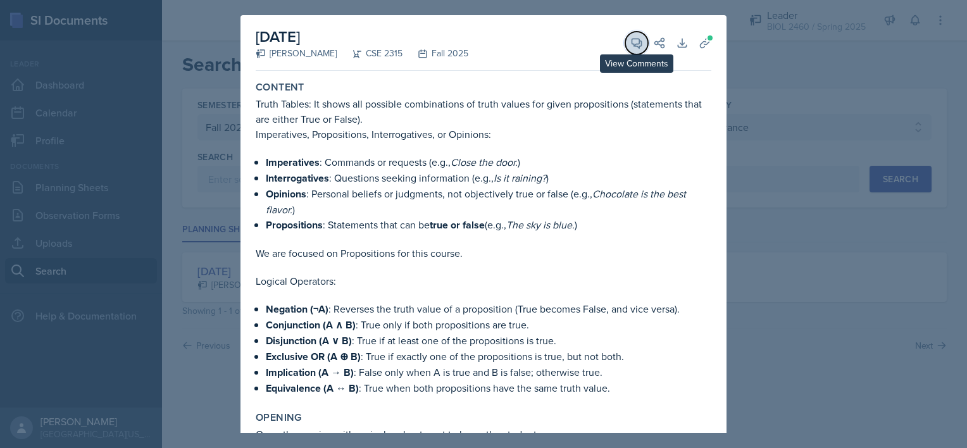
click at [482, 45] on icon at bounding box center [636, 43] width 13 height 13
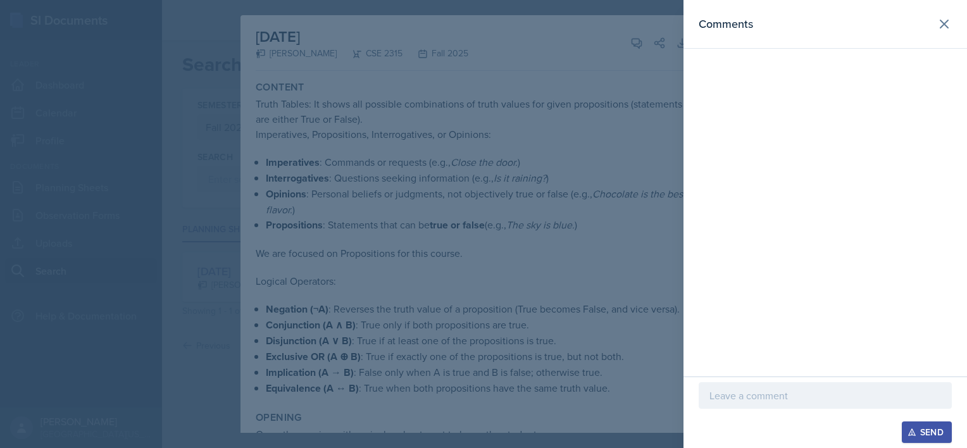
click at [482, 396] on p at bounding box center [826, 395] width 232 height 15
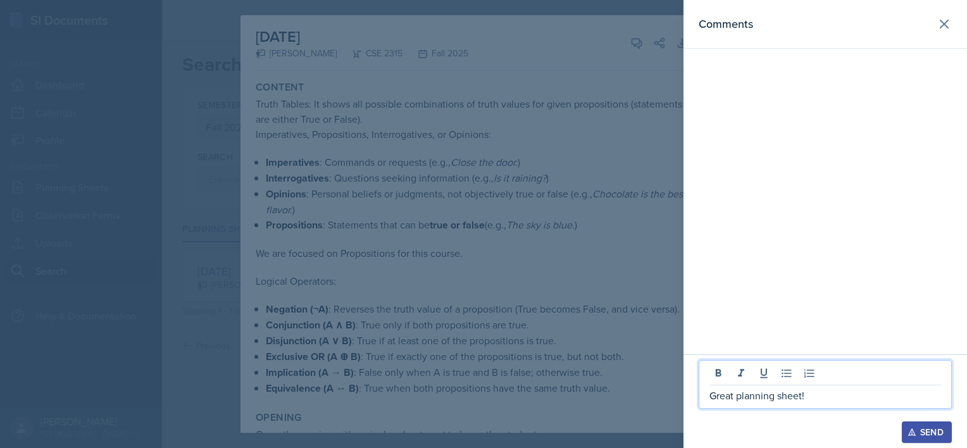
click at [482, 427] on button "Send" at bounding box center [927, 433] width 50 height 22
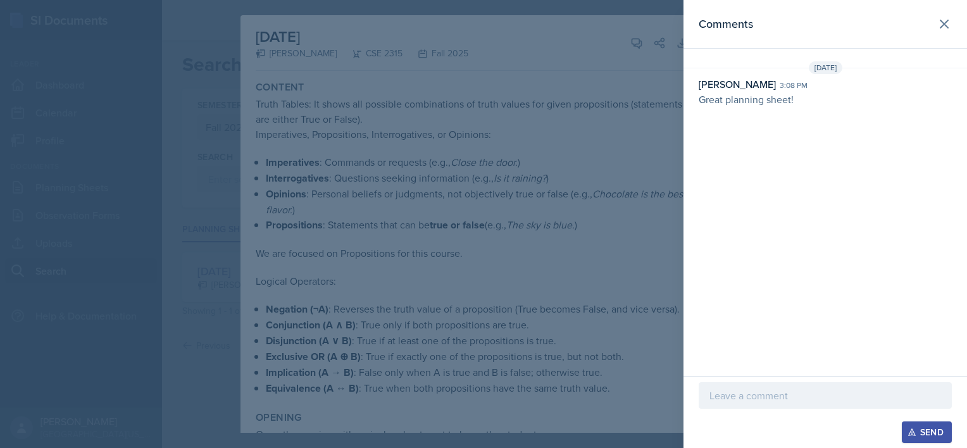
click at [482, 243] on div at bounding box center [483, 224] width 967 height 448
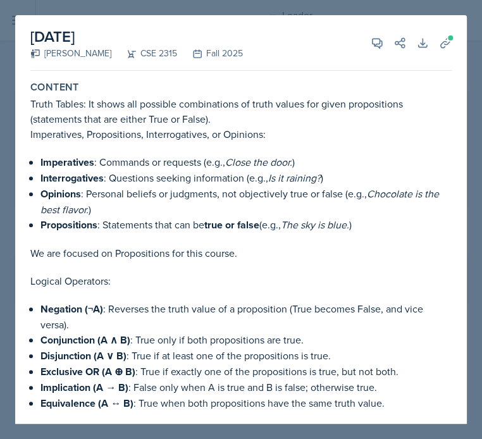
click at [471, 49] on div at bounding box center [241, 219] width 482 height 439
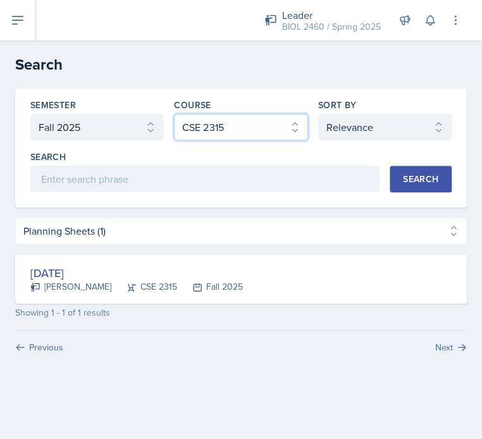
click at [245, 127] on select "Select course All ASTR 1345 BIOL 1345 BIOL 1441 BIOL 1442 BIOL 2300 BIOL 2444 B…" at bounding box center [241, 127] width 134 height 27
select select "f5e0376e-e2ce-431c-8981-7364c091322b"
click at [174, 114] on select "Select course All ASTR 1345 BIOL 1345 BIOL 1441 BIOL 1442 BIOL 2300 BIOL 2444 B…" at bounding box center [241, 127] width 134 height 27
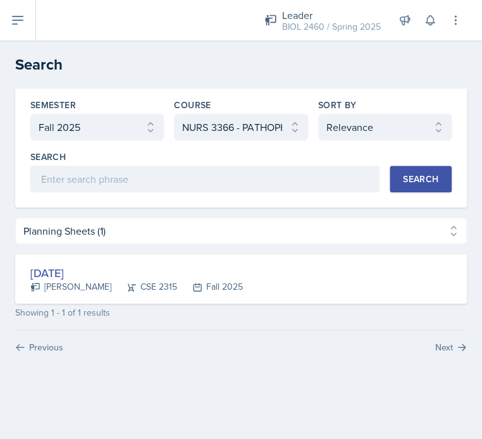
click at [415, 182] on div "Search" at bounding box center [420, 179] width 35 height 10
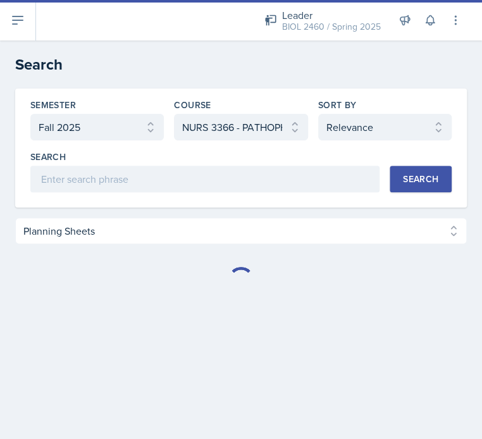
select select "Planning Sheets (0)"
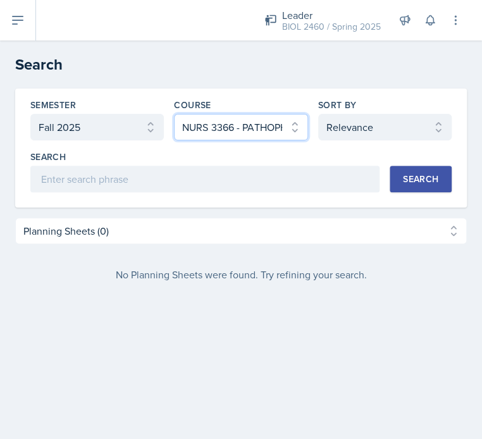
click at [192, 128] on select "Select course All ASTR 1345 BIOL 1345 BIOL 1441 BIOL 1442 BIOL 2300 BIOL 2444 B…" at bounding box center [241, 127] width 134 height 27
click at [271, 116] on select "Select course All ASTR 1345 BIOL 1345 BIOL 1441 BIOL 1442 BIOL 2300 BIOL 2444 B…" at bounding box center [241, 127] width 134 height 27
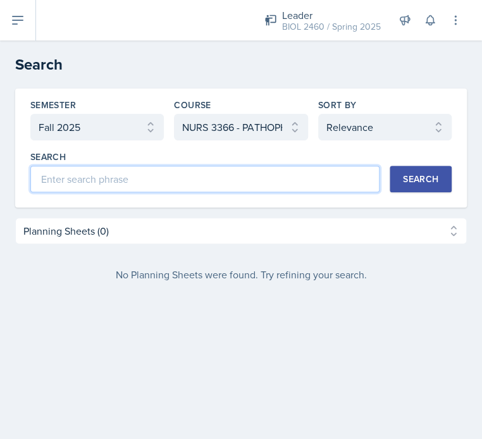
click at [219, 186] on input at bounding box center [204, 179] width 349 height 27
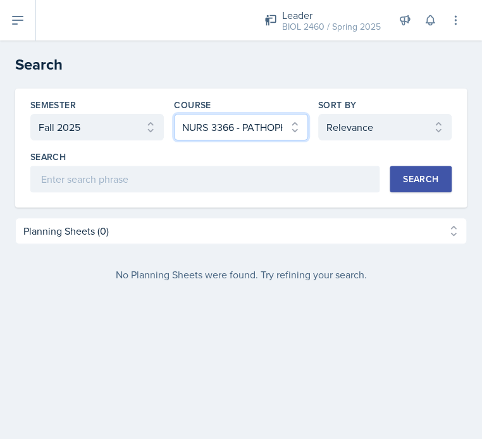
click at [257, 129] on select "Select course All ASTR 1345 BIOL 1345 BIOL 1441 BIOL 1442 BIOL 2300 BIOL 2444 B…" at bounding box center [241, 127] width 134 height 27
select select "all"
click at [174, 114] on select "Select course All ASTR 1345 BIOL 1345 BIOL 1441 BIOL 1442 BIOL 2300 BIOL 2444 B…" at bounding box center [241, 127] width 134 height 27
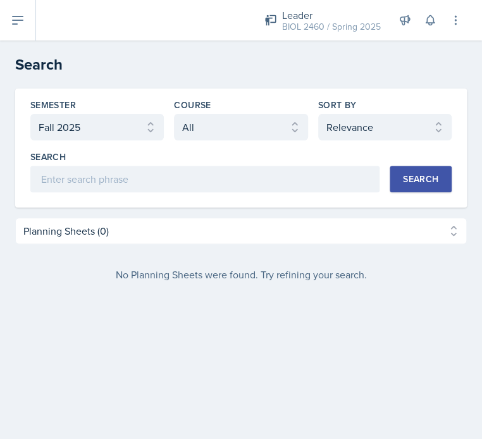
click at [406, 178] on div "Search" at bounding box center [420, 179] width 35 height 10
select select "Planning Sheets"
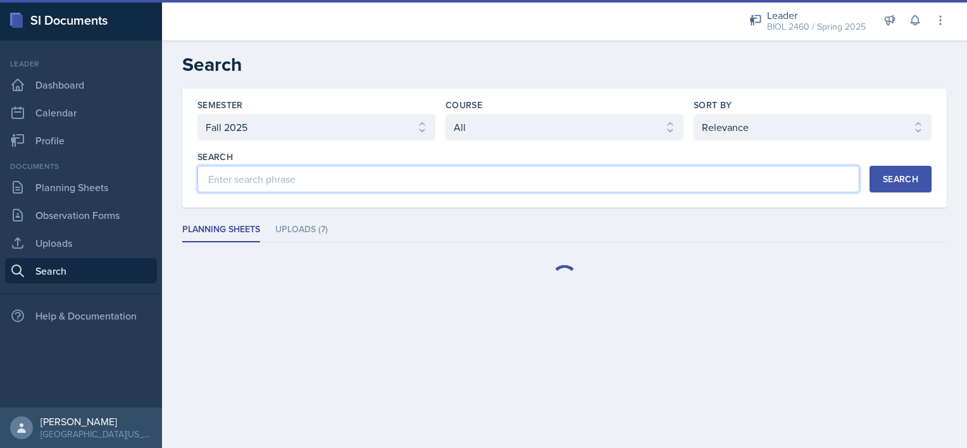
click at [359, 191] on input at bounding box center [529, 179] width 662 height 27
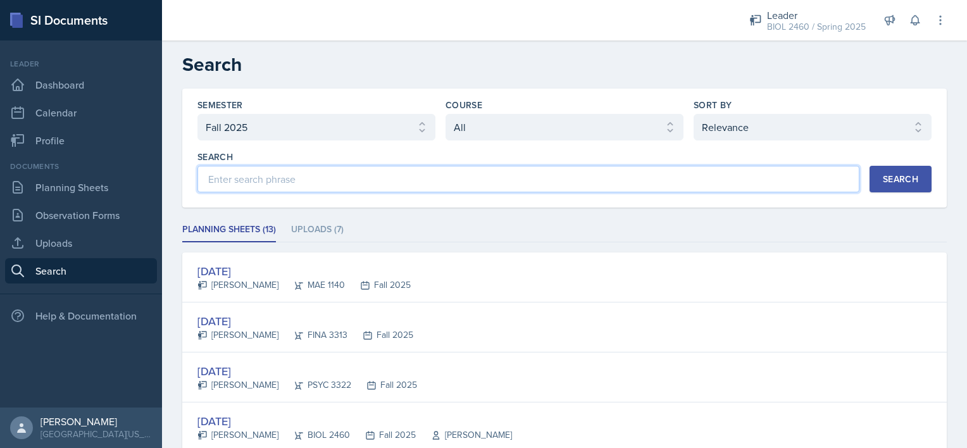
click at [286, 180] on input at bounding box center [529, 179] width 662 height 27
type input "a"
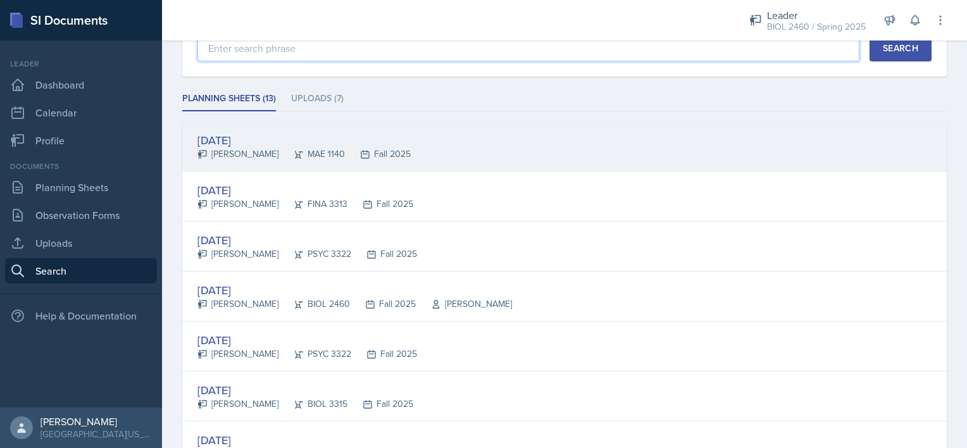
scroll to position [68, 0]
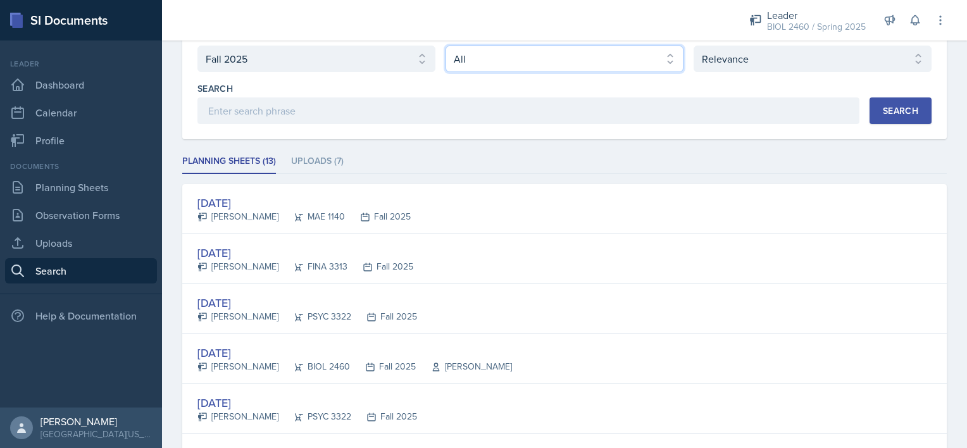
click at [482, 68] on select "Select course All ASTR 1345 BIOL 1345 BIOL 1441 BIOL 1442 BIOL 2300 BIOL 2444 B…" at bounding box center [565, 59] width 238 height 27
click at [446, 46] on select "Select course All ASTR 1345 BIOL 1345 BIOL 1441 BIOL 1442 BIOL 2300 BIOL 2444 B…" at bounding box center [565, 59] width 238 height 27
click at [482, 109] on div "Search" at bounding box center [900, 111] width 35 height 10
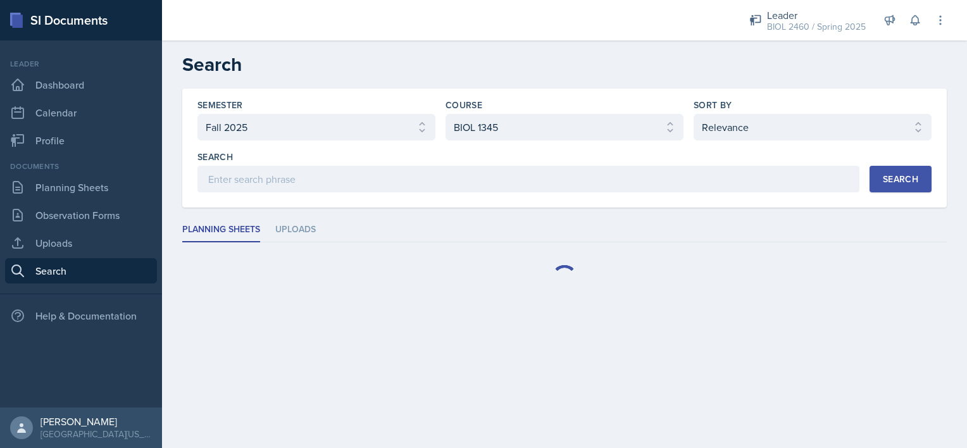
scroll to position [0, 0]
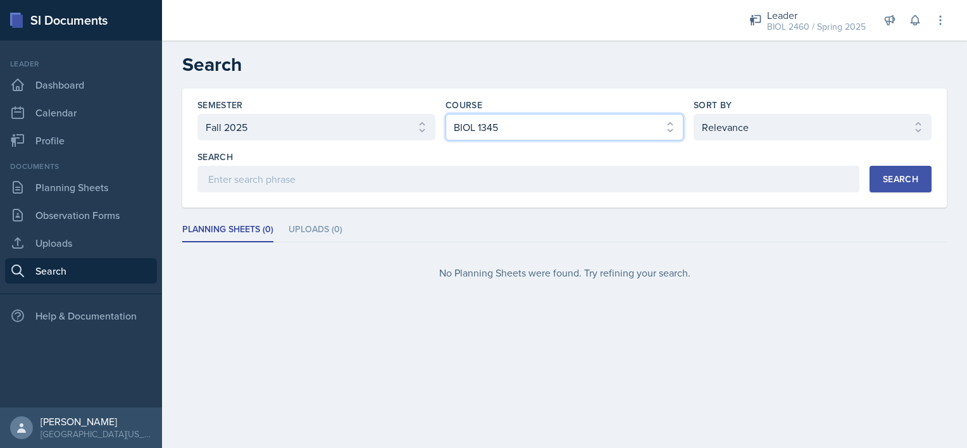
click at [482, 120] on select "Select course All ASTR 1345 BIOL 1345 BIOL 1441 BIOL 1442 BIOL 2300 BIOL 2444 B…" at bounding box center [565, 127] width 238 height 27
click at [446, 114] on select "Select course All ASTR 1345 BIOL 1345 BIOL 1441 BIOL 1442 BIOL 2300 BIOL 2444 B…" at bounding box center [565, 127] width 238 height 27
click at [379, 160] on div "Search" at bounding box center [529, 157] width 662 height 13
click at [359, 129] on select "Select semester All Fall 2025 Spring 2025 Fall 2024 Spring 2024 Fall 2023" at bounding box center [317, 127] width 238 height 27
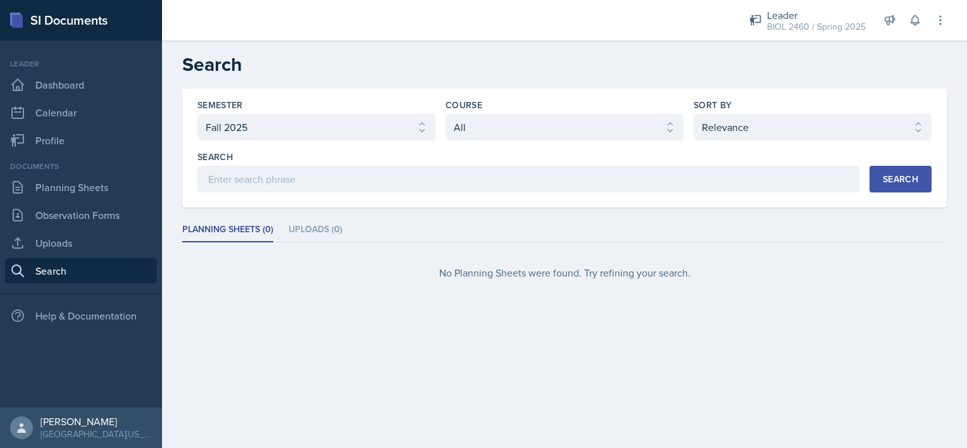
click at [482, 187] on button "Search" at bounding box center [901, 179] width 62 height 27
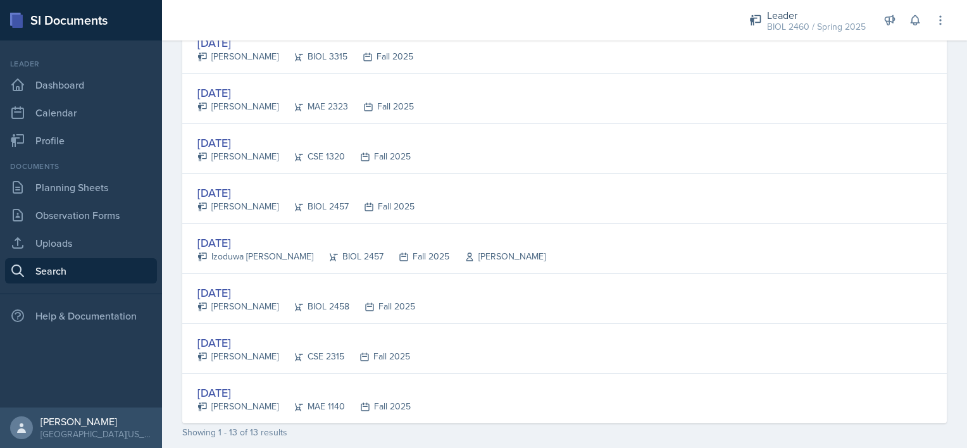
scroll to position [532, 0]
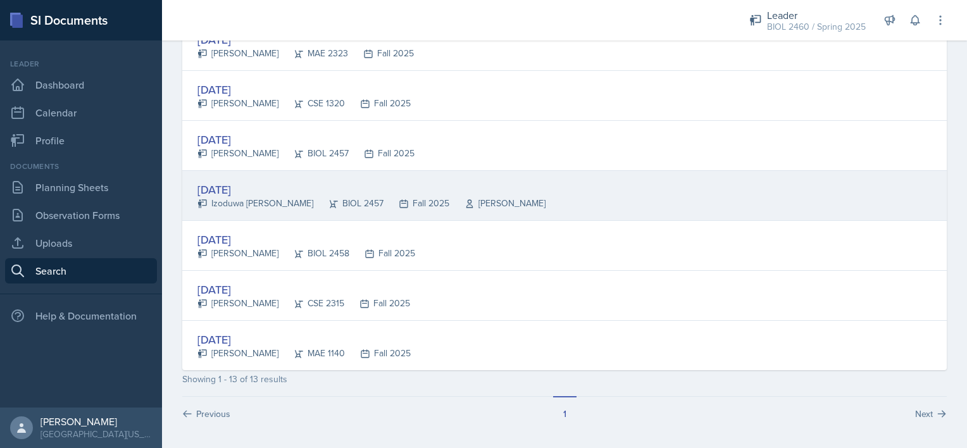
click at [308, 189] on div "[DATE]" at bounding box center [372, 189] width 348 height 17
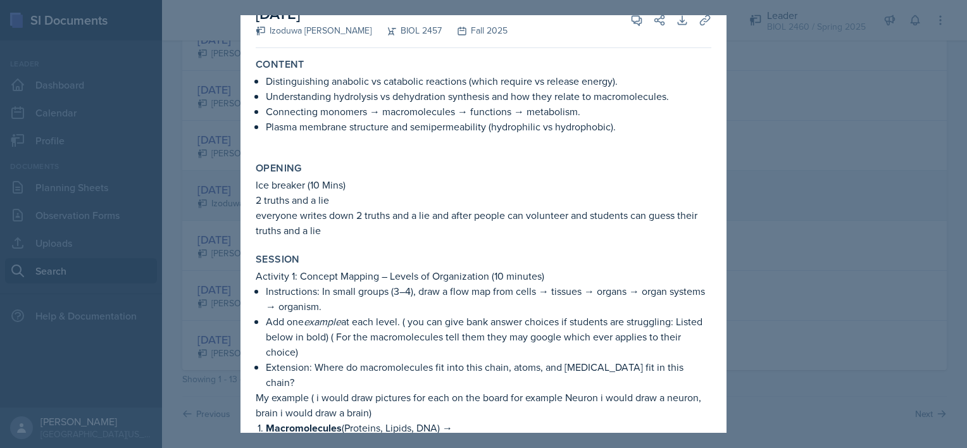
scroll to position [0, 0]
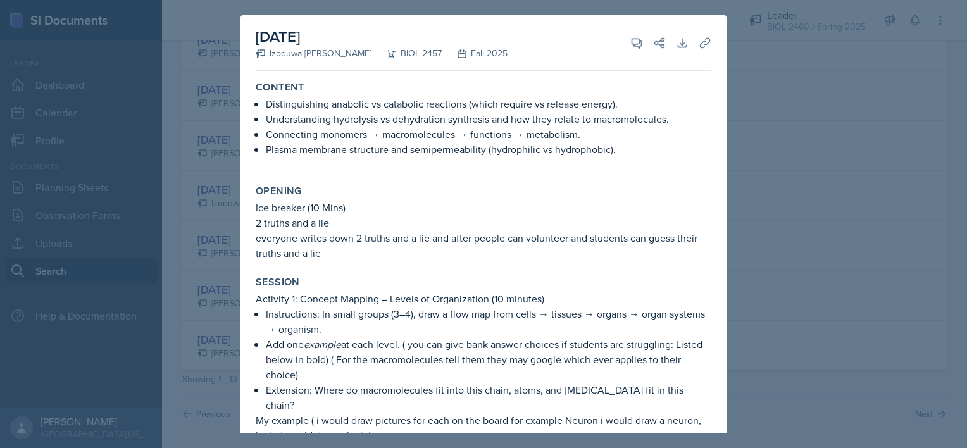
click at [482, 268] on div at bounding box center [483, 224] width 967 height 448
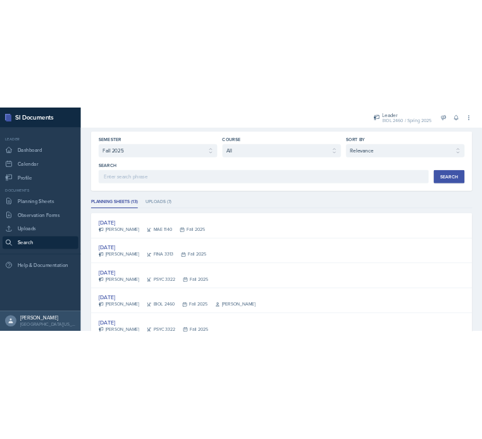
scroll to position [38, 0]
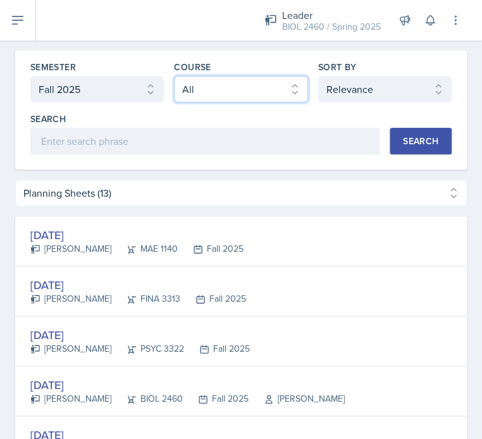
click at [194, 85] on select "Select course All ASTR 1345 BIOL 1345 BIOL 1441 BIOL 1442 BIOL 2300 BIOL 2444 B…" at bounding box center [241, 89] width 134 height 27
select select "b05cf838-b04f-4fc4-901a-32fb7d12d120"
click at [174, 76] on select "Select course All ASTR 1345 BIOL 1345 BIOL 1441 BIOL 1442 BIOL 2300 BIOL 2444 B…" at bounding box center [241, 89] width 134 height 27
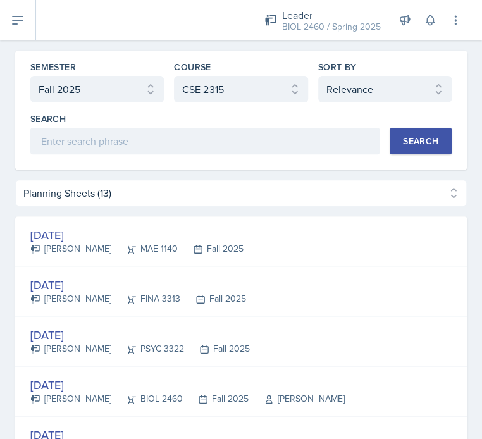
click at [400, 147] on button "Search" at bounding box center [421, 141] width 62 height 27
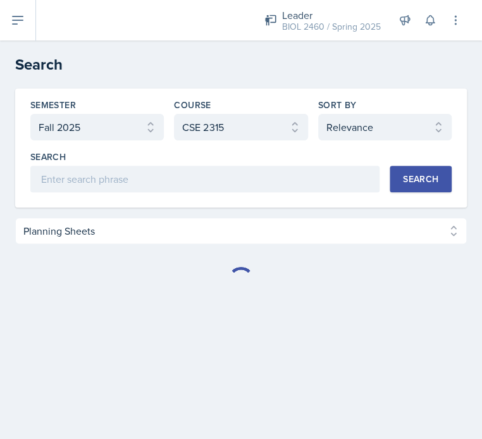
select select "Planning Sheets (1)"
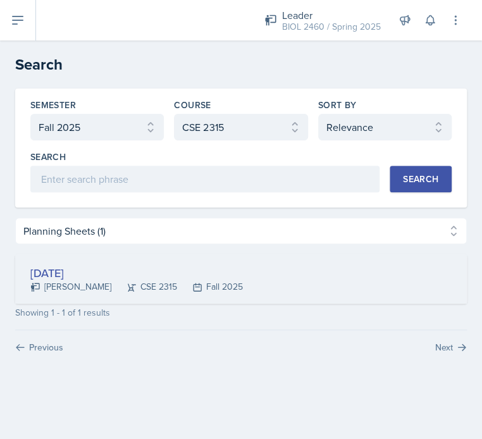
click at [127, 282] on icon at bounding box center [132, 287] width 10 height 10
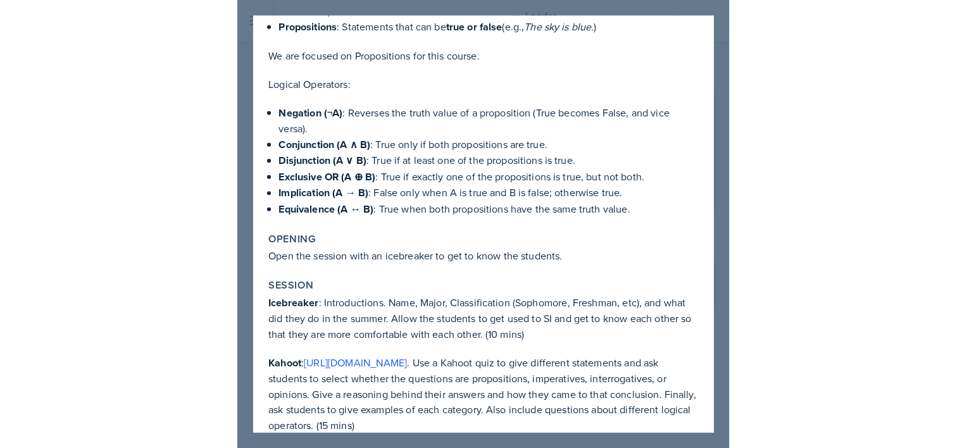
scroll to position [203, 0]
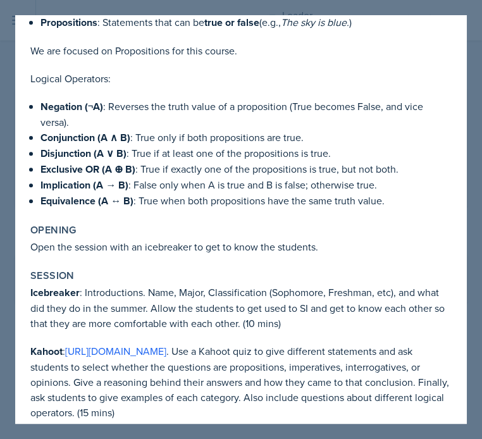
click at [475, 84] on div at bounding box center [241, 219] width 482 height 439
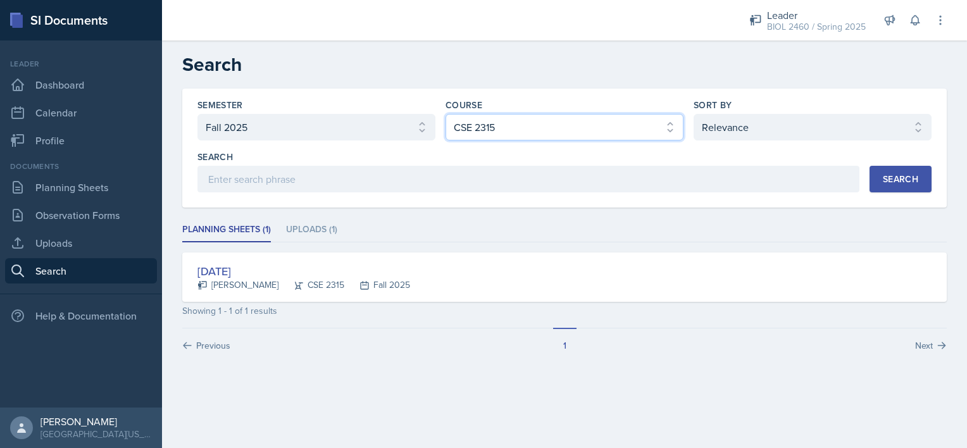
click at [482, 125] on select "Select course All ASTR 1345 BIOL 1345 BIOL 1441 BIOL 1442 BIOL 2300 BIOL 2444 B…" at bounding box center [565, 127] width 238 height 27
select select "all"
click at [446, 114] on select "Select course All ASTR 1345 BIOL 1345 BIOL 1441 BIOL 1442 BIOL 2300 BIOL 2444 B…" at bounding box center [565, 127] width 238 height 27
click at [482, 175] on button "Search" at bounding box center [901, 179] width 62 height 27
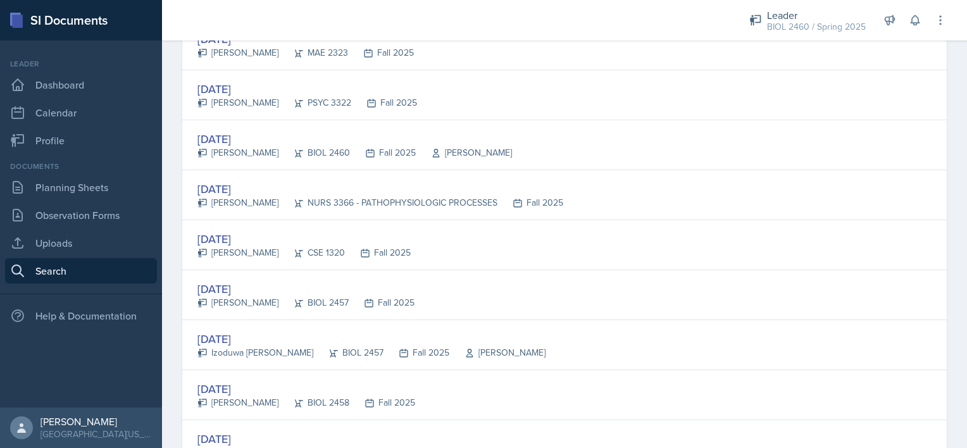
scroll to position [430, 0]
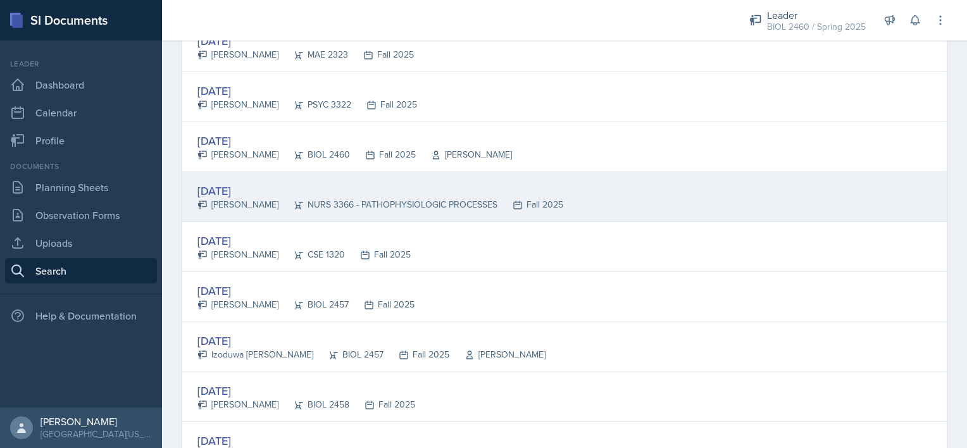
click at [400, 190] on div "[DATE]" at bounding box center [381, 190] width 366 height 17
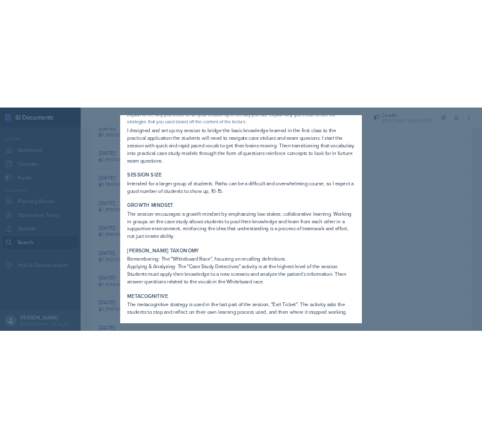
scroll to position [608, 0]
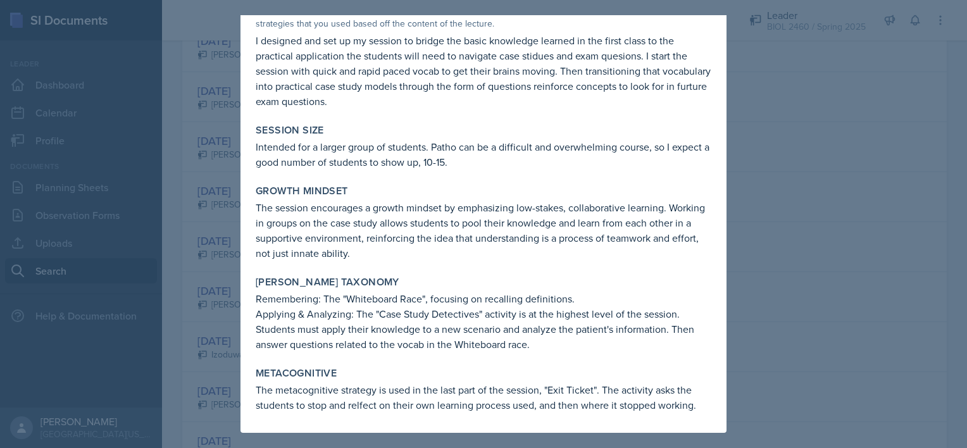
click at [482, 230] on div at bounding box center [483, 224] width 967 height 448
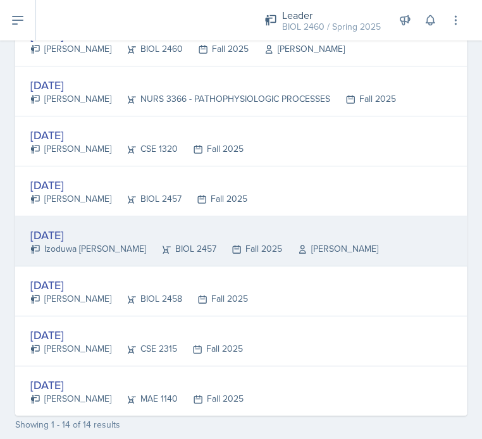
scroll to position [592, 0]
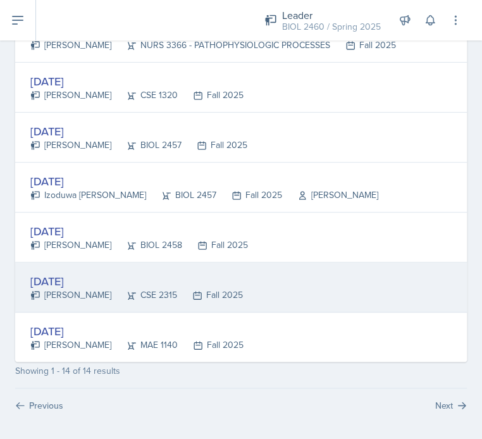
click at [98, 273] on div "[DATE]" at bounding box center [136, 281] width 213 height 17
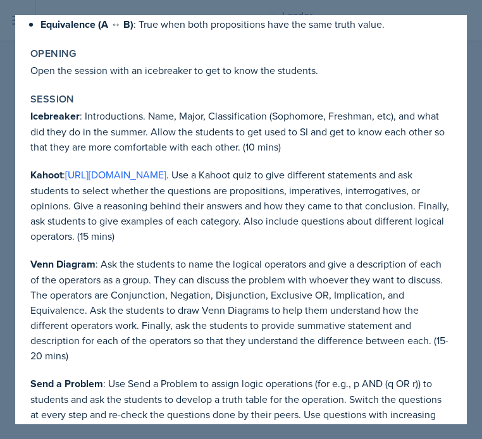
scroll to position [377, 0]
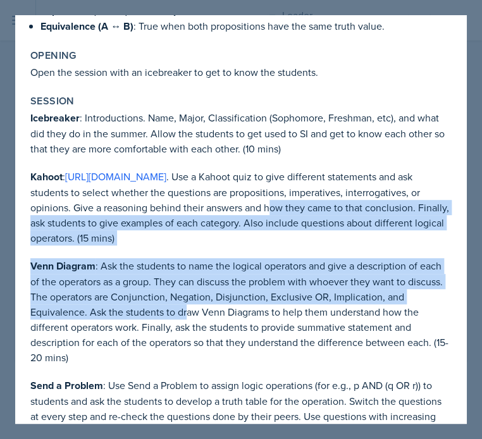
drag, startPoint x: 187, startPoint y: 299, endPoint x: 83, endPoint y: 191, distance: 150.4
click at [83, 191] on div "Icebreaker : Introductions. Name, Major, Classification (Sophomore, Freshman, e…" at bounding box center [241, 304] width 422 height 388
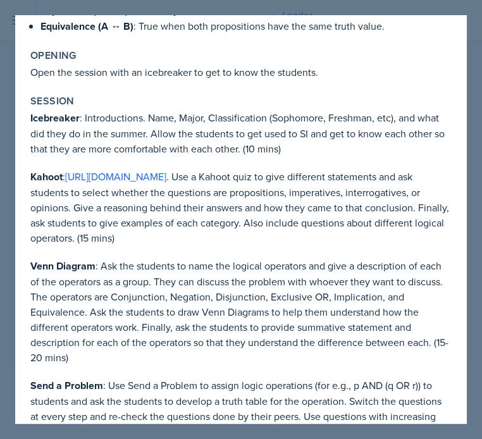
drag, startPoint x: 83, startPoint y: 191, endPoint x: 46, endPoint y: 323, distance: 137.5
click at [46, 323] on p "Venn Diagram : Ask the students to name the logical operators and give a descri…" at bounding box center [241, 311] width 422 height 107
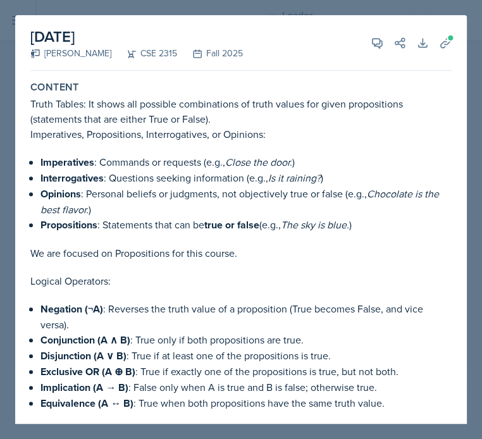
scroll to position [0, 0]
click at [476, 60] on div at bounding box center [241, 219] width 482 height 439
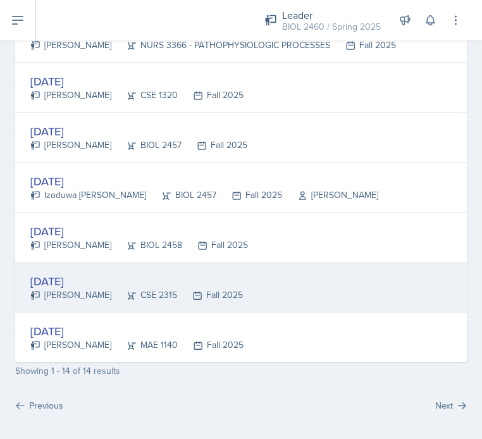
click at [111, 289] on div "CSE 2315" at bounding box center [144, 295] width 66 height 13
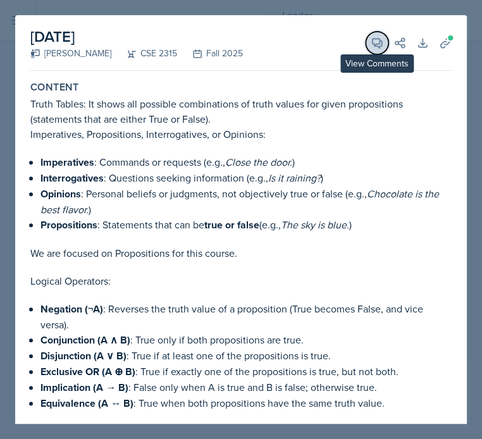
click at [373, 46] on icon at bounding box center [377, 43] width 9 height 9
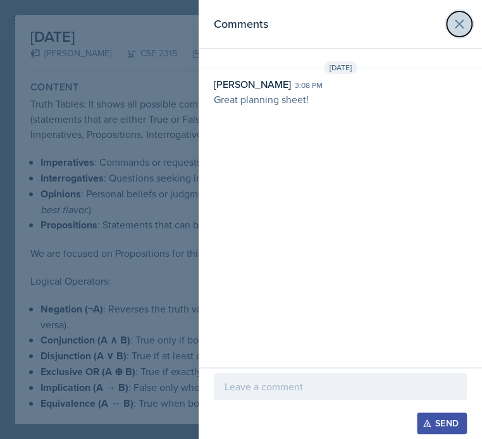
click at [460, 19] on icon at bounding box center [459, 23] width 15 height 15
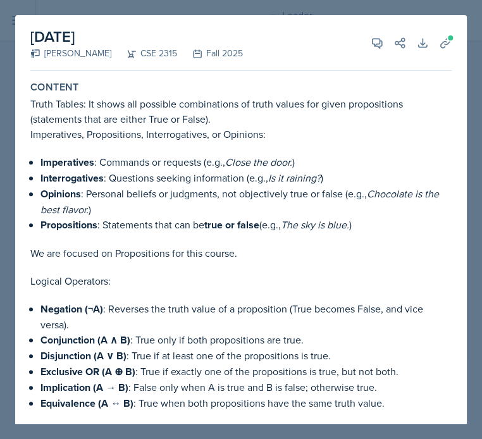
click at [471, 112] on div at bounding box center [241, 219] width 482 height 439
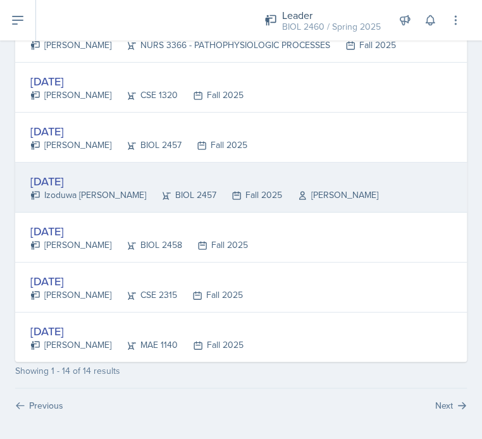
click at [106, 190] on div "Izoduwa [PERSON_NAME]" at bounding box center [88, 195] width 116 height 13
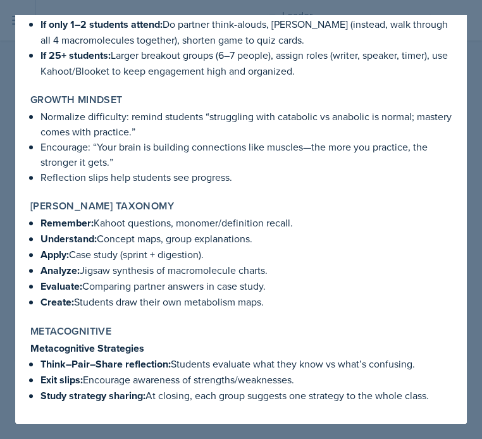
scroll to position [2721, 0]
click at [151, 241] on p "Understand: Concept maps, group explanations." at bounding box center [246, 239] width 411 height 16
click at [267, 292] on p "Evaluate: Comparing partner answers in case study." at bounding box center [246, 287] width 411 height 16
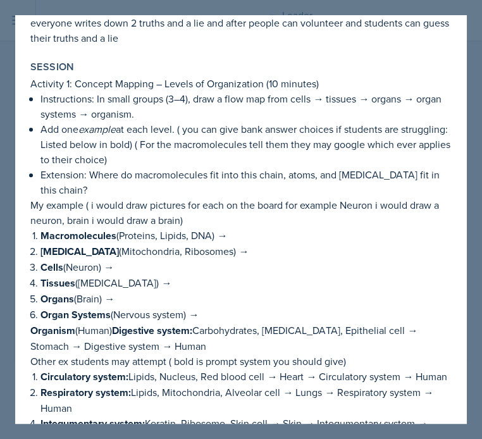
scroll to position [0, 0]
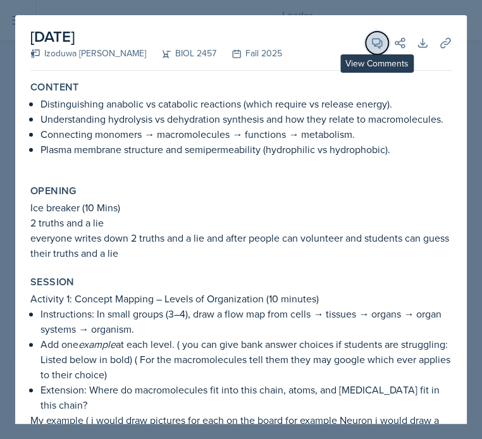
click at [379, 39] on span at bounding box center [382, 38] width 6 height 6
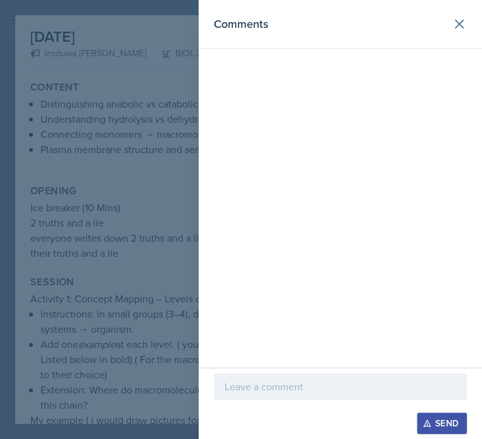
click at [262, 389] on p at bounding box center [341, 386] width 232 height 15
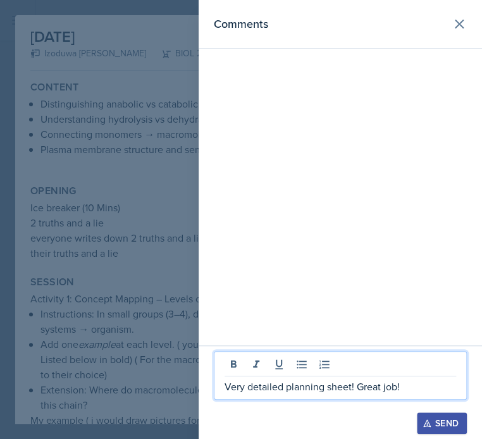
click at [443, 423] on div "Send" at bounding box center [442, 423] width 34 height 10
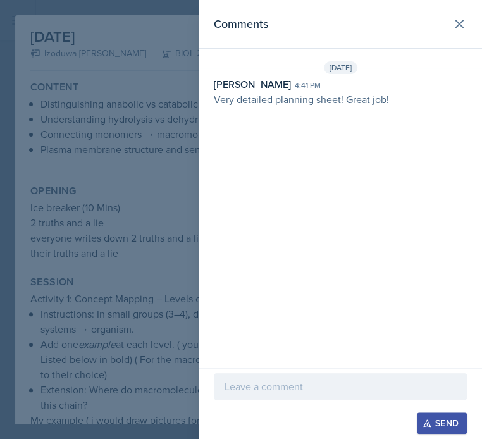
click at [132, 146] on div at bounding box center [241, 219] width 482 height 439
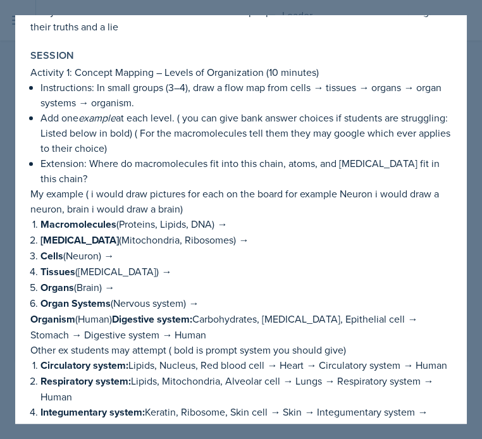
scroll to position [230, 0]
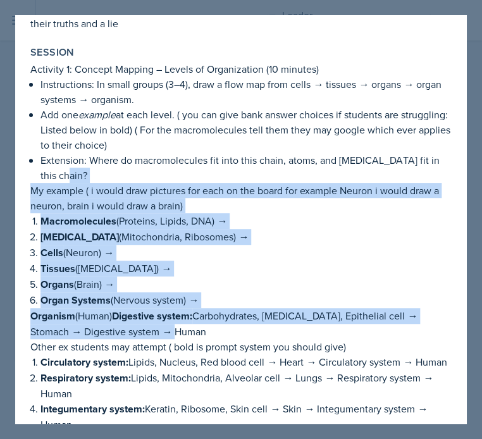
drag, startPoint x: 245, startPoint y: 339, endPoint x: 261, endPoint y: 192, distance: 147.8
click at [238, 331] on p "Organism (Human) Digestive system: Carbohydrates, Lysosome, Epithelial cell → S…" at bounding box center [241, 323] width 422 height 31
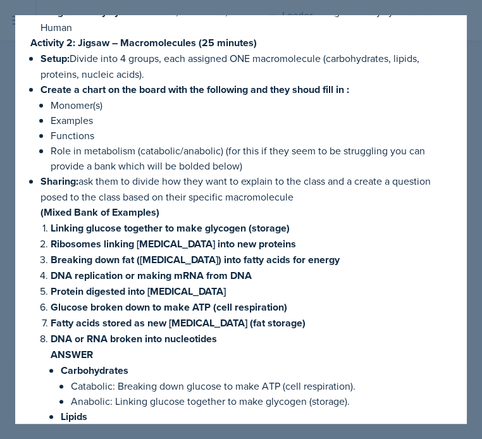
scroll to position [628, 0]
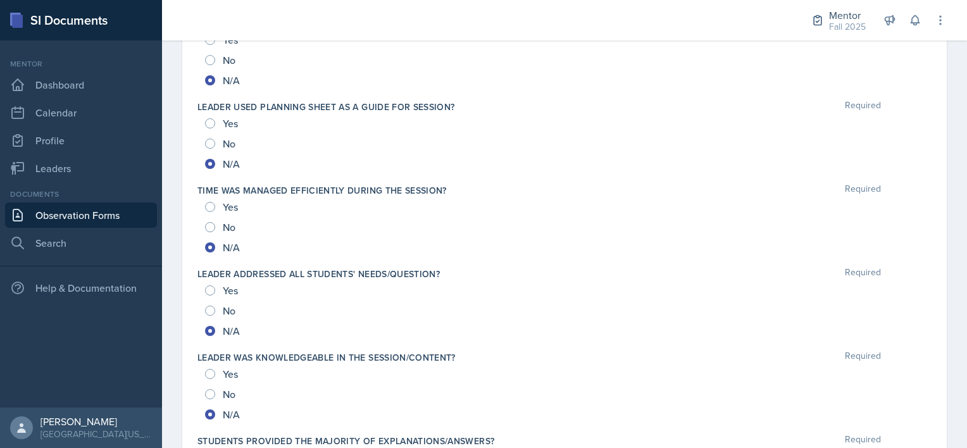
scroll to position [1167, 0]
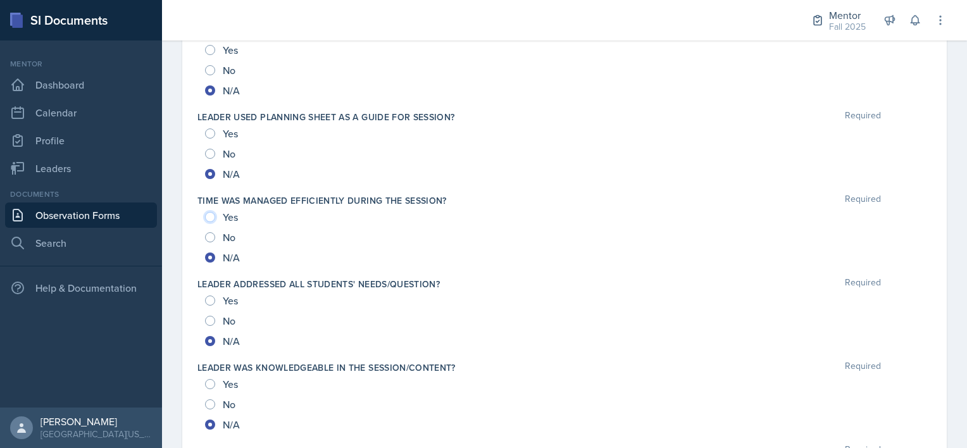
click at [208, 212] on input "Yes" at bounding box center [210, 217] width 10 height 10
radio input "true"
click at [212, 296] on input "Yes" at bounding box center [210, 301] width 10 height 10
radio input "true"
click at [210, 379] on input "Yes" at bounding box center [210, 384] width 10 height 10
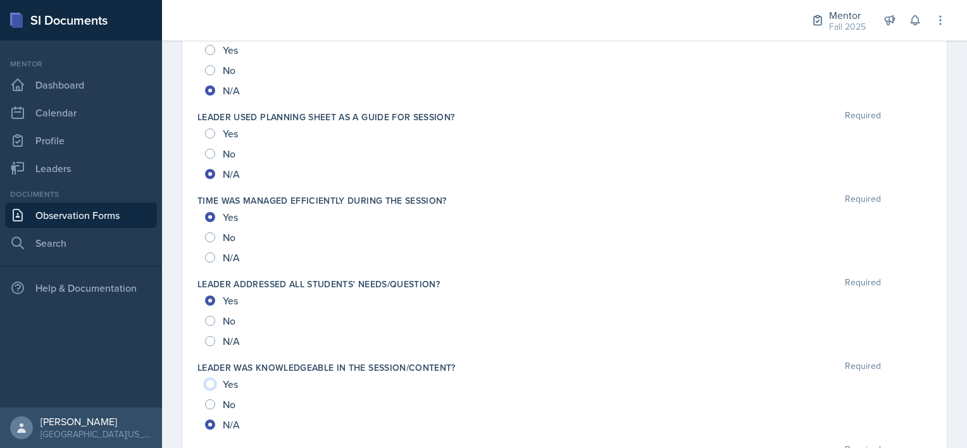
radio input "true"
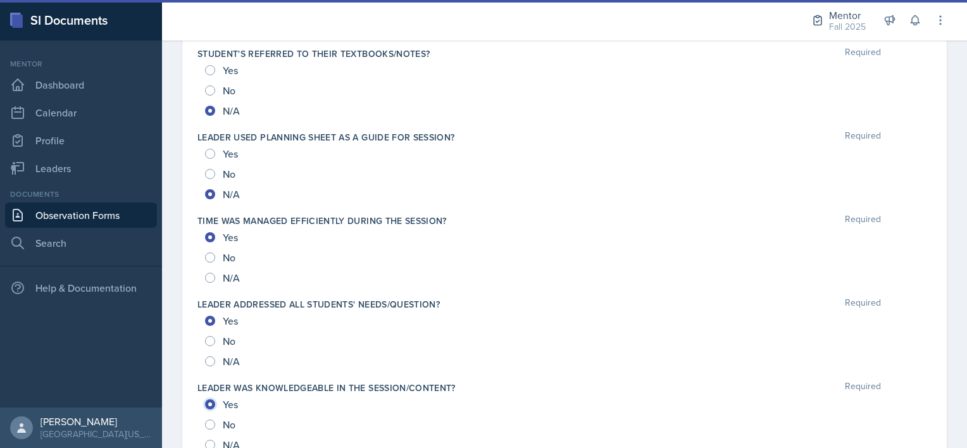
scroll to position [1140, 0]
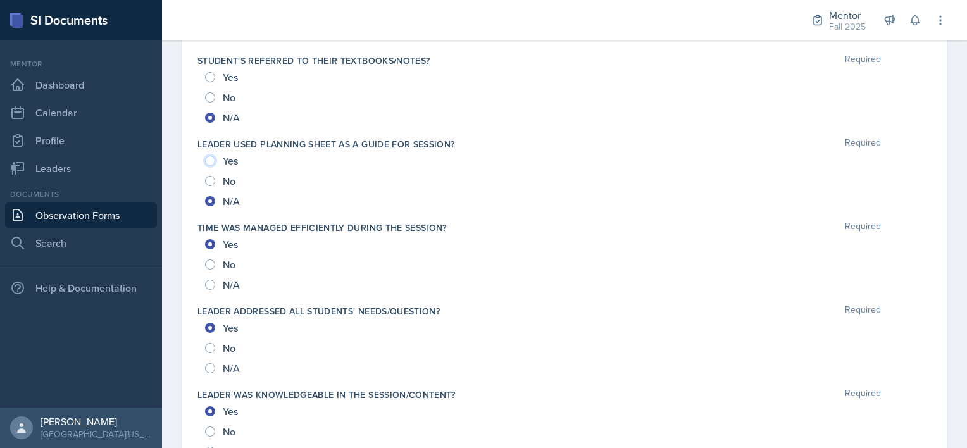
click at [208, 157] on input "Yes" at bounding box center [210, 161] width 10 height 10
radio input "true"
click at [210, 72] on input "Yes" at bounding box center [210, 77] width 10 height 10
radio input "true"
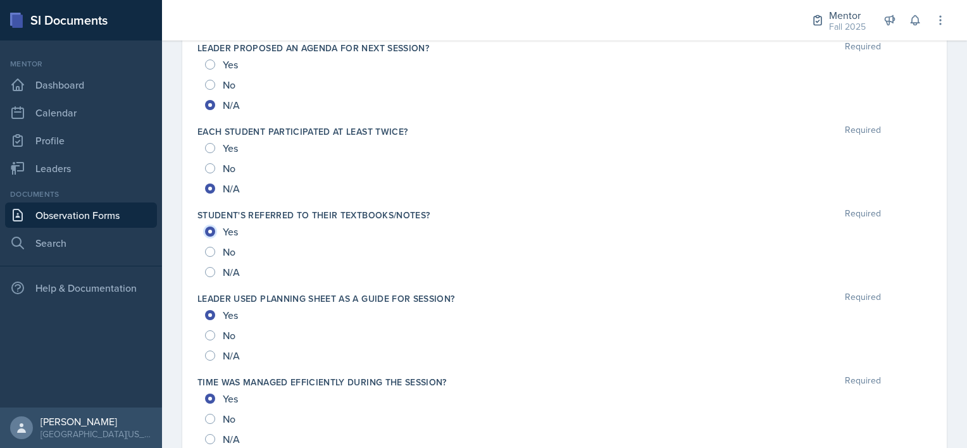
scroll to position [967, 0]
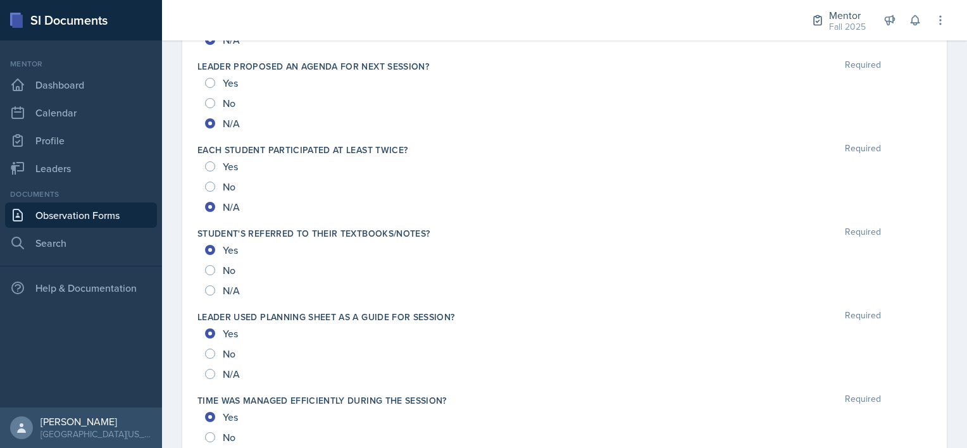
click at [208, 170] on div "Yes" at bounding box center [222, 166] width 35 height 20
click at [213, 161] on input "Yes" at bounding box center [210, 166] width 10 height 10
radio input "true"
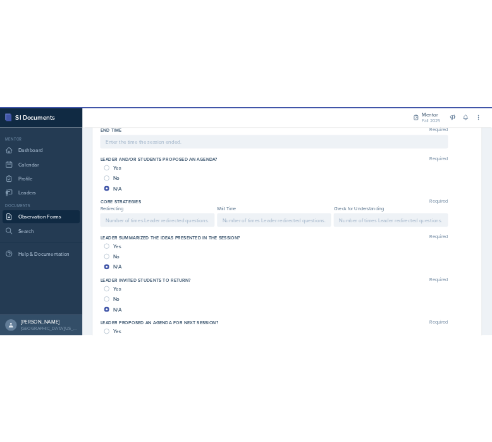
scroll to position [610, 0]
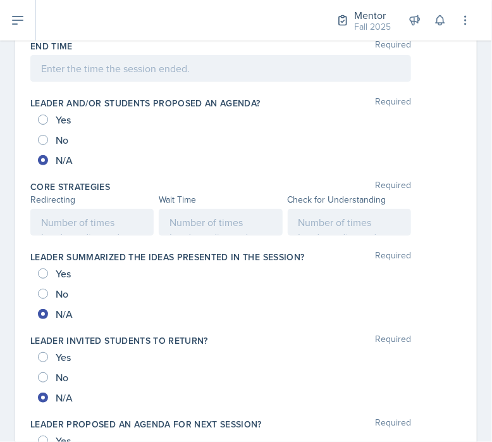
click at [99, 65] on div at bounding box center [220, 68] width 381 height 27
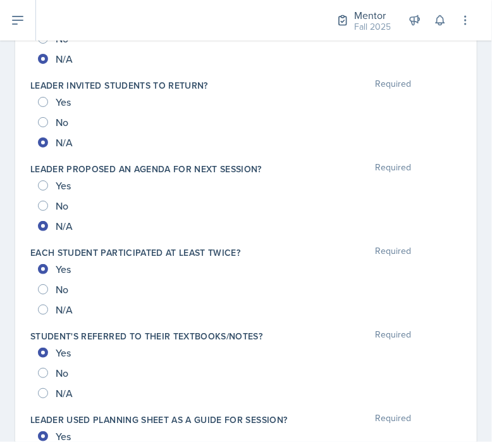
scroll to position [886, 0]
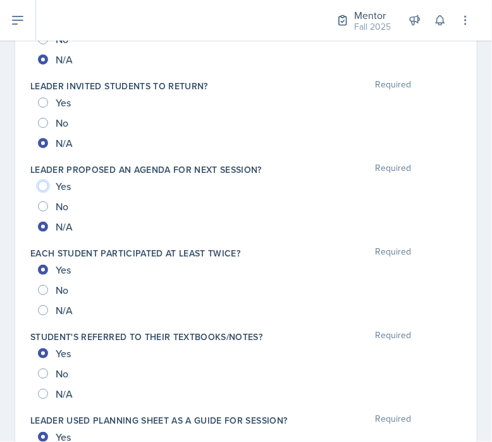
click at [42, 184] on input "Yes" at bounding box center [43, 186] width 10 height 10
radio input "true"
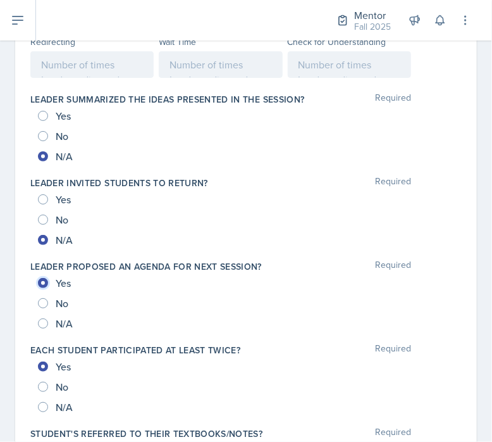
scroll to position [759, 0]
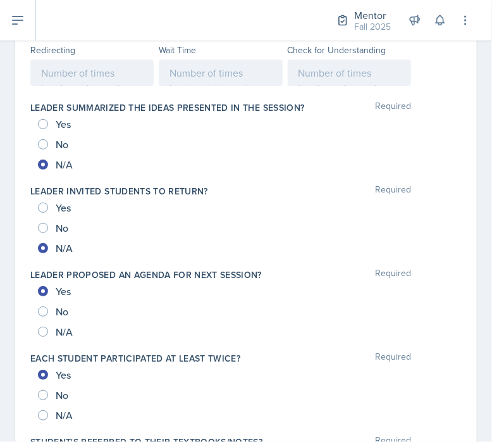
click at [51, 205] on div "Yes" at bounding box center [55, 208] width 35 height 20
click at [38, 205] on input "Yes" at bounding box center [43, 208] width 10 height 10
radio input "true"
click at [42, 119] on input "Yes" at bounding box center [43, 124] width 10 height 10
radio input "true"
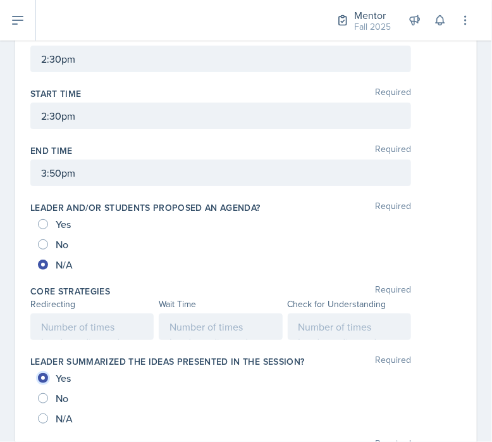
scroll to position [504, 0]
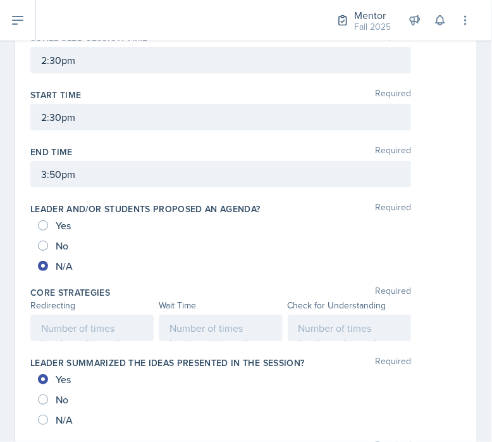
click at [72, 325] on p at bounding box center [92, 327] width 102 height 15
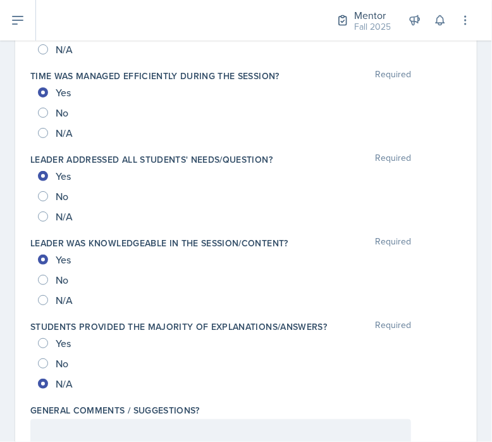
scroll to position [1365, 0]
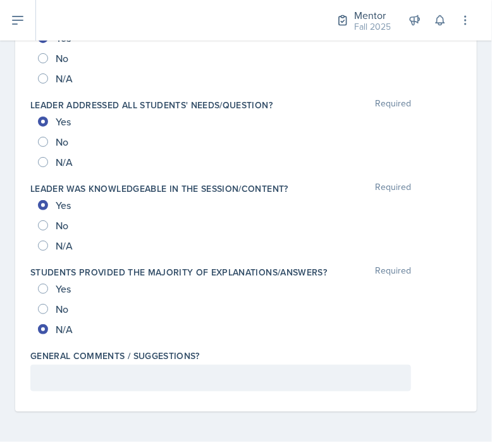
click at [185, 372] on p at bounding box center [221, 377] width 360 height 15
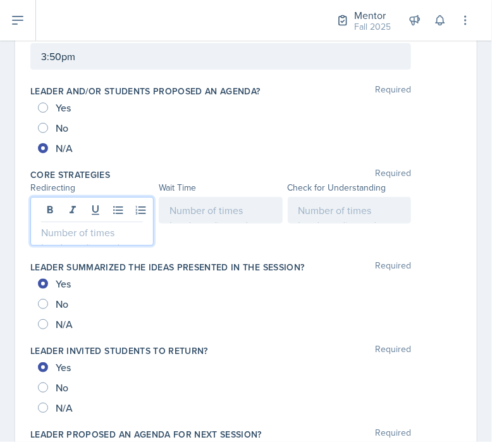
scroll to position [643, 0]
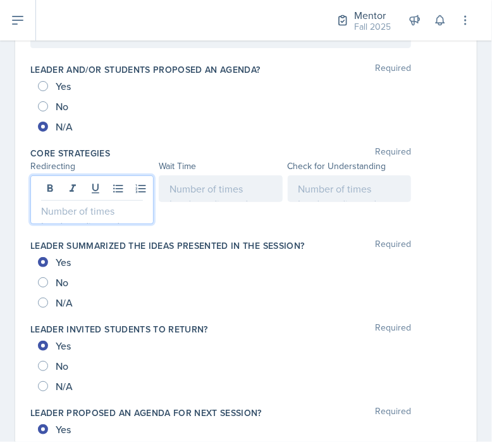
click at [98, 209] on p at bounding box center [92, 210] width 102 height 15
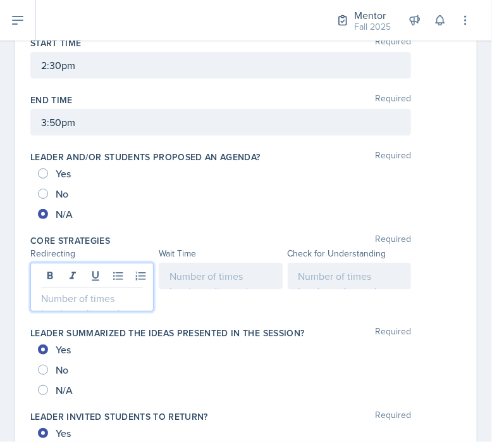
scroll to position [555, 0]
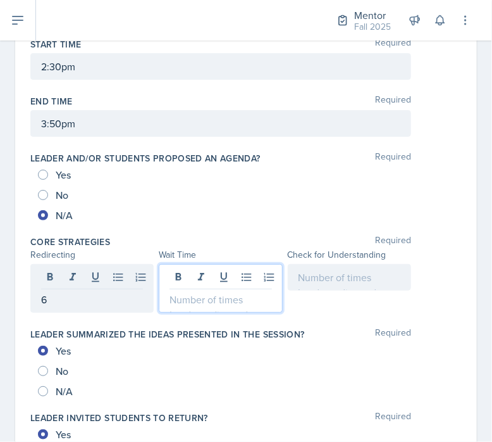
click at [188, 268] on div at bounding box center [220, 288] width 123 height 49
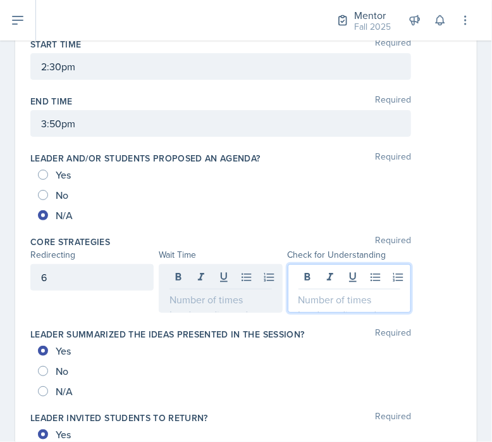
click at [311, 272] on div at bounding box center [349, 288] width 123 height 49
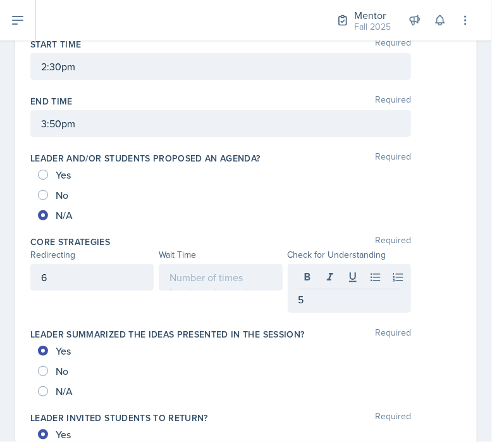
click at [22, 307] on div "Date [DATE] [DATE] 27 28 29 30 31 1 2 3 4 5 6 7 8 9 10 11 12 13 14 15 16 17 18 …" at bounding box center [246, 385] width 462 height 1681
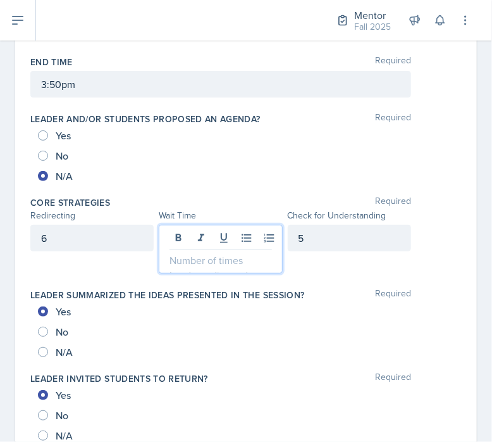
scroll to position [615, 0]
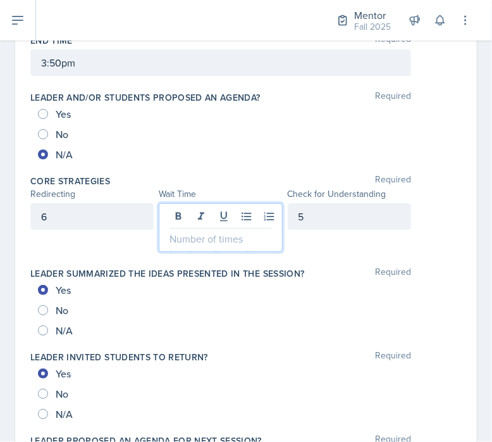
click at [222, 231] on p at bounding box center [221, 238] width 102 height 15
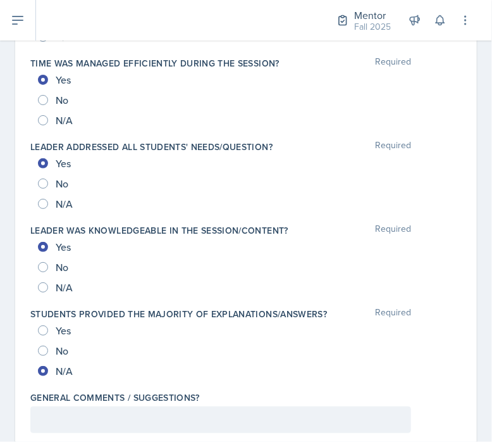
scroll to position [1365, 0]
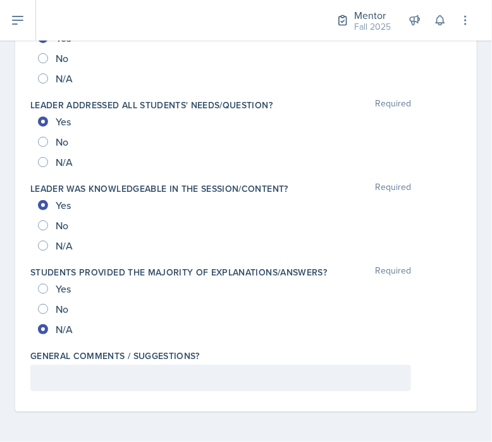
click at [73, 375] on p at bounding box center [221, 377] width 360 height 15
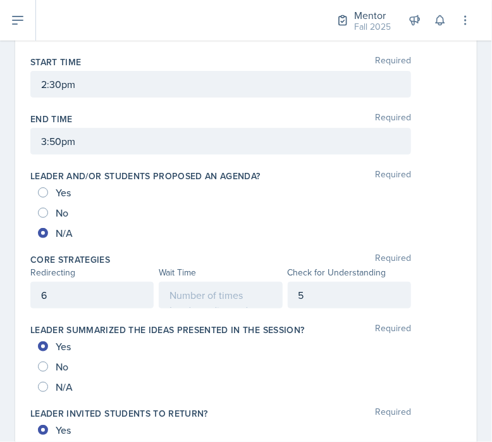
scroll to position [511, 0]
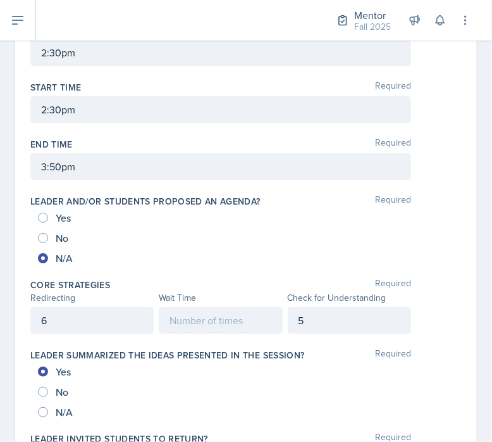
click at [189, 325] on div at bounding box center [220, 320] width 123 height 27
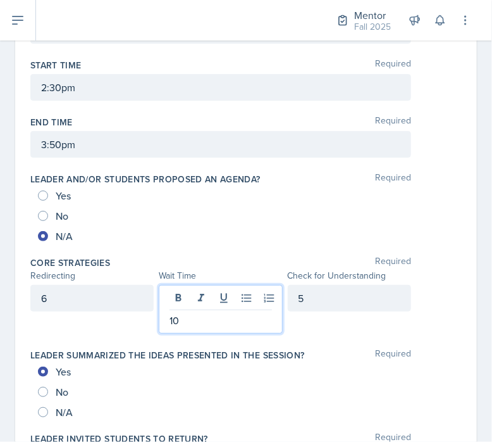
click at [8, 317] on div "Date [DATE] [DATE] 27 28 29 30 31 1 2 3 4 5 6 7 8 9 10 11 12 13 14 15 16 17 18 …" at bounding box center [246, 421] width 492 height 1711
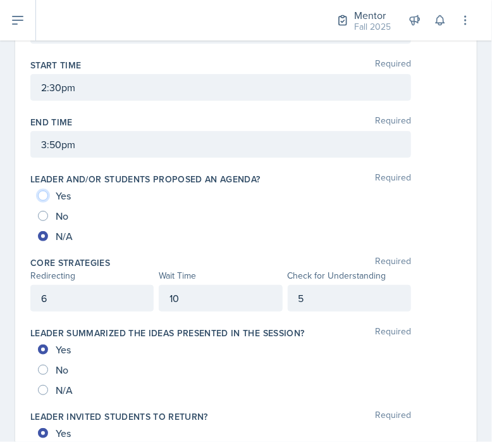
click at [42, 193] on input "Yes" at bounding box center [43, 196] width 10 height 10
radio input "true"
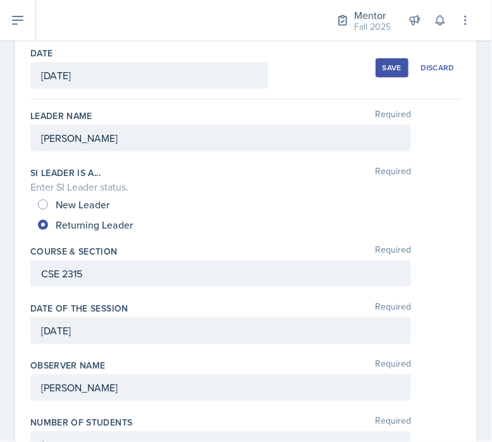
scroll to position [0, 0]
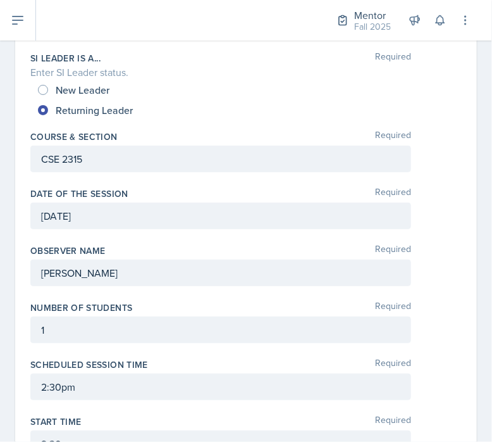
click at [157, 159] on p "CSE 2315" at bounding box center [221, 158] width 360 height 15
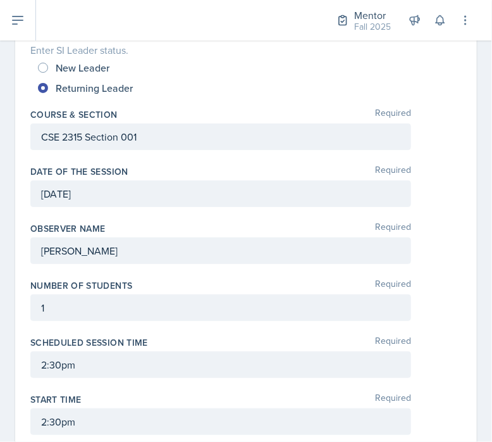
scroll to position [0, 0]
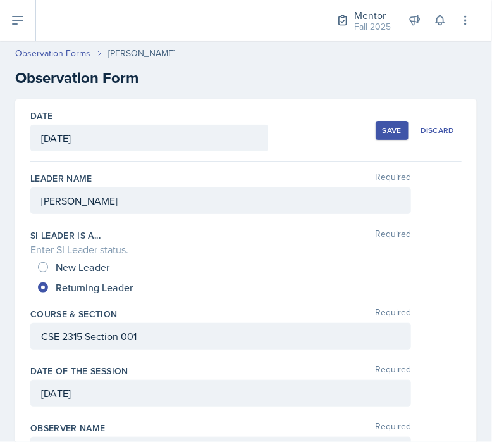
click at [376, 135] on button "Save" at bounding box center [392, 130] width 33 height 19
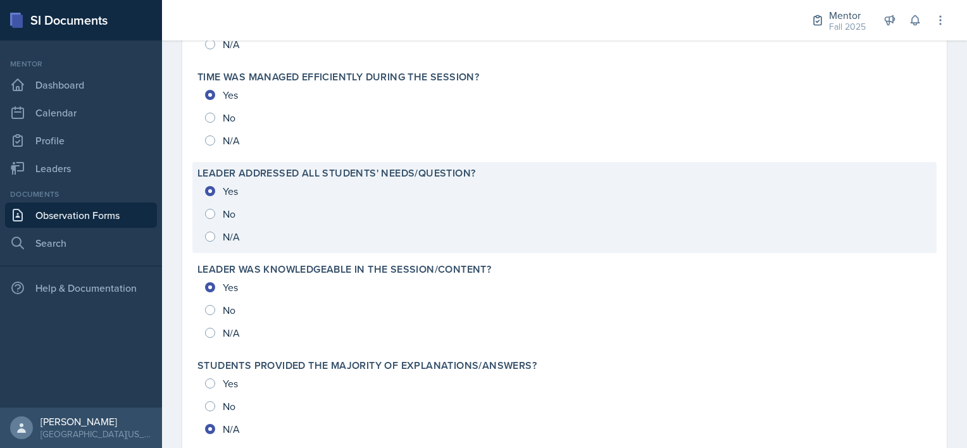
scroll to position [1390, 0]
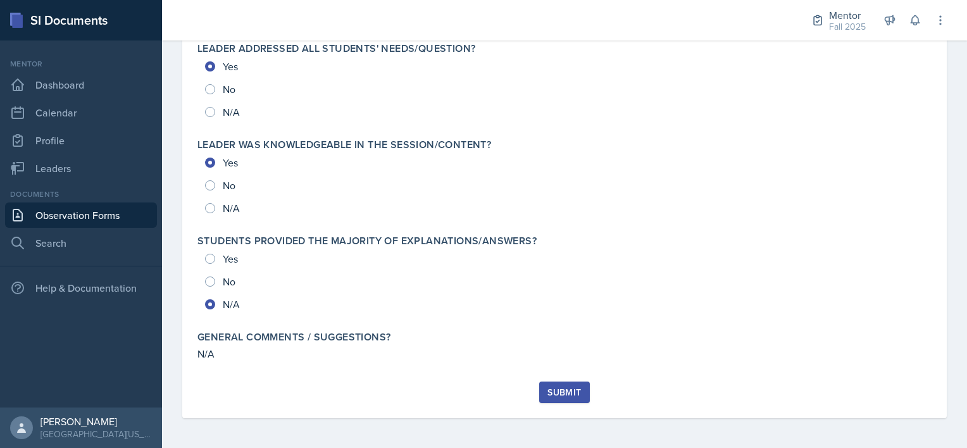
click at [567, 389] on div "Submit" at bounding box center [565, 392] width 34 height 10
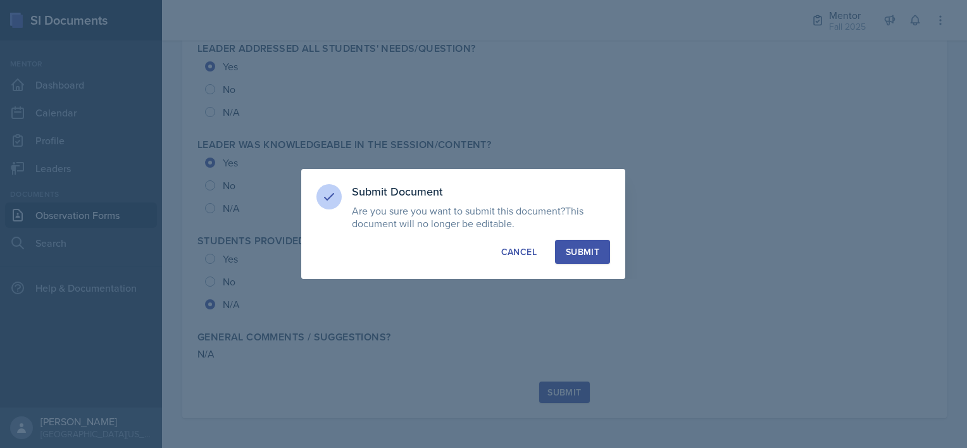
click at [572, 253] on div "Submit" at bounding box center [583, 252] width 34 height 13
radio input "true"
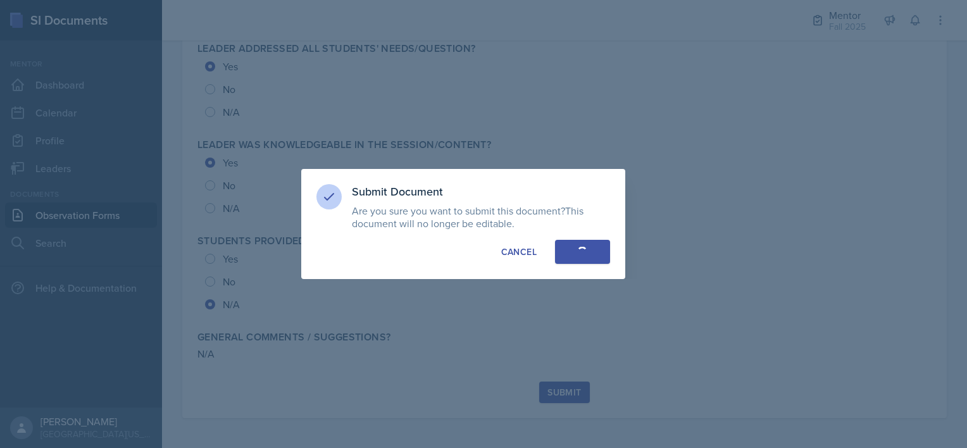
radio input "true"
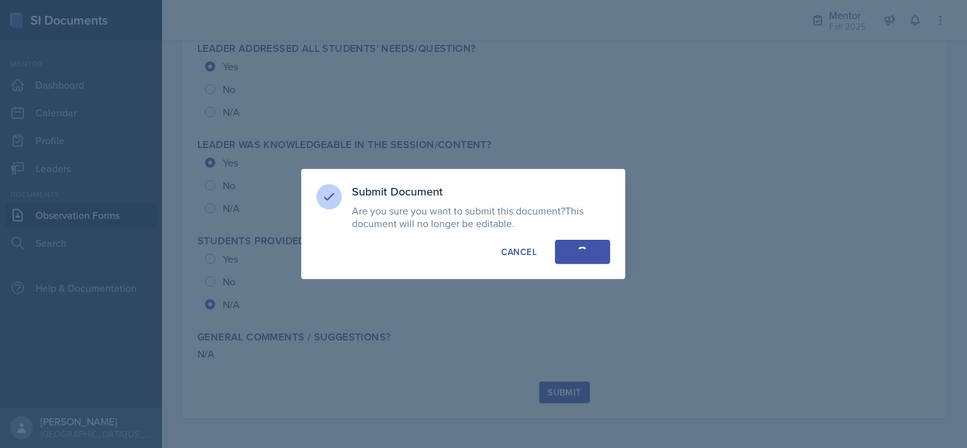
radio input "true"
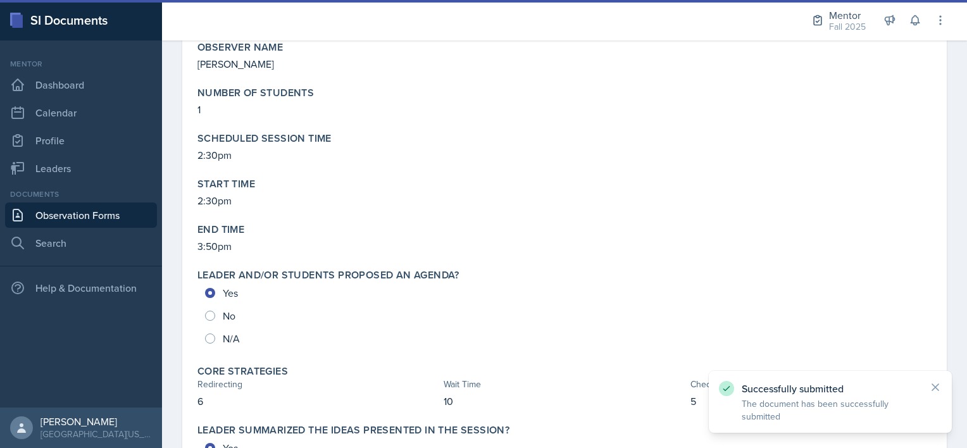
scroll to position [0, 0]
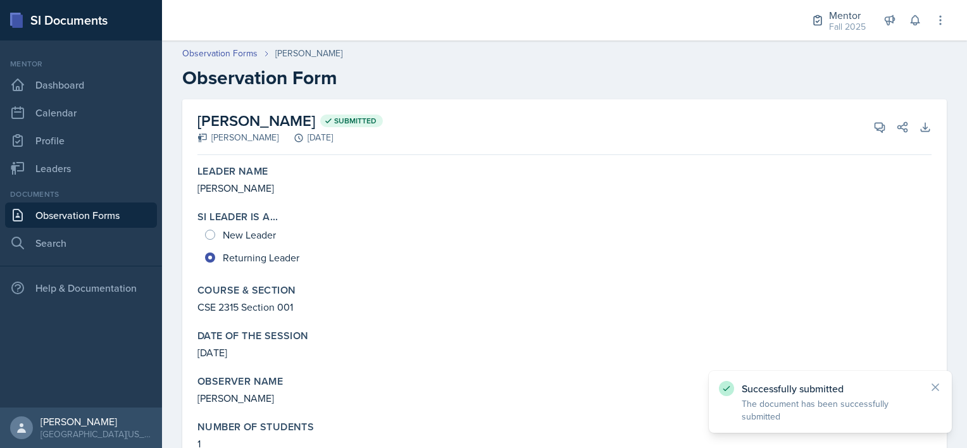
click at [84, 210] on link "Observation Forms" at bounding box center [81, 215] width 152 height 25
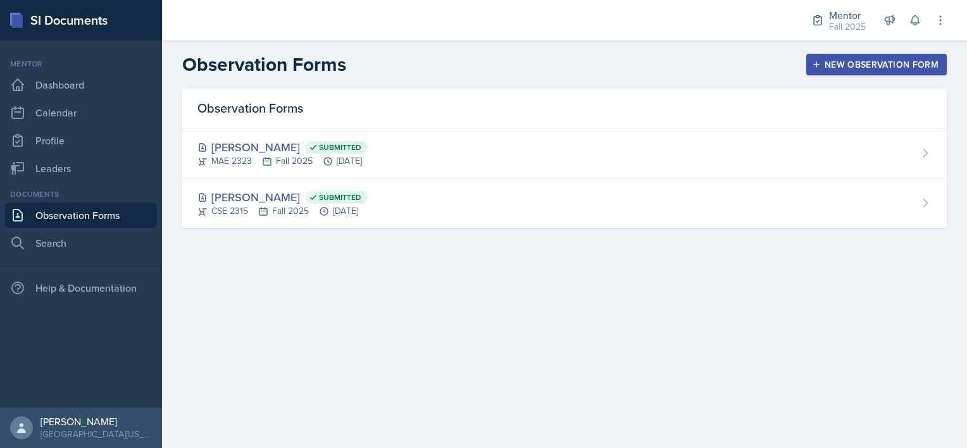
click at [881, 69] on div "New Observation Form" at bounding box center [877, 65] width 124 height 10
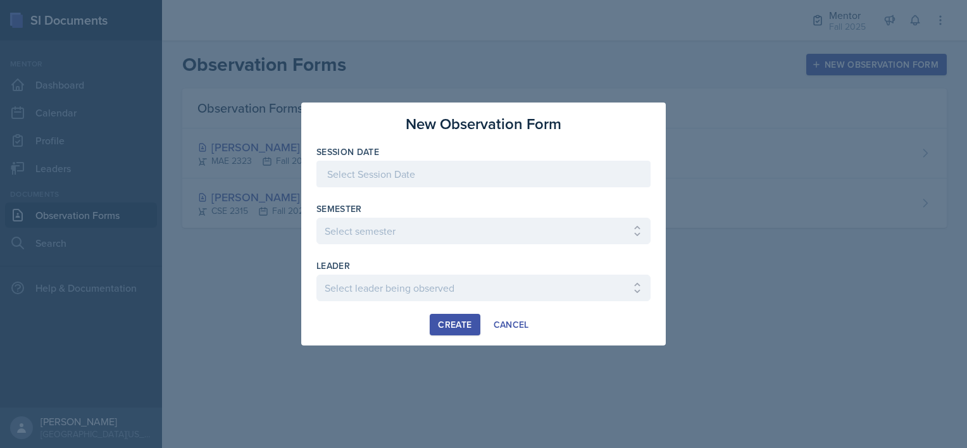
click at [480, 172] on div at bounding box center [484, 174] width 334 height 27
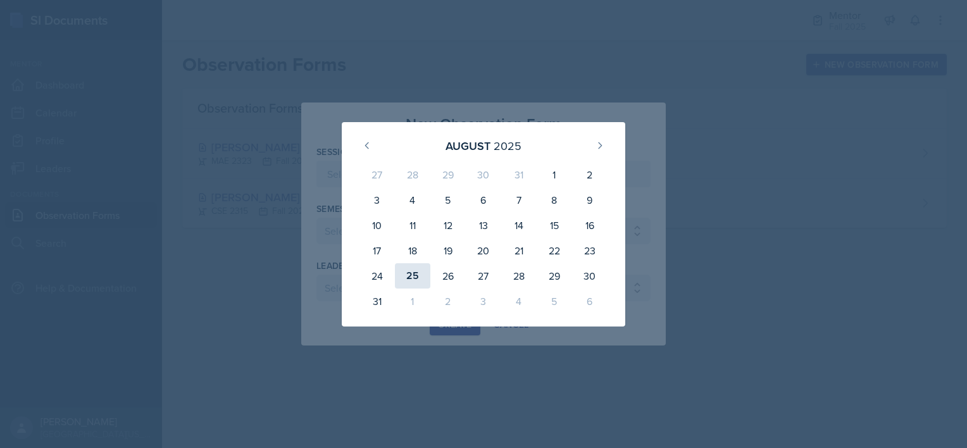
click at [418, 273] on div "25" at bounding box center [412, 275] width 35 height 25
type input "[DATE]"
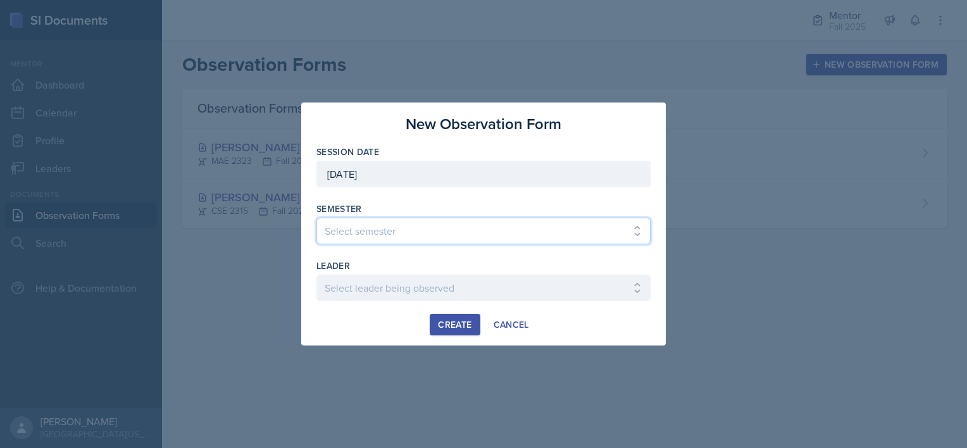
click at [362, 233] on select "Select semester All Fall 2024 Spring 2025 Fall 2025 Spring 2024 Fall 2023" at bounding box center [484, 231] width 334 height 27
select select "a8c40de0-d7eb-4f82-90ee-ac0c6ce45f71"
click at [317, 218] on select "Select semester All Fall 2024 Spring 2025 Fall 2025 Spring 2024 Fall 2023" at bounding box center [484, 231] width 334 height 27
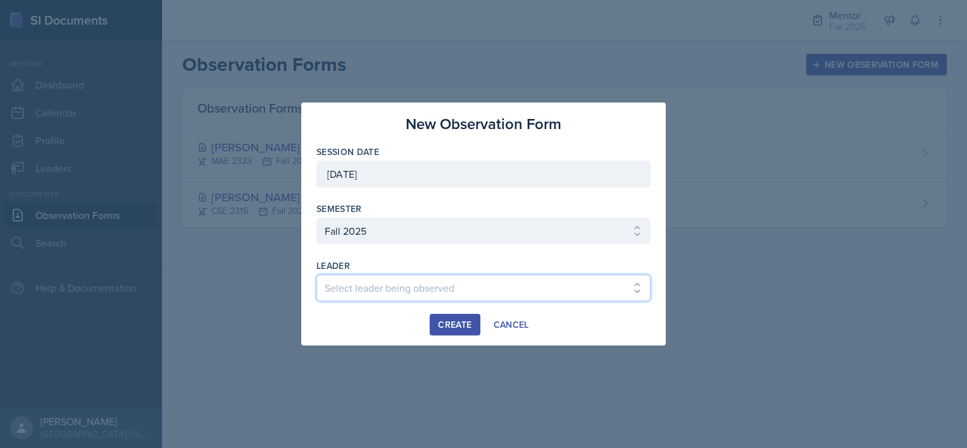
click at [360, 292] on select "Select leader being observed [PERSON_NAME] / NURS 3366 - PATHOPHYSIOLOGIC PROCE…" at bounding box center [484, 288] width 334 height 27
select select "eed3197b-b8c4-448d-a5fe-3978e4a9127e"
click at [317, 275] on select "Select leader being observed [PERSON_NAME] / NURS 3366 - PATHOPHYSIOLOGIC PROCE…" at bounding box center [484, 288] width 334 height 27
click at [451, 320] on div "Create" at bounding box center [455, 325] width 34 height 10
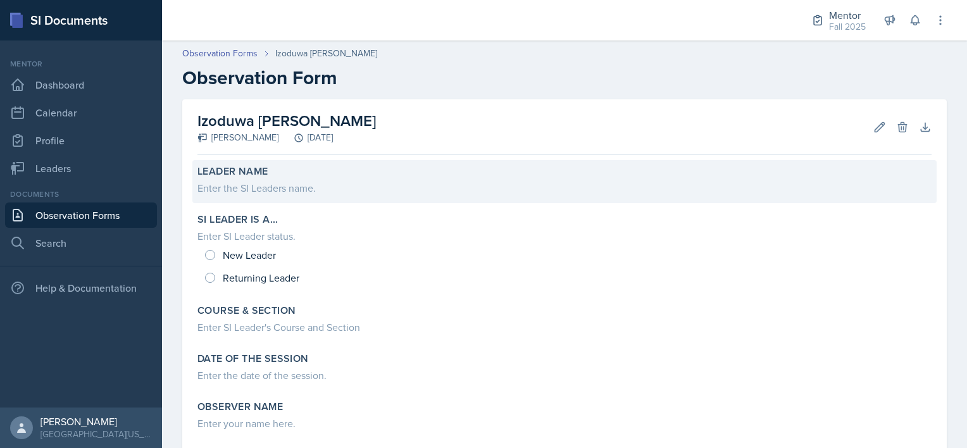
click at [230, 196] on div "Leader Name Enter the SI Leaders name." at bounding box center [564, 181] width 744 height 43
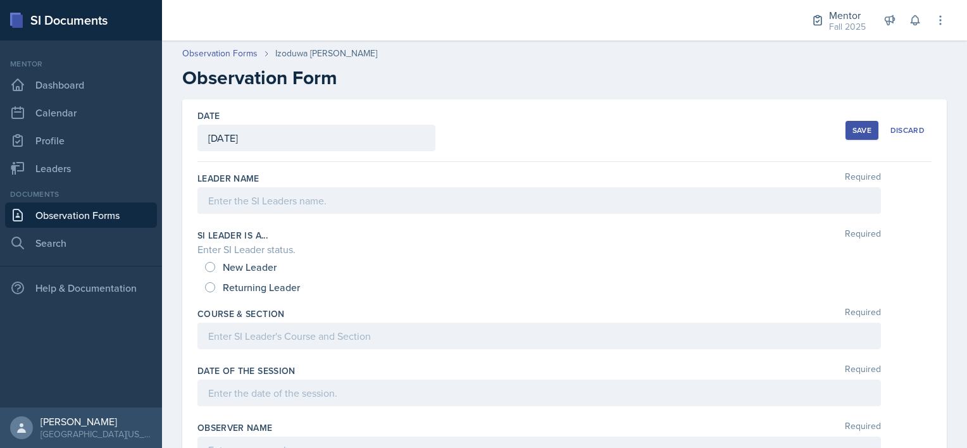
click at [311, 205] on div at bounding box center [540, 200] width 684 height 27
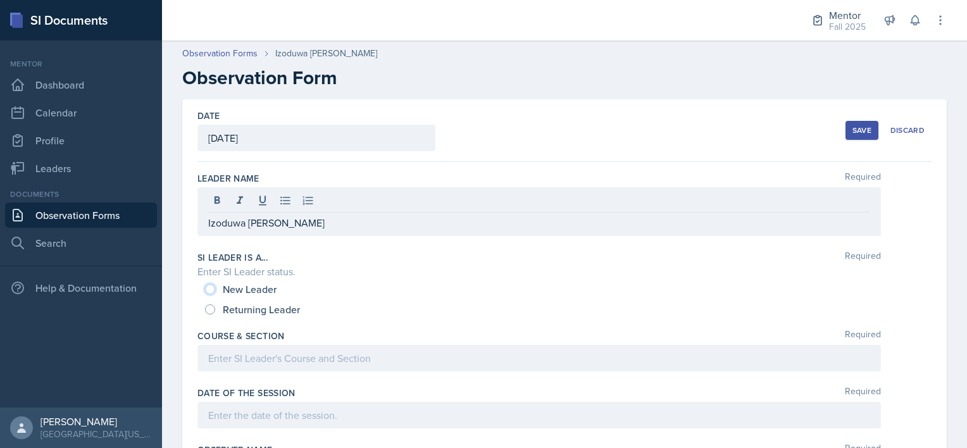
click at [211, 287] on input "New Leader" at bounding box center [210, 289] width 10 height 10
radio input "true"
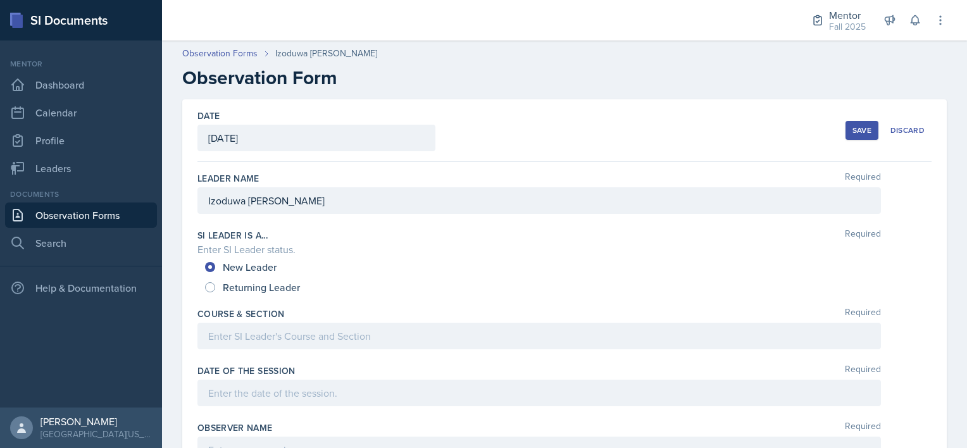
click at [215, 339] on div at bounding box center [540, 336] width 684 height 27
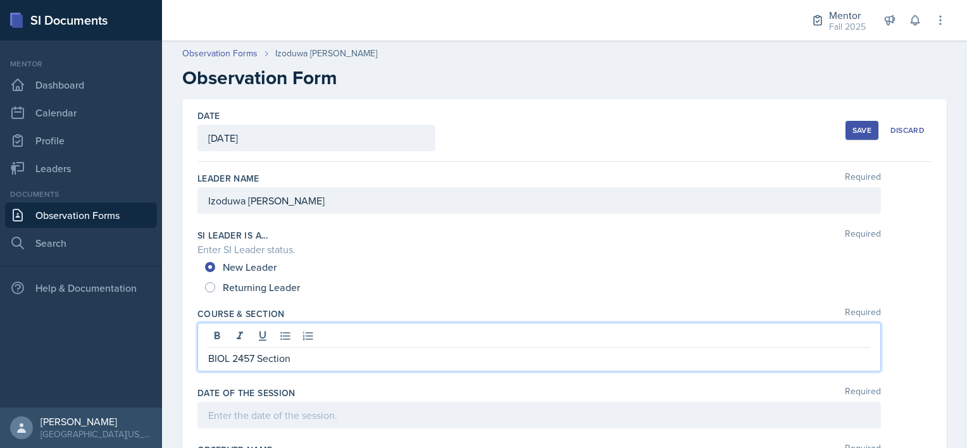
click at [225, 423] on div at bounding box center [540, 415] width 684 height 27
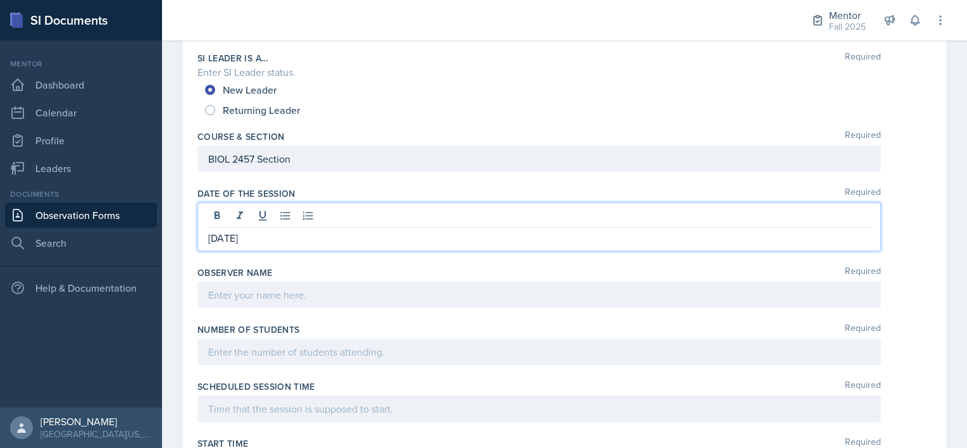
click at [225, 297] on p at bounding box center [539, 294] width 662 height 15
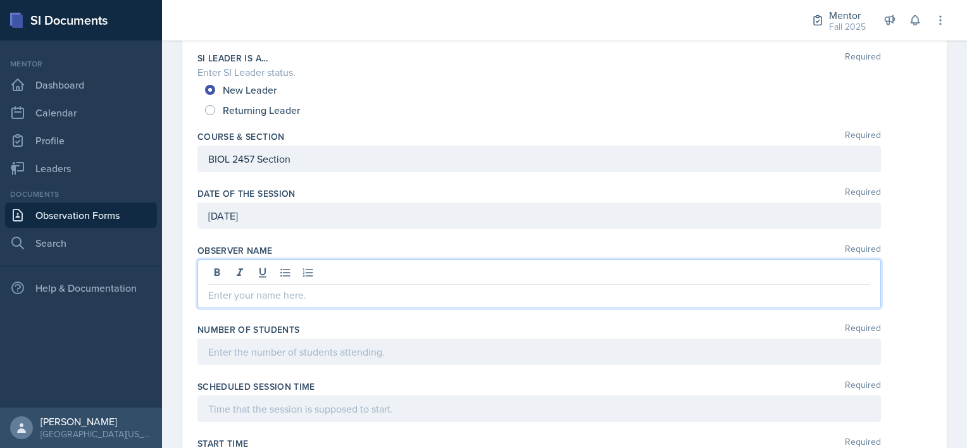
scroll to position [177, 0]
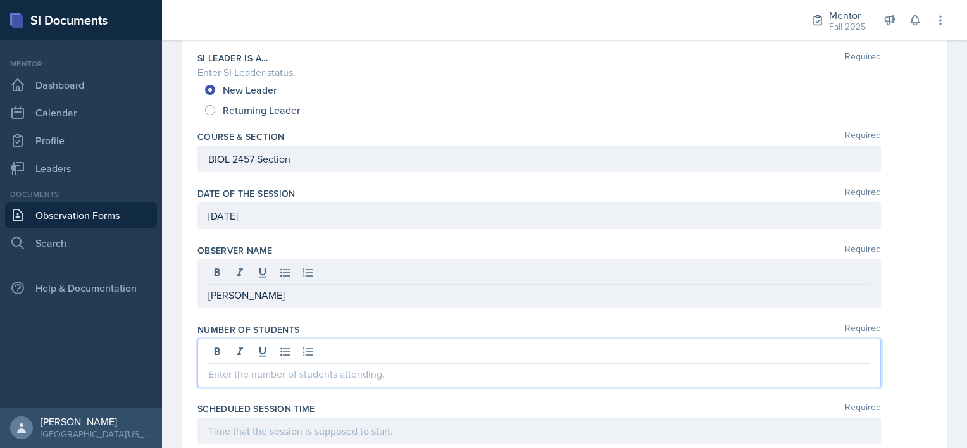
click at [244, 349] on div at bounding box center [540, 363] width 684 height 49
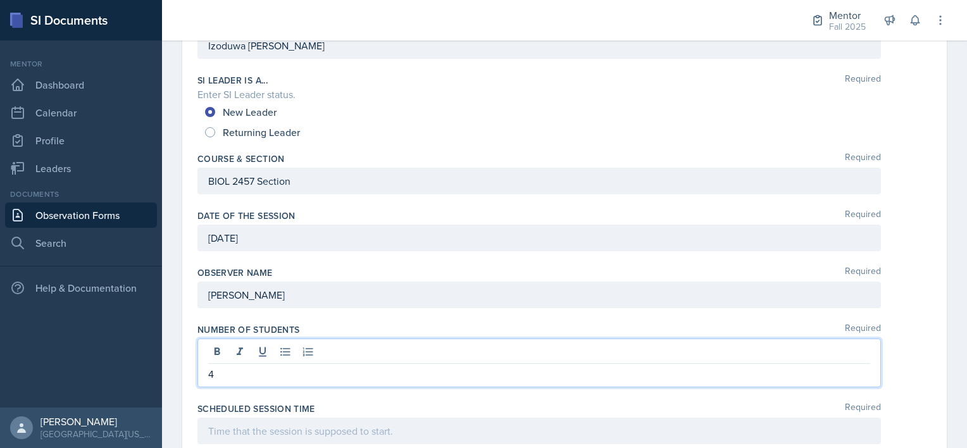
scroll to position [178, 0]
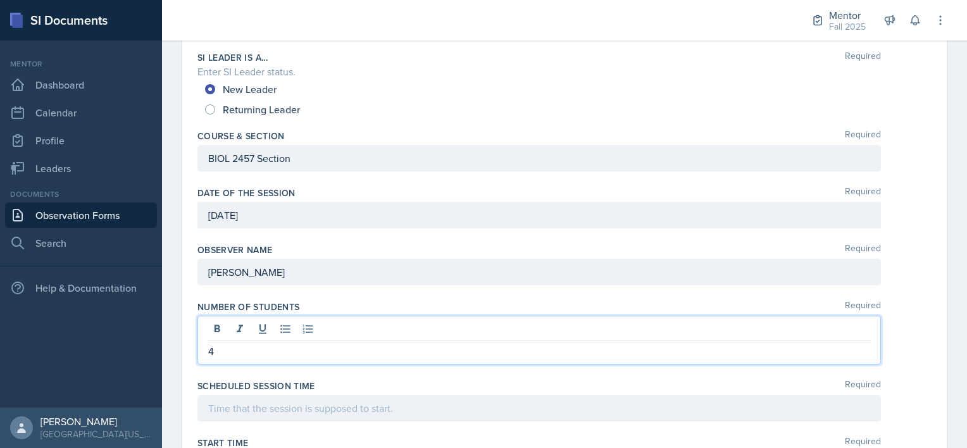
click at [230, 401] on p at bounding box center [539, 408] width 662 height 15
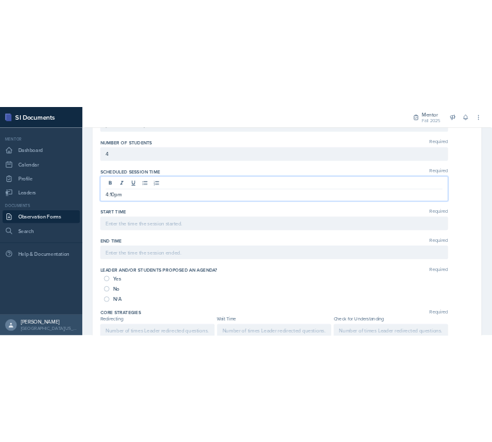
scroll to position [415, 0]
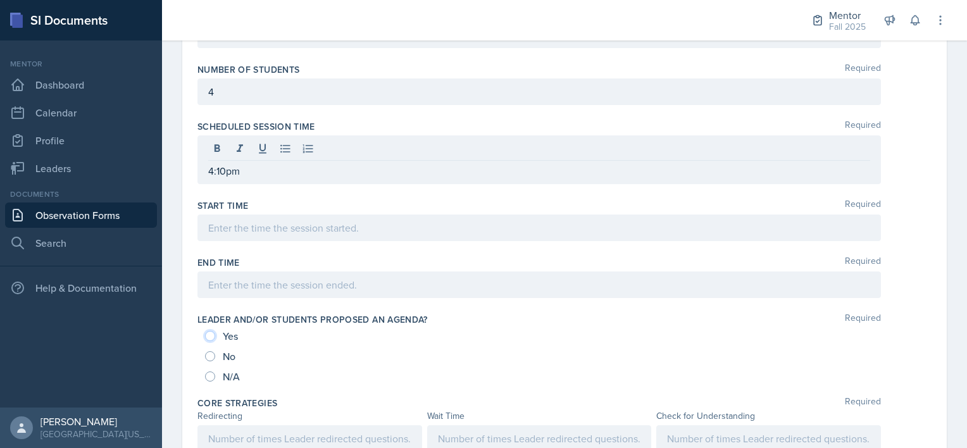
click at [211, 331] on input "Yes" at bounding box center [210, 336] width 10 height 10
radio input "true"
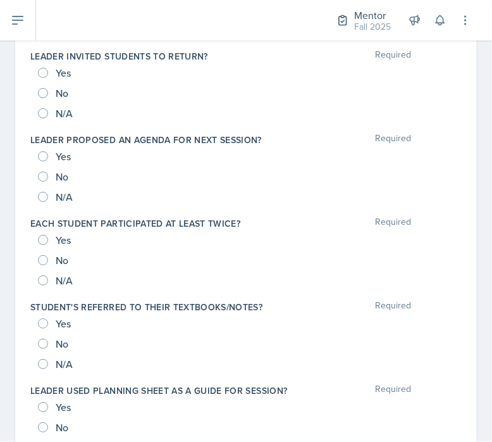
scroll to position [894, 0]
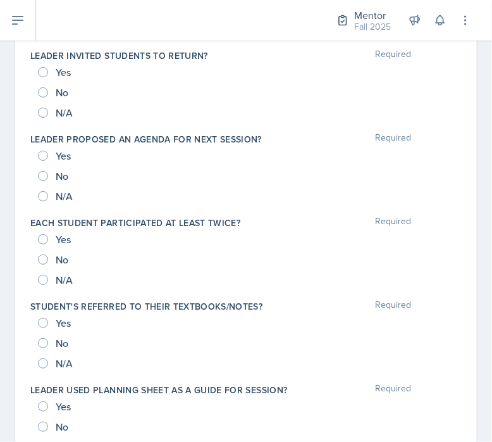
click at [50, 325] on div "Yes" at bounding box center [55, 323] width 35 height 20
click at [46, 405] on input "Yes" at bounding box center [43, 406] width 10 height 10
radio input "true"
click at [42, 321] on input "Yes" at bounding box center [43, 323] width 10 height 10
radio input "true"
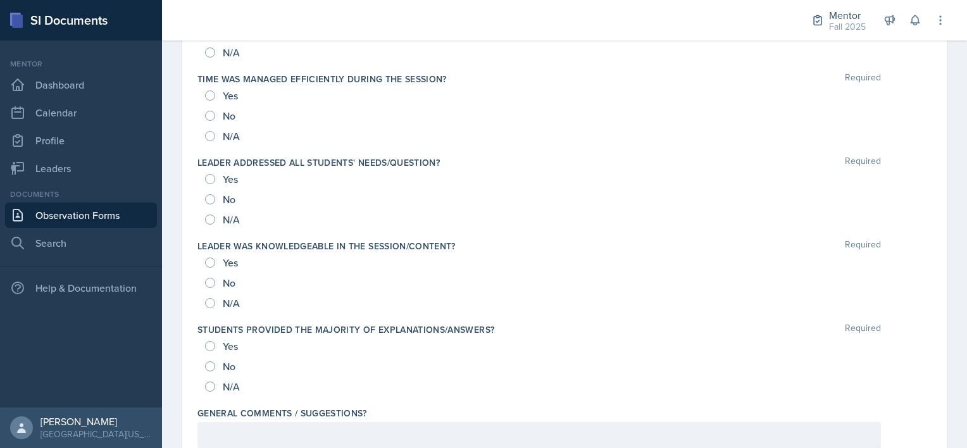
scroll to position [1337, 0]
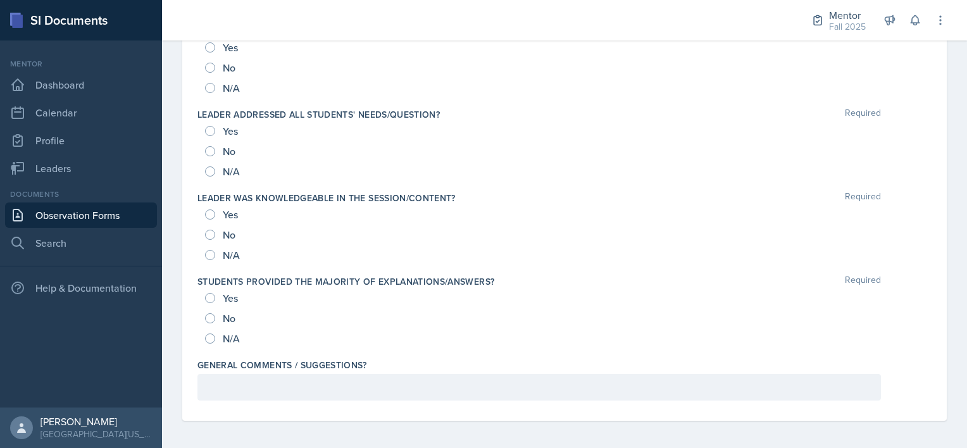
click at [216, 210] on div "Yes" at bounding box center [222, 214] width 35 height 20
click at [209, 212] on input "Yes" at bounding box center [210, 215] width 10 height 10
radio input "true"
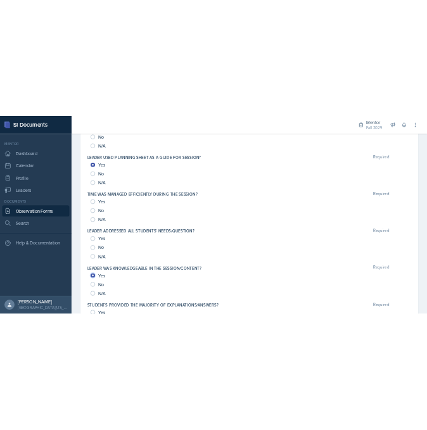
scroll to position [1190, 0]
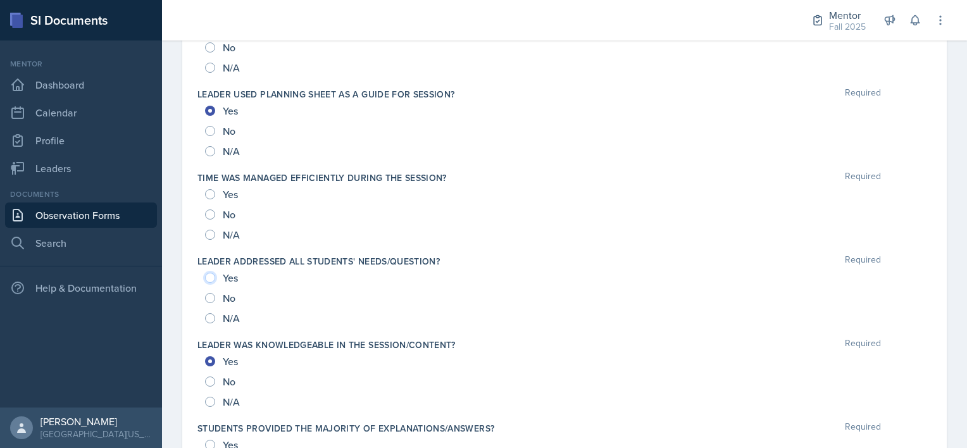
click at [210, 274] on input "Yes" at bounding box center [210, 278] width 10 height 10
radio input "true"
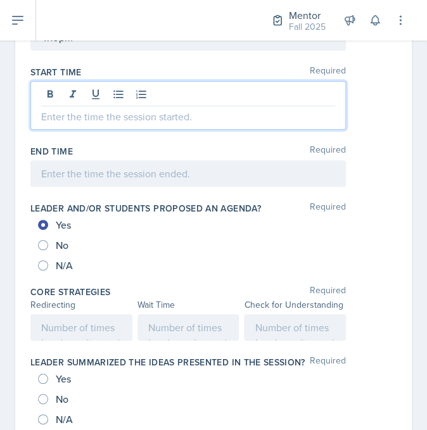
scroll to position [549, 0]
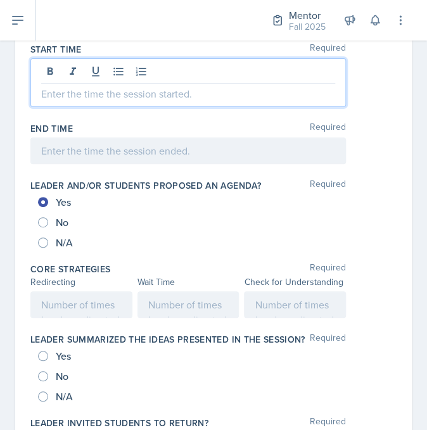
click at [78, 91] on p at bounding box center [188, 93] width 294 height 15
click at [75, 154] on div at bounding box center [187, 150] width 315 height 27
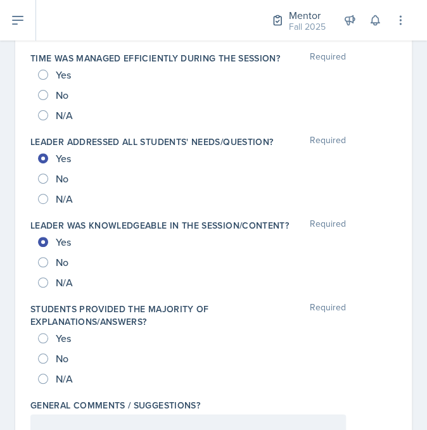
scroll to position [1403, 0]
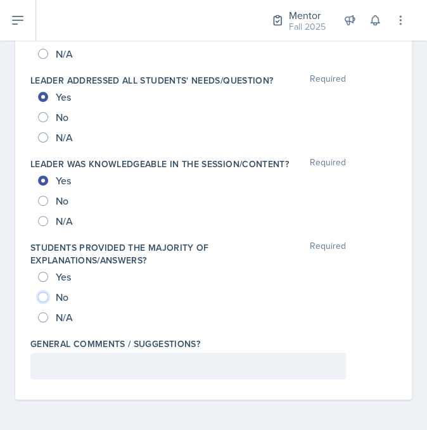
click at [46, 297] on input "No" at bounding box center [43, 297] width 10 height 10
radio input "true"
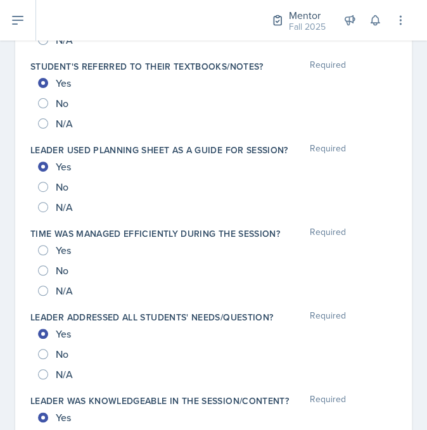
scroll to position [1134, 0]
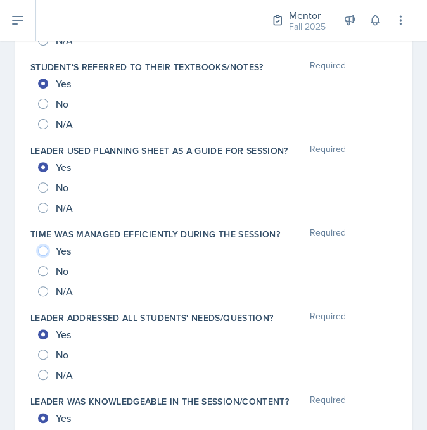
click at [44, 256] on input "Yes" at bounding box center [43, 251] width 10 height 10
radio input "true"
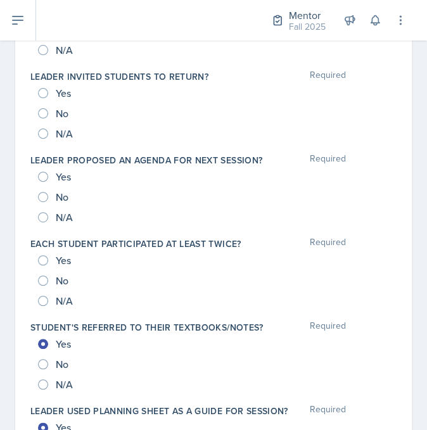
scroll to position [873, 0]
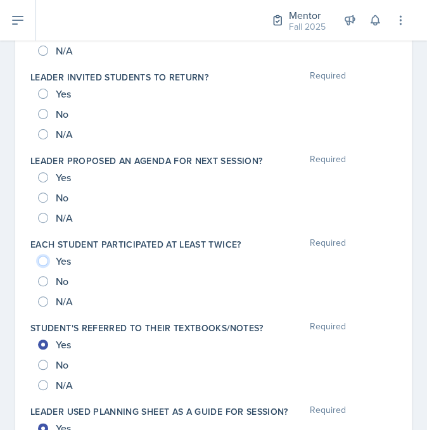
click at [41, 266] on input "Yes" at bounding box center [43, 261] width 10 height 10
radio input "true"
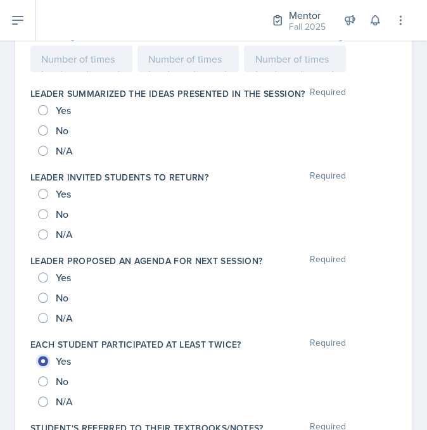
scroll to position [770, 0]
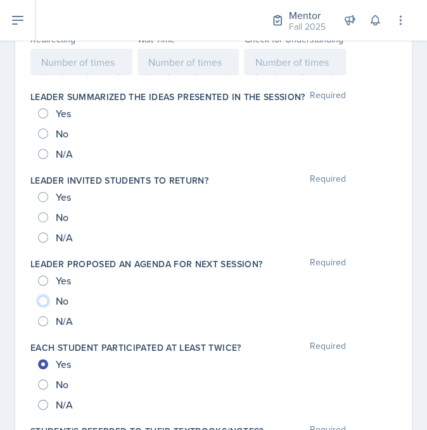
click at [44, 306] on input "No" at bounding box center [43, 301] width 10 height 10
radio input "true"
click at [49, 227] on div "No" at bounding box center [54, 217] width 33 height 20
click at [42, 222] on input "No" at bounding box center [43, 217] width 10 height 10
radio input "true"
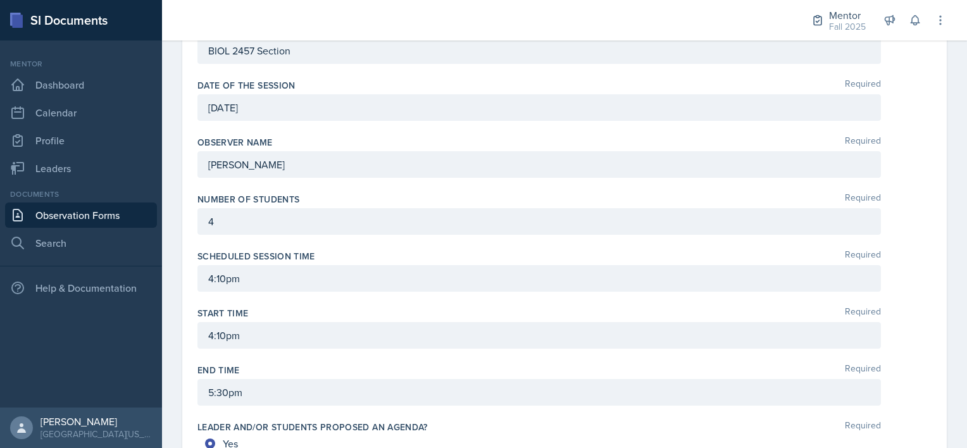
scroll to position [0, 0]
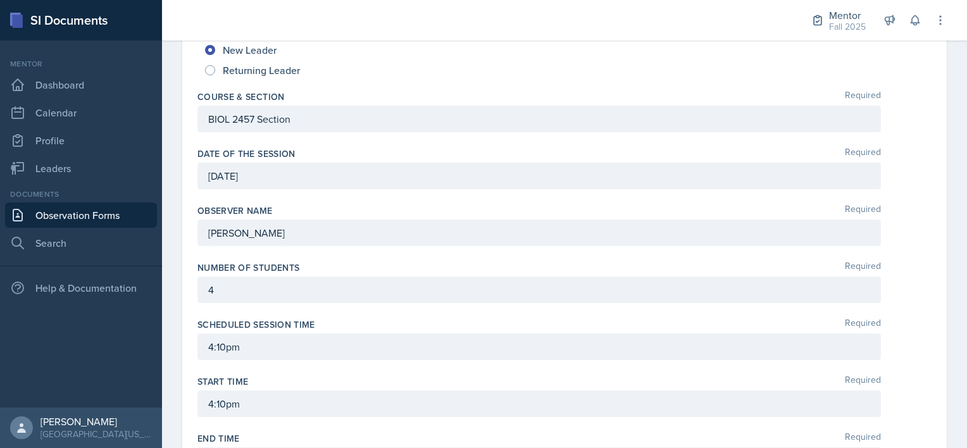
click at [330, 124] on p "BIOL 2457 Section" at bounding box center [539, 118] width 662 height 15
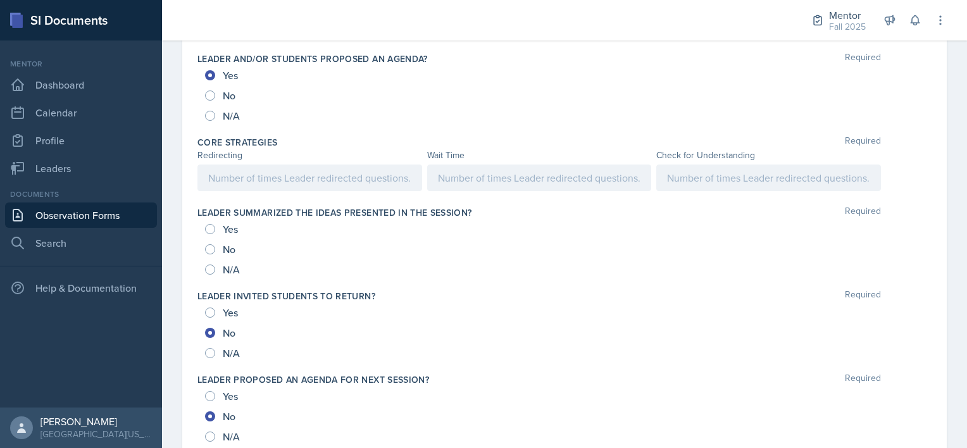
scroll to position [675, 0]
click at [232, 255] on div "No" at bounding box center [221, 250] width 33 height 20
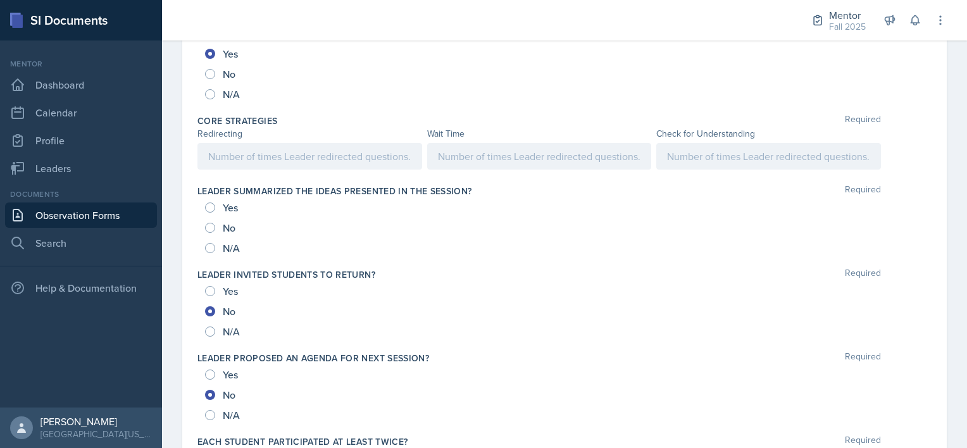
scroll to position [653, 0]
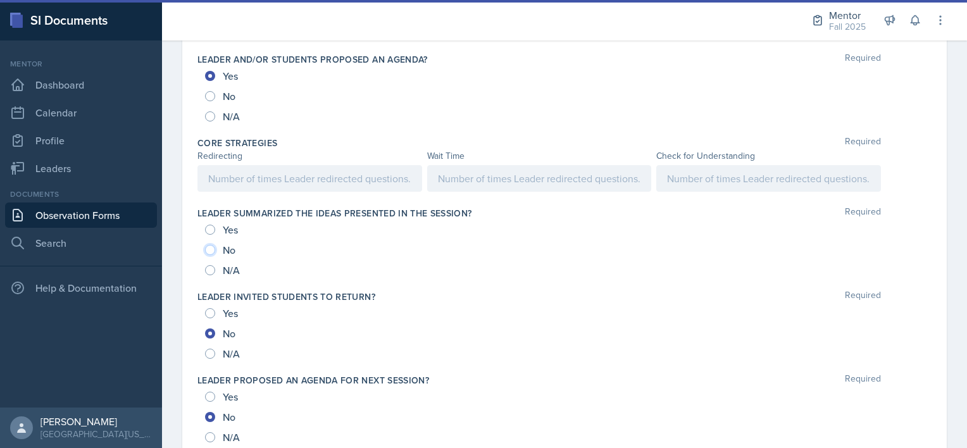
click at [211, 245] on input "No" at bounding box center [210, 250] width 10 height 10
radio input "true"
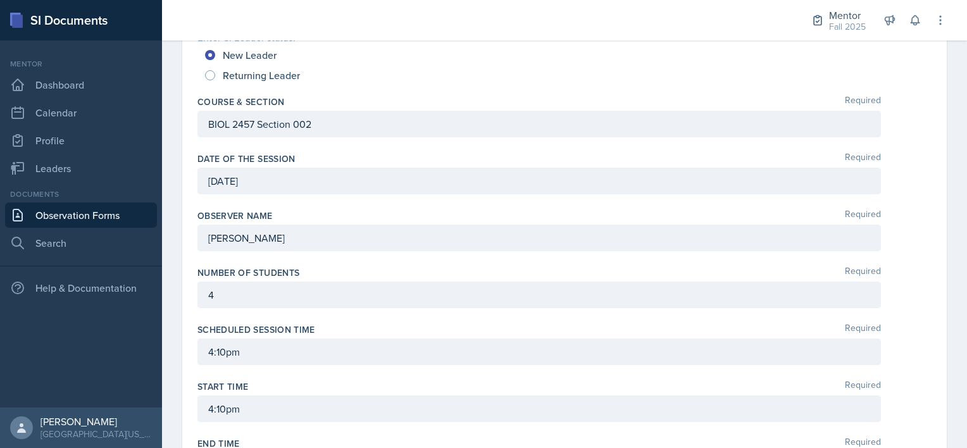
scroll to position [0, 0]
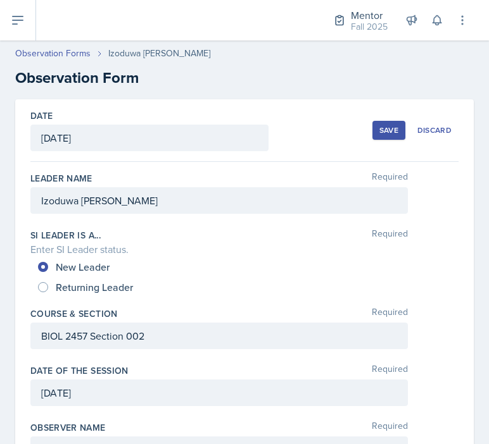
click at [395, 75] on h2 "Observation Form" at bounding box center [244, 77] width 458 height 23
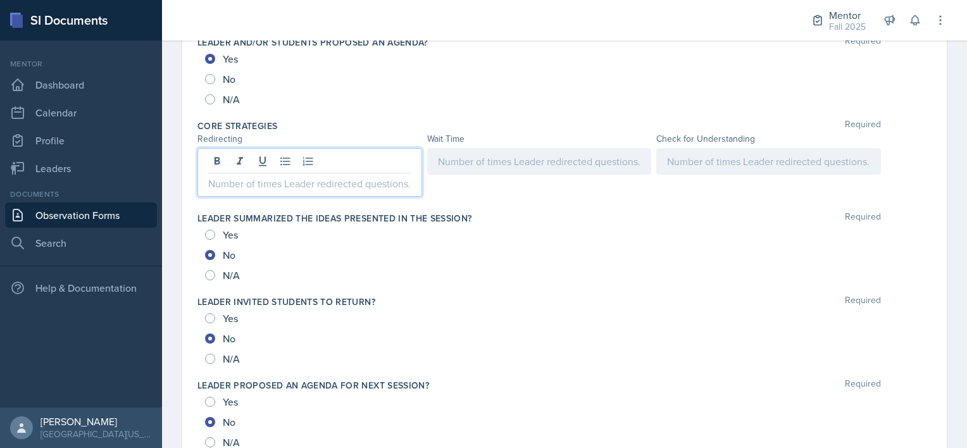
scroll to position [692, 0]
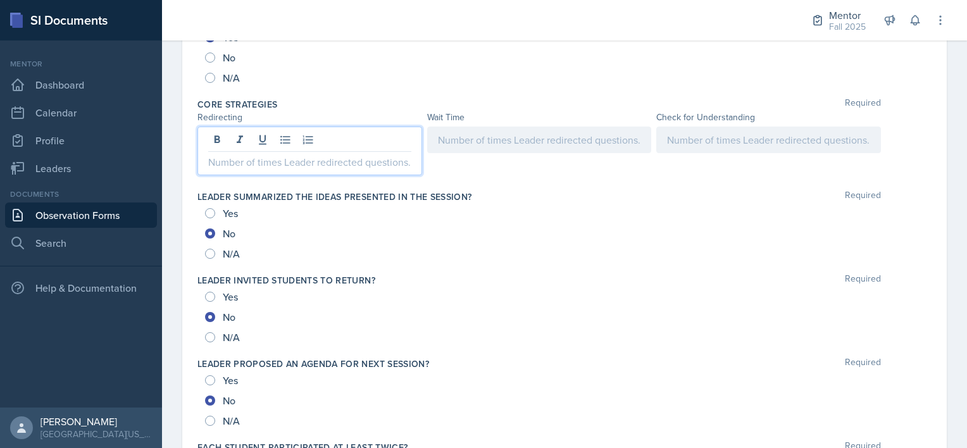
click at [309, 156] on p at bounding box center [309, 161] width 203 height 15
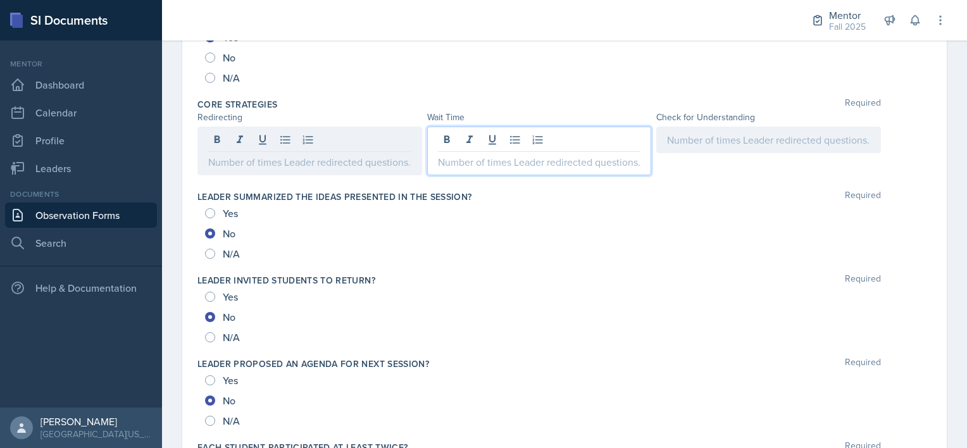
scroll to position [714, 0]
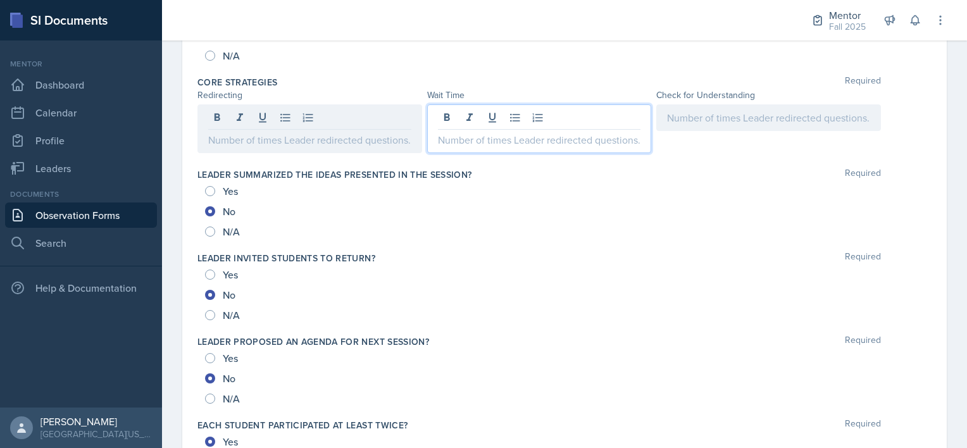
click at [459, 139] on p at bounding box center [539, 139] width 203 height 15
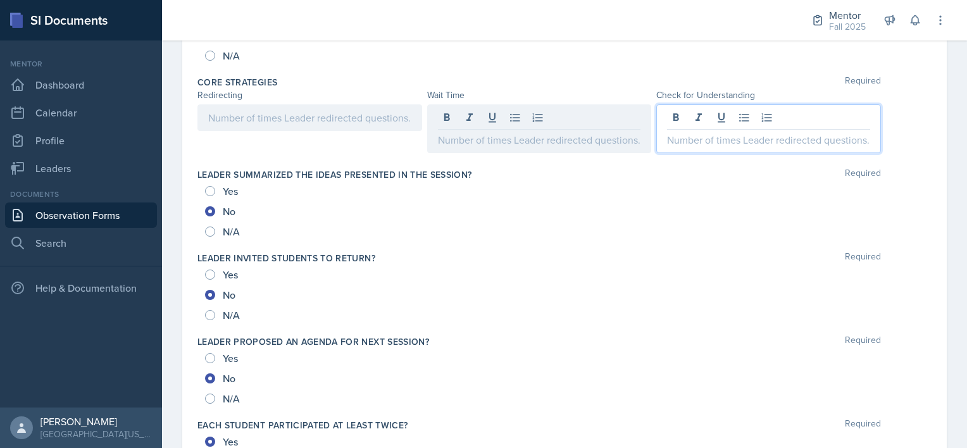
click at [679, 116] on div at bounding box center [768, 128] width 225 height 49
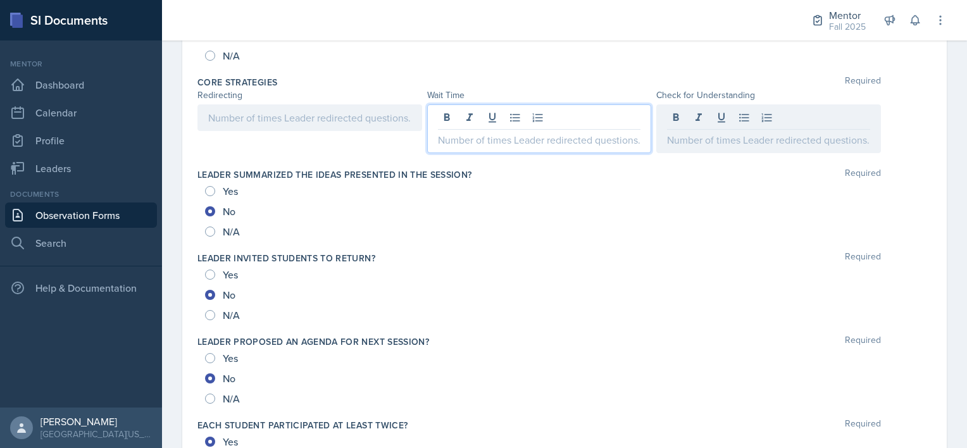
click at [503, 111] on div at bounding box center [539, 128] width 225 height 49
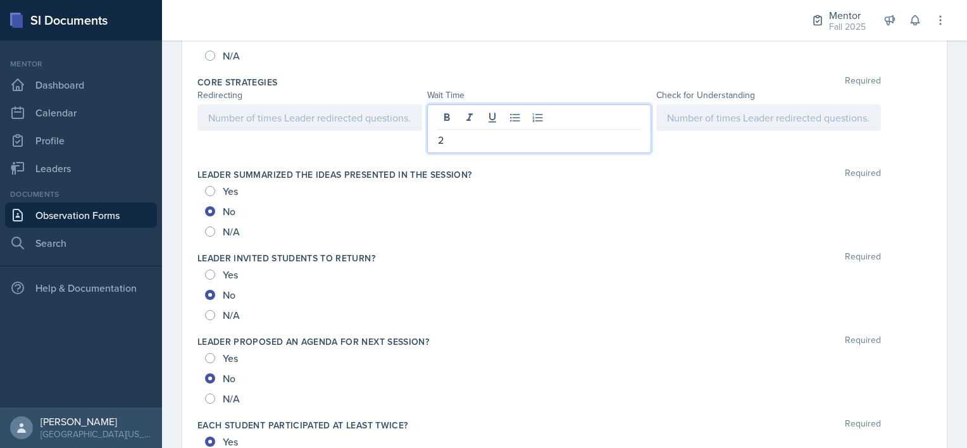
click at [714, 120] on div at bounding box center [768, 117] width 225 height 27
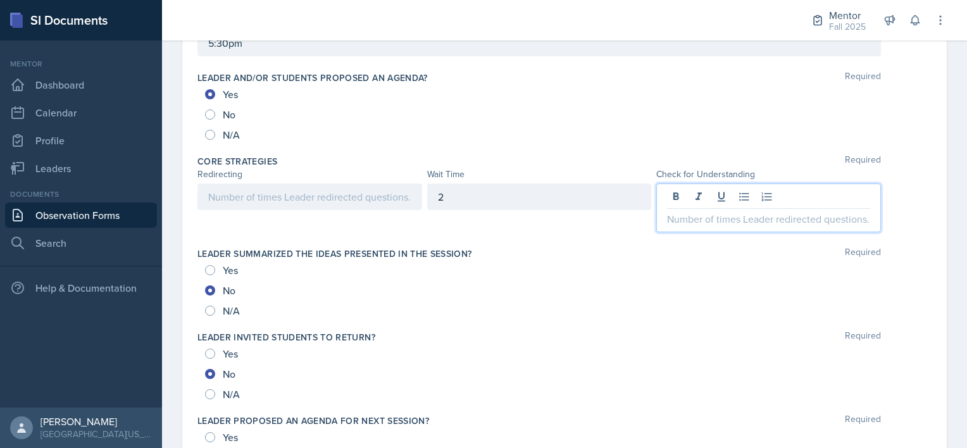
scroll to position [632, 0]
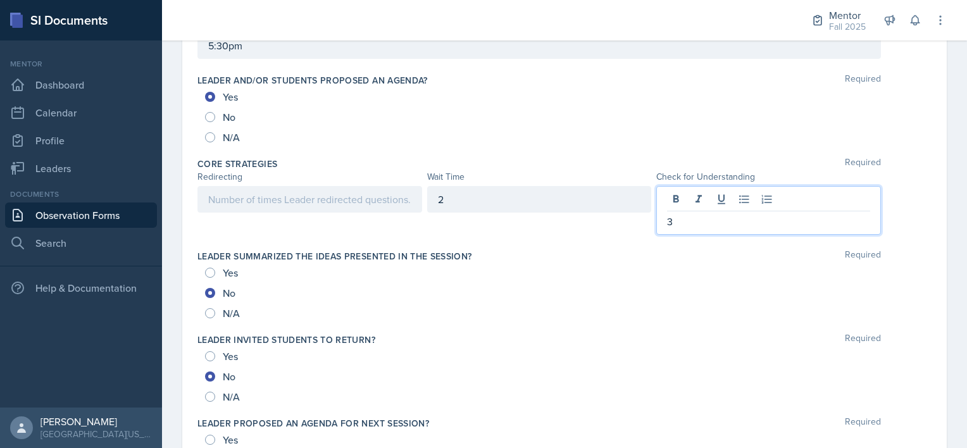
click at [190, 220] on div "Date [DATE] [DATE] 27 28 29 30 31 1 2 3 4 5 6 7 8 9 10 11 12 13 14 15 16 17 18 …" at bounding box center [564, 307] width 765 height 1681
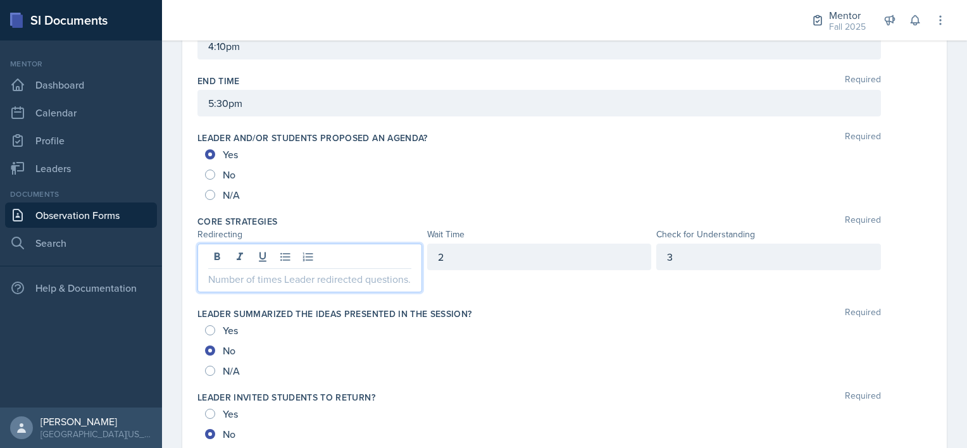
scroll to position [596, 0]
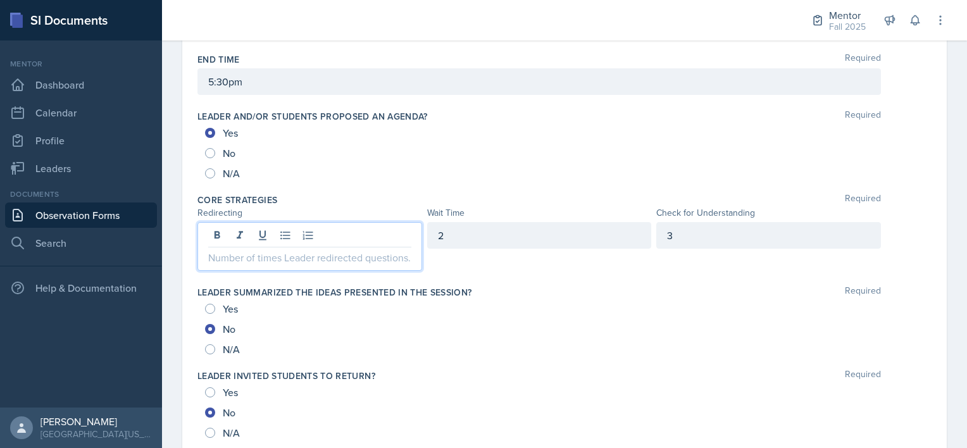
click at [242, 260] on p at bounding box center [309, 257] width 203 height 15
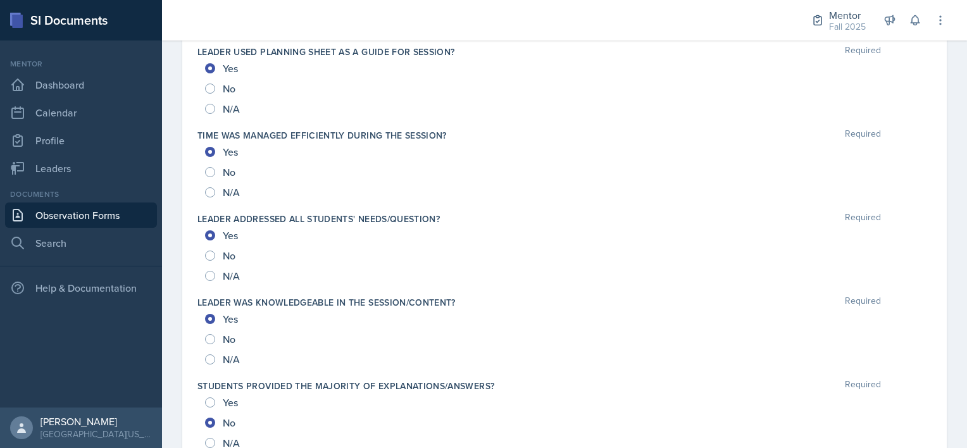
scroll to position [1359, 0]
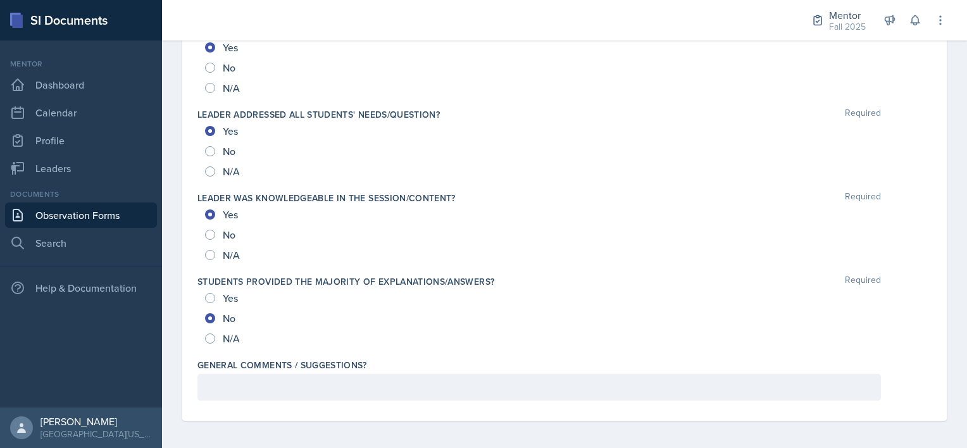
click at [246, 392] on div at bounding box center [540, 387] width 684 height 27
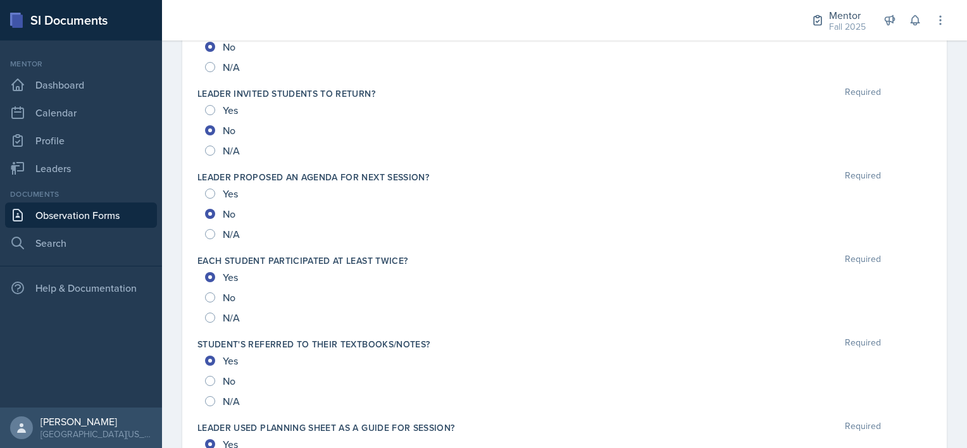
scroll to position [812, 0]
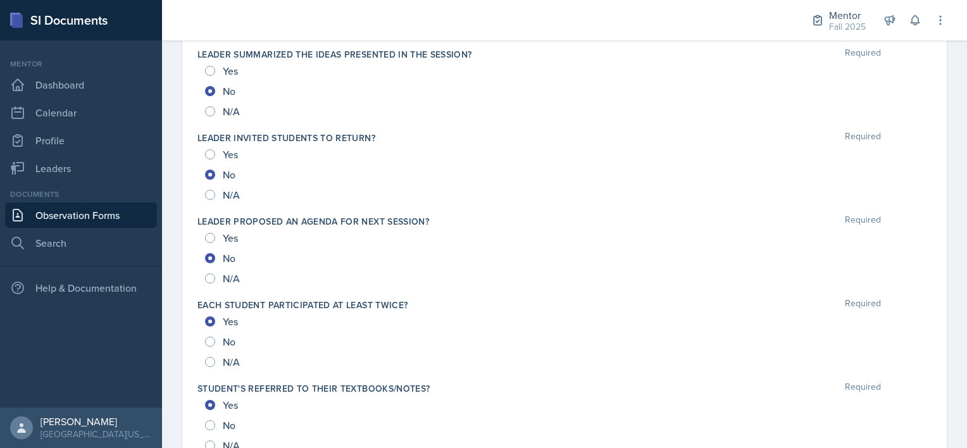
click at [190, 151] on div "Date [DATE] [DATE] 27 28 29 30 31 1 2 3 4 5 6 7 8 9 10 11 12 13 14 15 16 17 18 …" at bounding box center [564, 127] width 765 height 1681
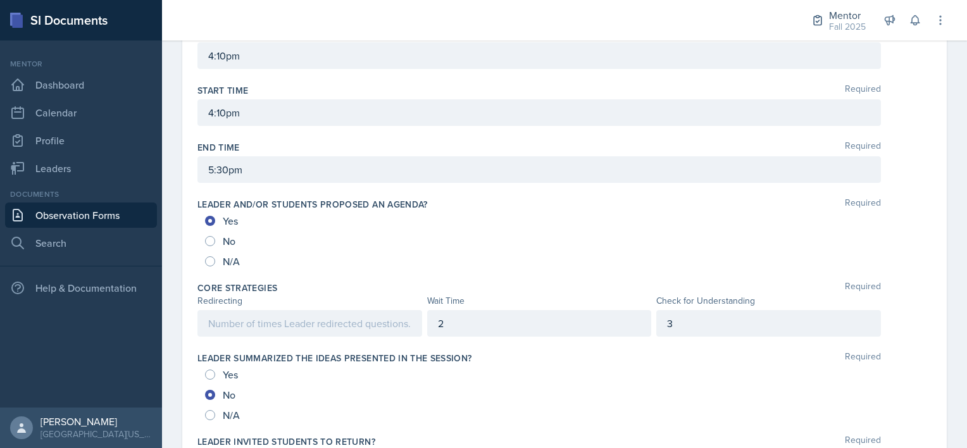
scroll to position [528, 0]
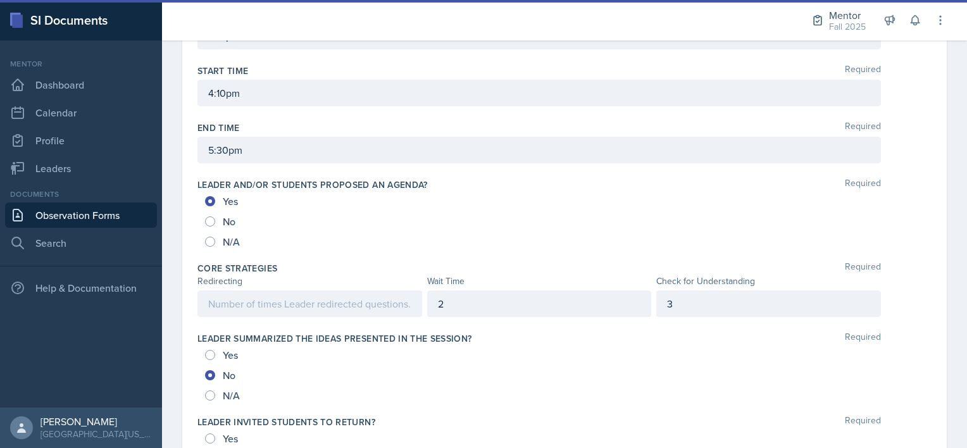
click at [263, 313] on div at bounding box center [310, 304] width 225 height 27
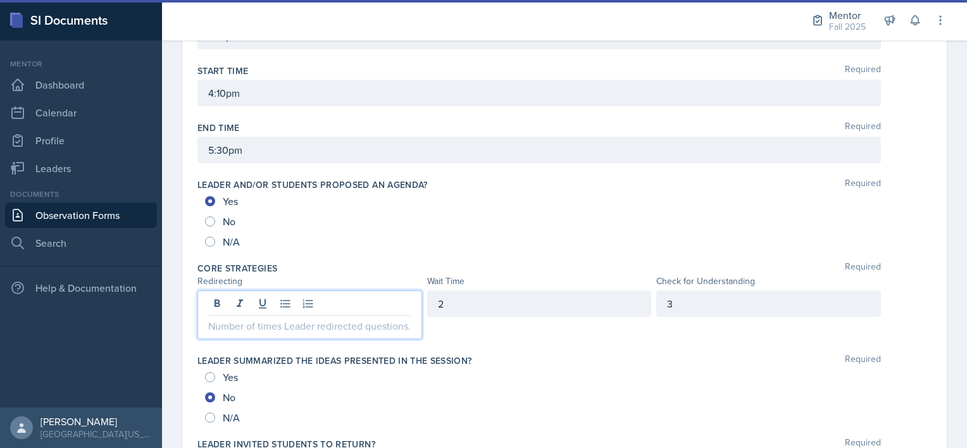
scroll to position [549, 0]
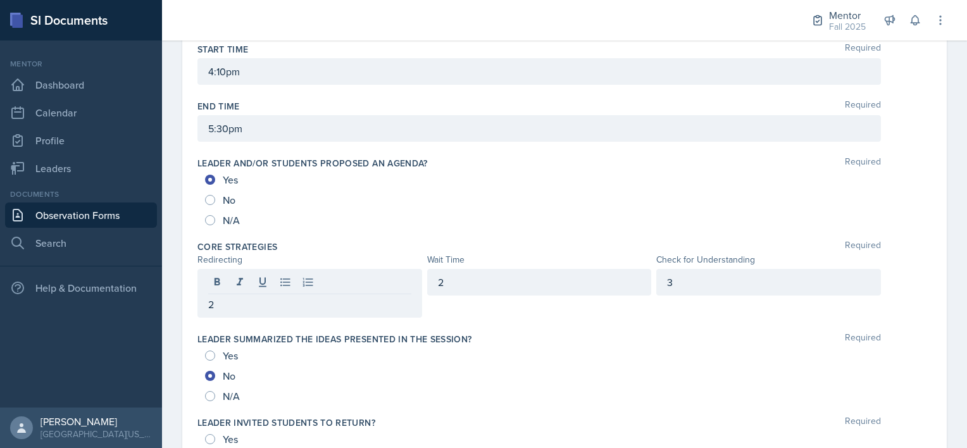
click at [167, 202] on div "Date [DATE] [DATE] 27 28 29 30 31 1 2 3 4 5 6 7 8 9 10 11 12 13 14 15 16 17 18 …" at bounding box center [564, 405] width 805 height 1711
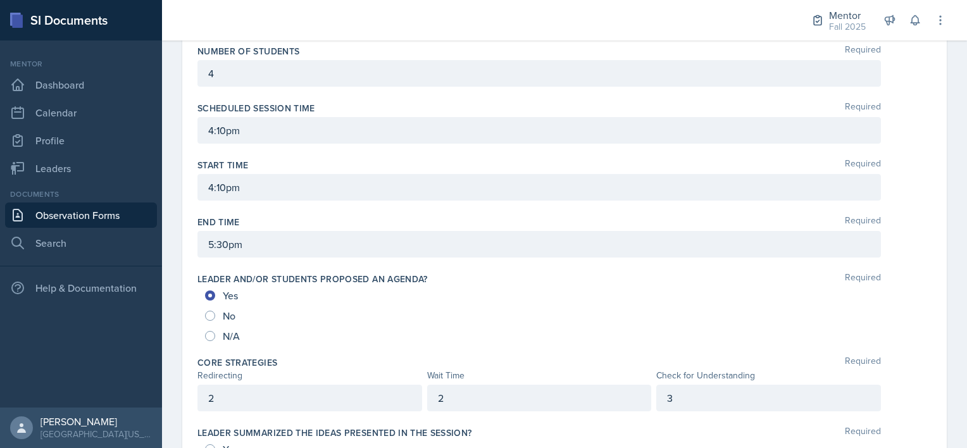
scroll to position [0, 0]
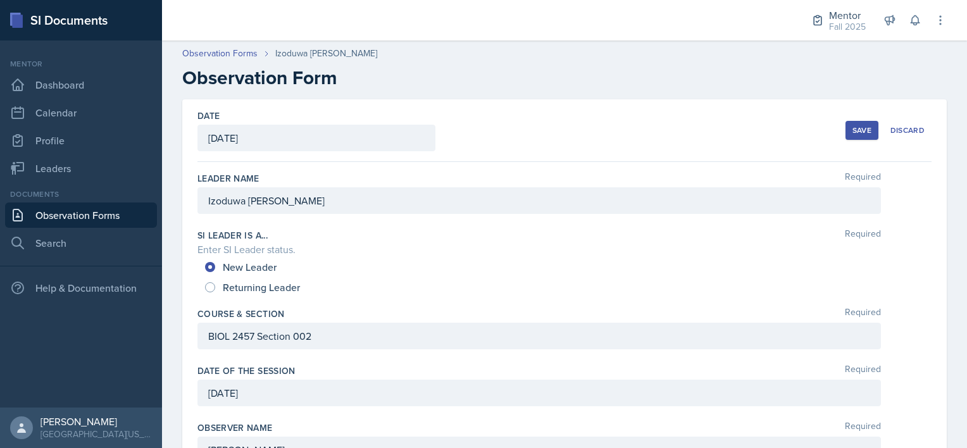
click at [853, 132] on div "Save" at bounding box center [862, 130] width 19 height 10
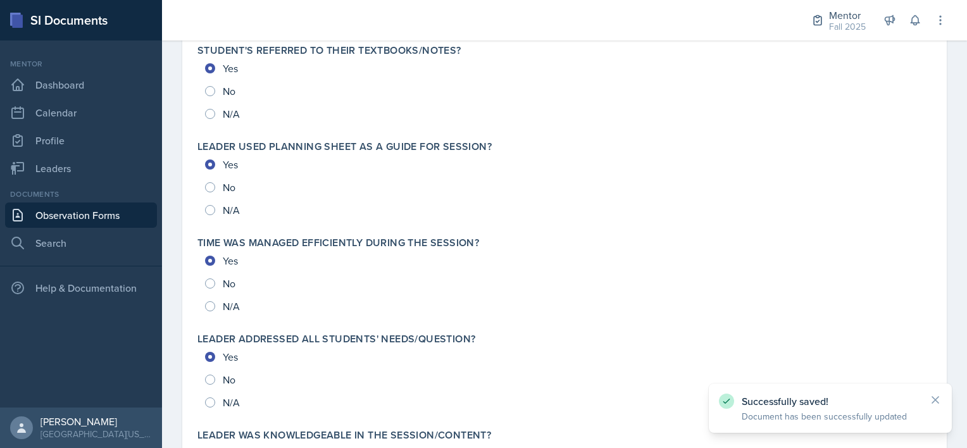
scroll to position [1390, 0]
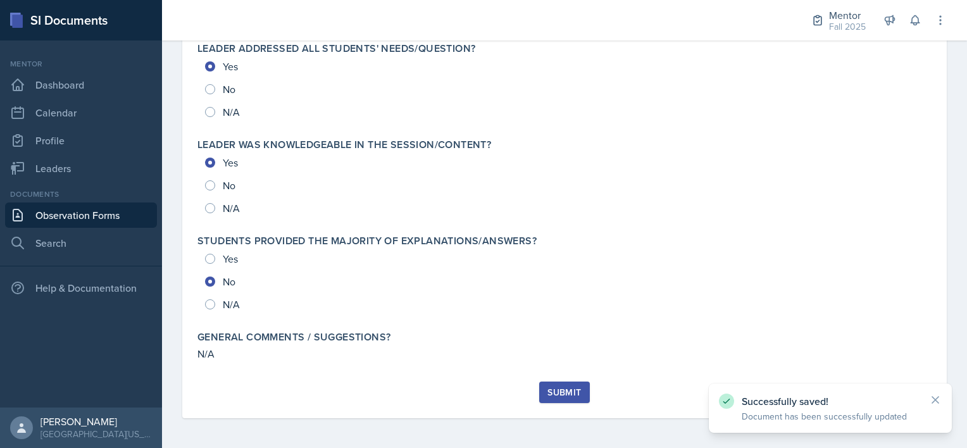
click at [559, 400] on button "Submit" at bounding box center [564, 393] width 50 height 22
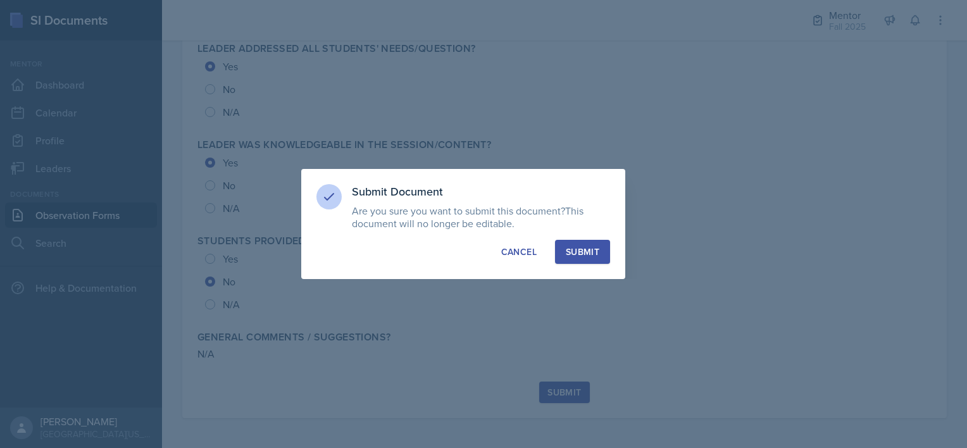
click at [591, 246] on div "Submit" at bounding box center [583, 252] width 34 height 13
